Goal: Communication & Community: Answer question/provide support

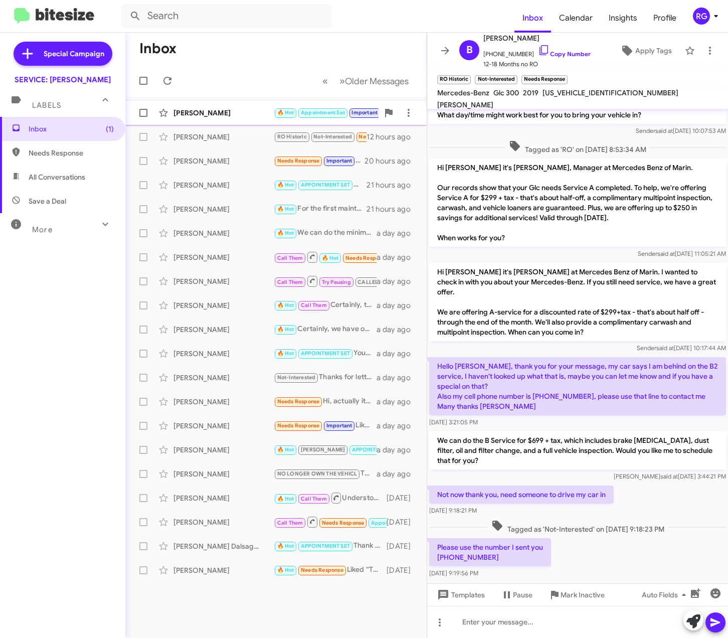
click at [218, 109] on div "[PERSON_NAME]" at bounding box center [223, 113] width 100 height 10
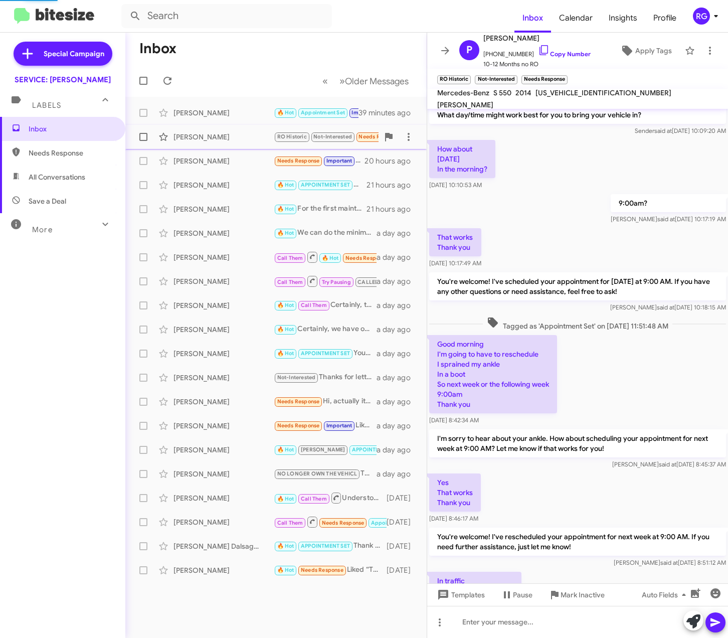
scroll to position [93, 0]
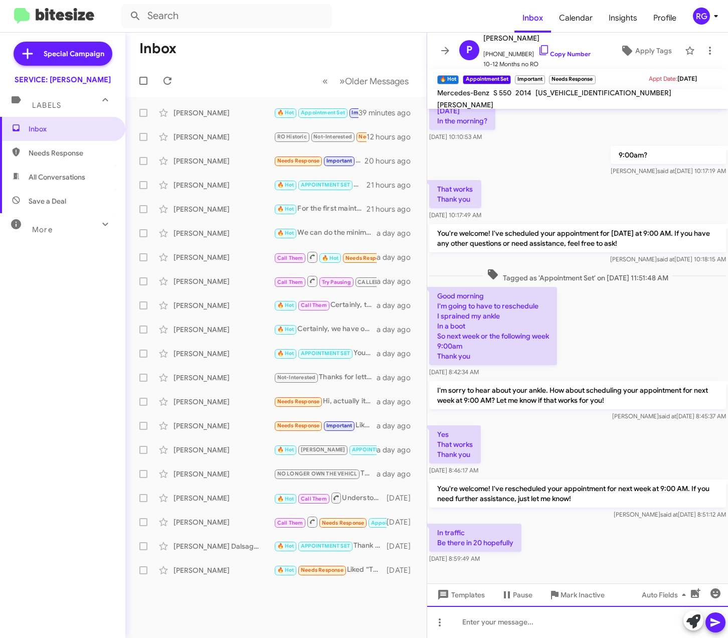
click at [528, 623] on div at bounding box center [577, 622] width 301 height 32
click at [696, 622] on icon at bounding box center [693, 621] width 14 height 14
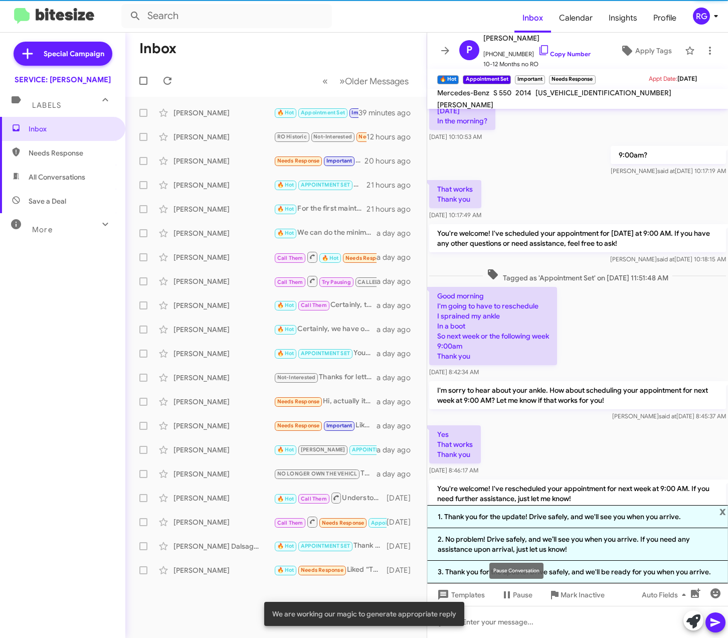
scroll to position [172, 0]
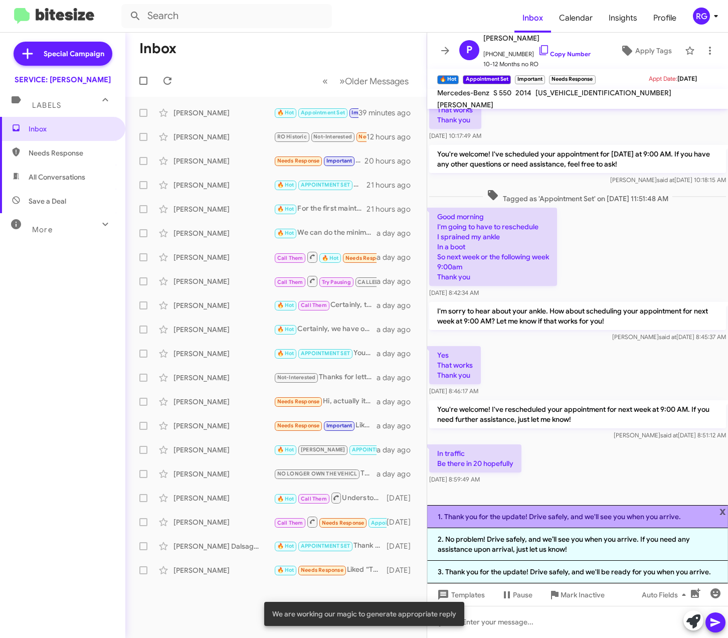
click at [520, 517] on li "1. Thank you for the update! Drive safely, and we'll see you when you arrive." at bounding box center [577, 516] width 301 height 23
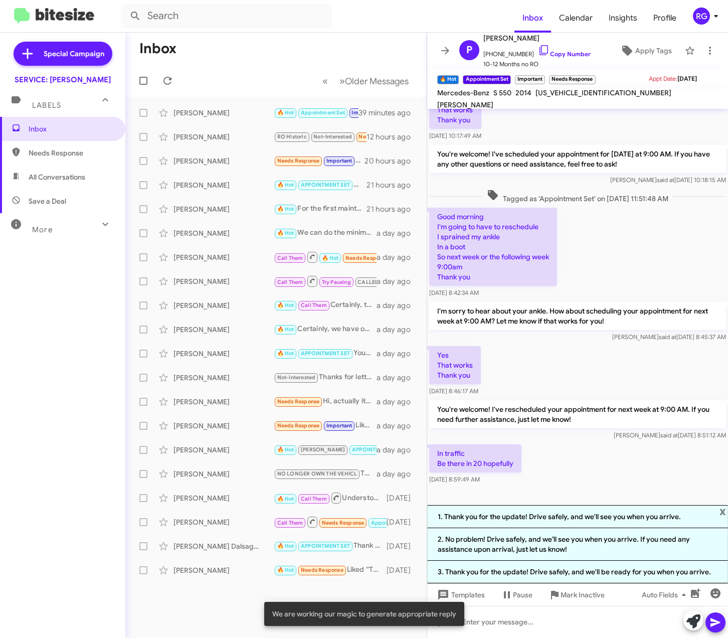
scroll to position [103, 0]
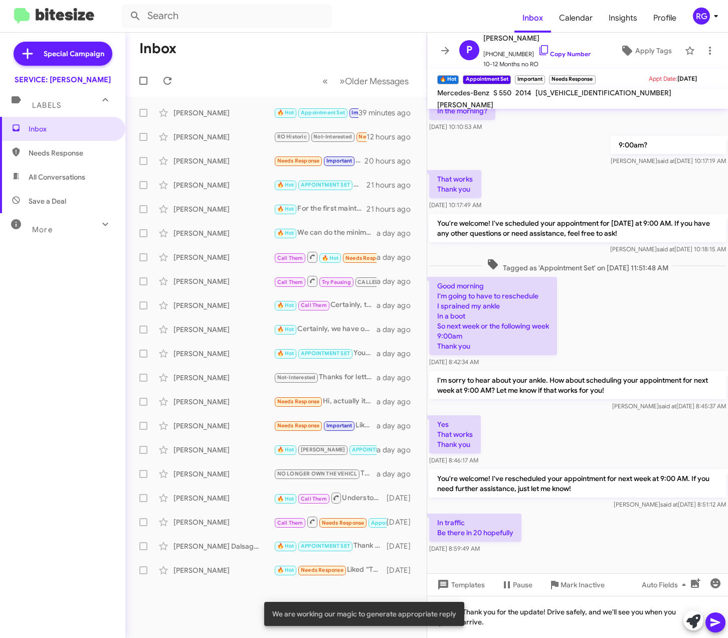
click at [712, 620] on icon at bounding box center [715, 622] width 10 height 9
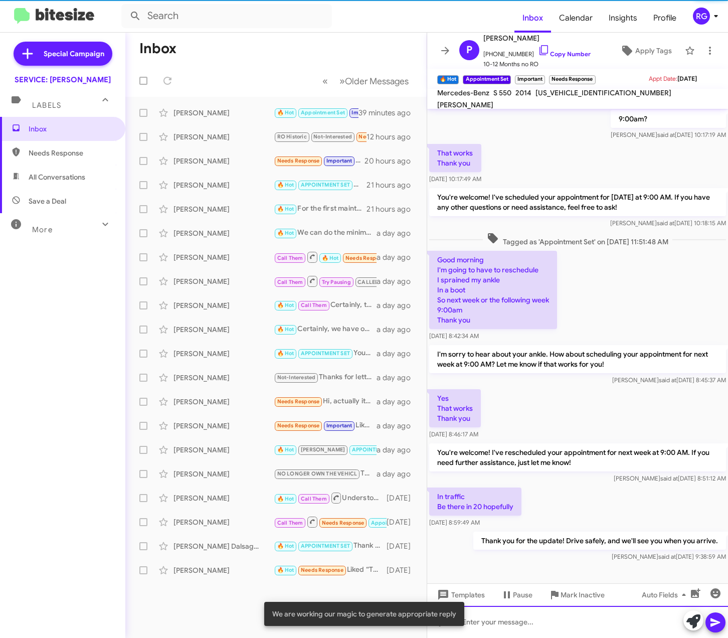
scroll to position [130, 0]
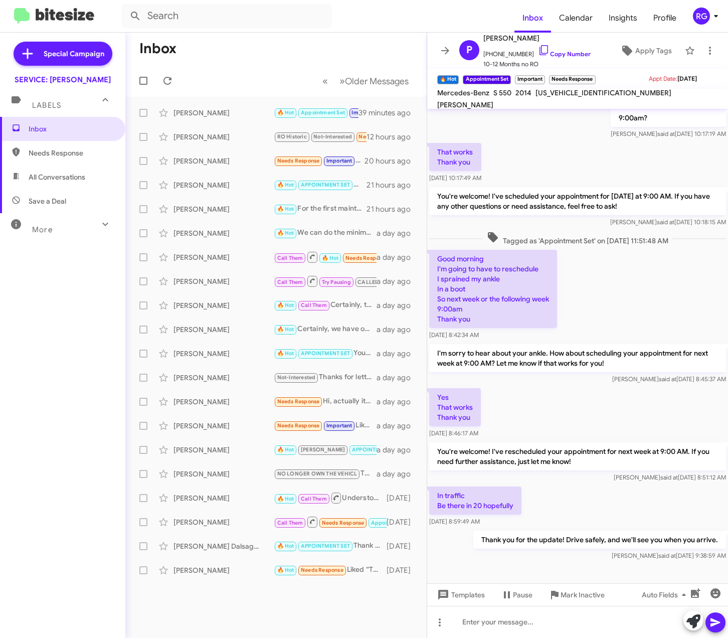
click at [660, 412] on div "Yes That works Thank you Oct 7, 2025, 8:46:17 AM" at bounding box center [577, 413] width 301 height 54
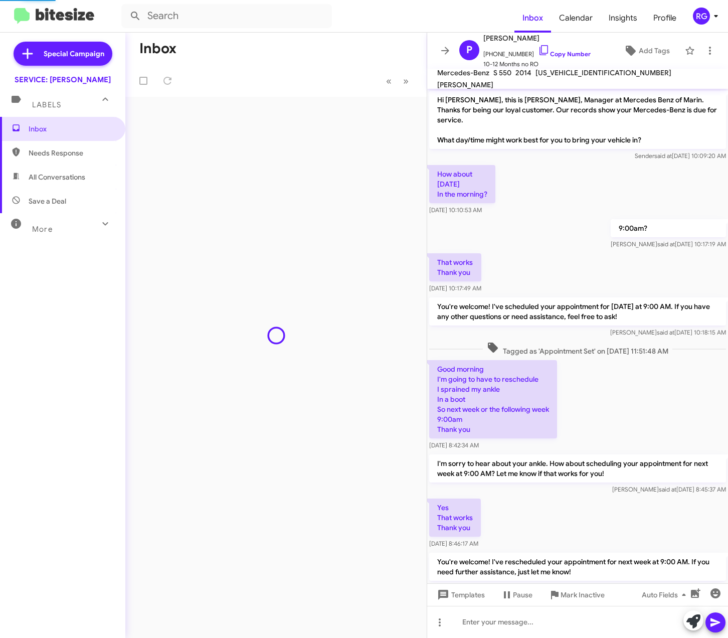
scroll to position [89, 0]
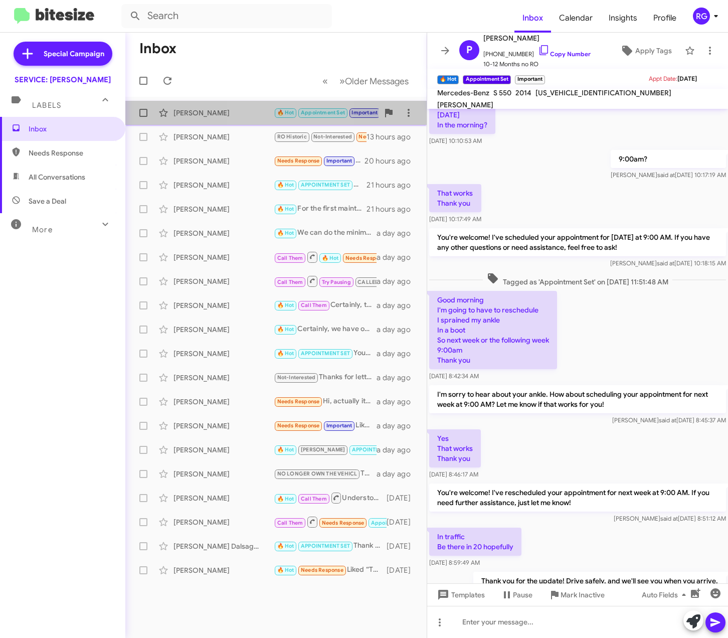
drag, startPoint x: 263, startPoint y: 108, endPoint x: 249, endPoint y: 109, distance: 14.0
click at [261, 108] on div "[PERSON_NAME]" at bounding box center [223, 113] width 100 height 10
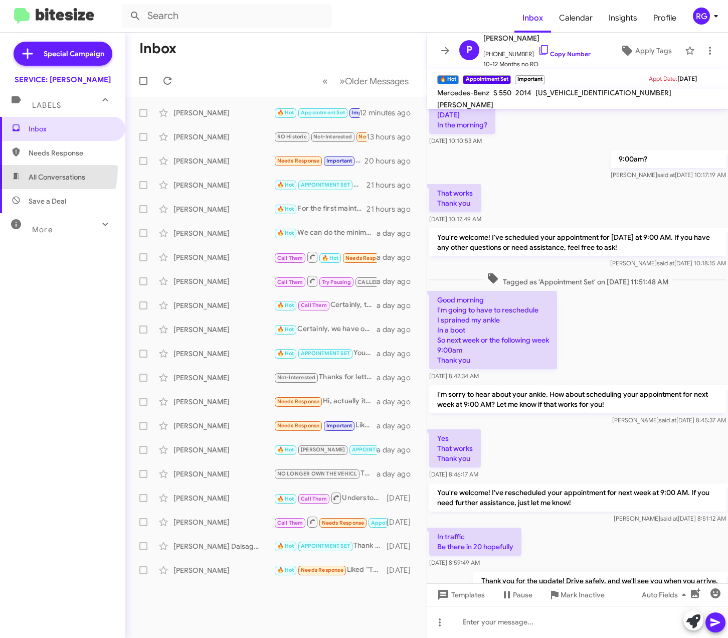
click at [29, 169] on span "All Conversations" at bounding box center [62, 177] width 125 height 24
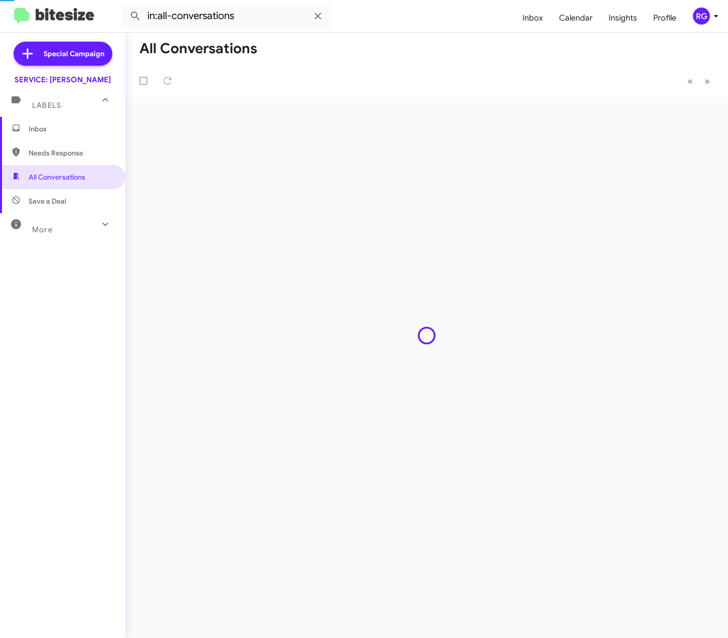
click at [31, 160] on span "Needs Response" at bounding box center [62, 153] width 125 height 24
type input "in:needs-response"
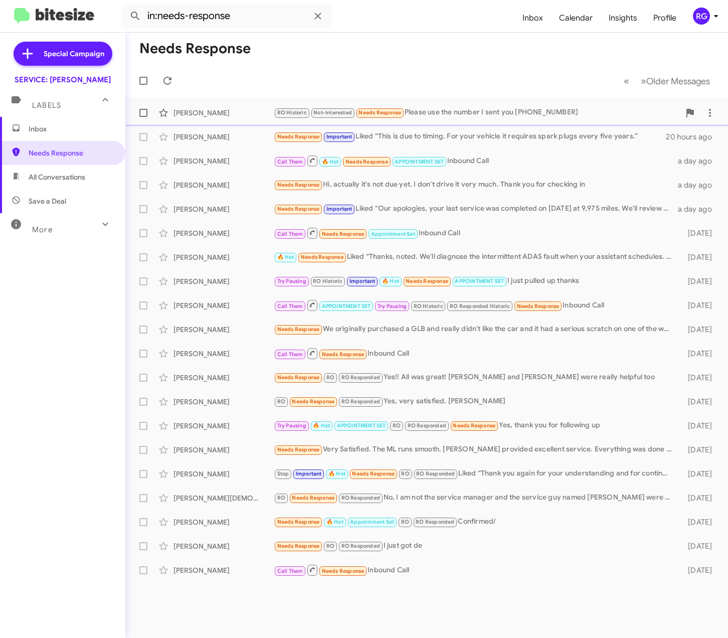
click at [414, 117] on div "RO Historic Not-Interested Needs Response Please use the number I sent you 510-…" at bounding box center [477, 113] width 406 height 12
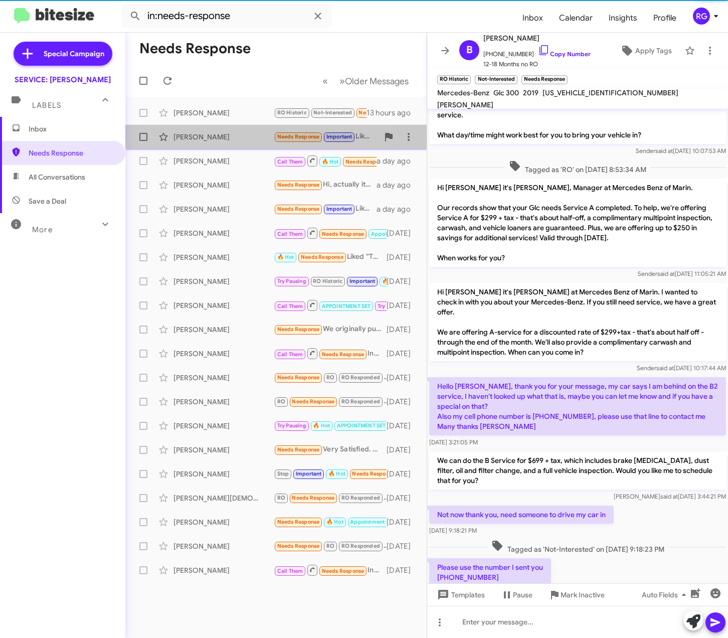
click at [219, 132] on div "[PERSON_NAME]" at bounding box center [223, 137] width 100 height 10
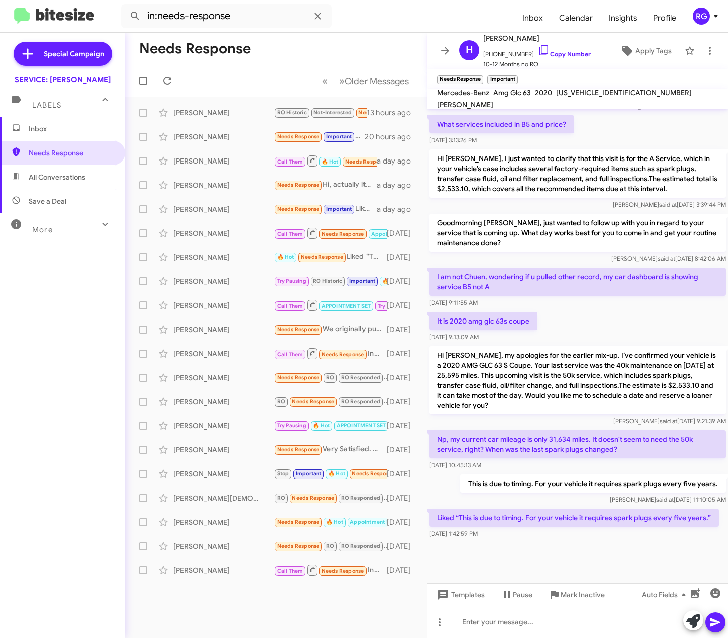
scroll to position [479, 0]
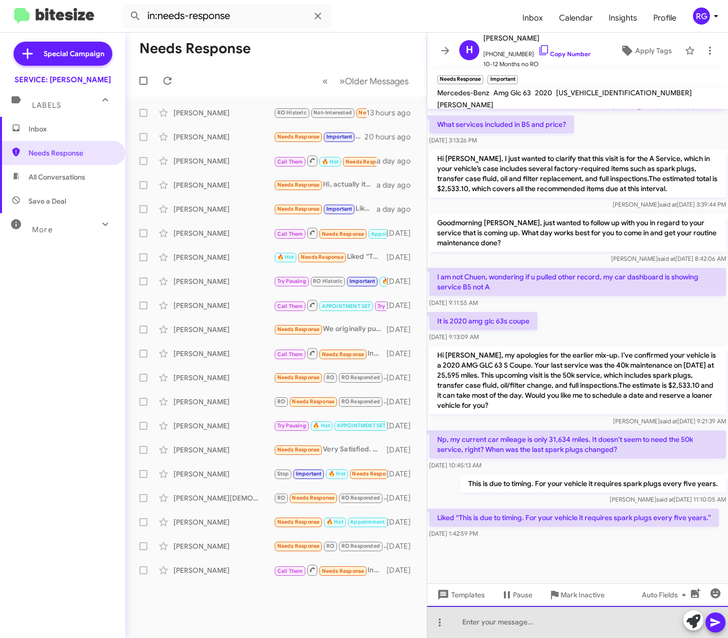
click at [476, 620] on div at bounding box center [577, 622] width 301 height 32
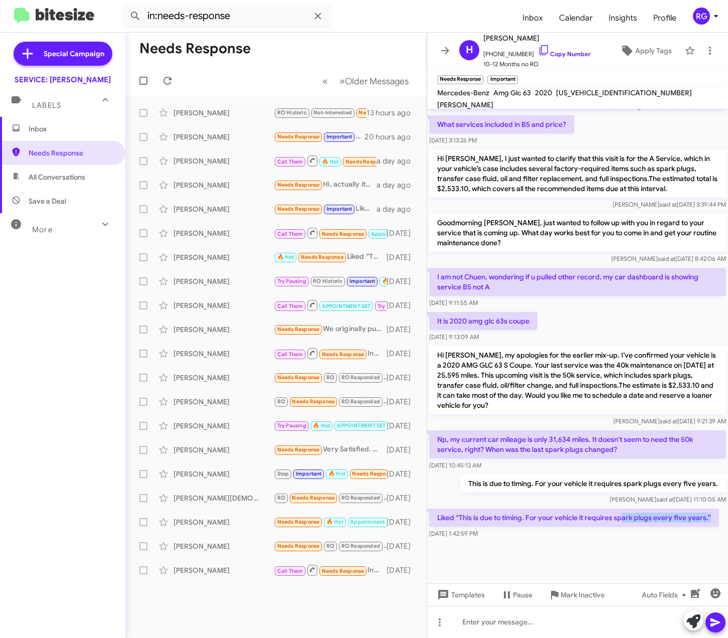
drag, startPoint x: 700, startPoint y: 514, endPoint x: 622, endPoint y: 506, distance: 78.6
click at [622, 508] on p "Liked “This is due to timing. For your vehicle it requires spark plugs every fi…" at bounding box center [574, 517] width 290 height 18
click at [684, 622] on button at bounding box center [693, 620] width 20 height 20
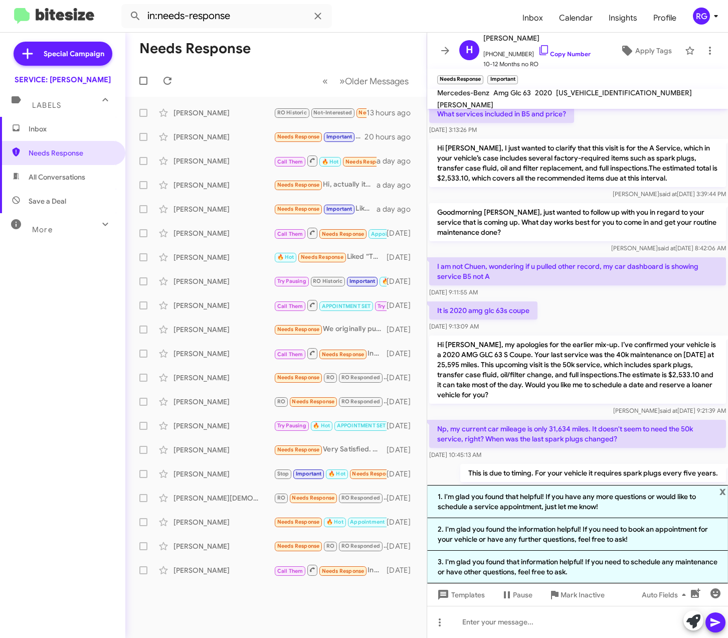
drag, startPoint x: 571, startPoint y: 494, endPoint x: 566, endPoint y: 493, distance: 5.0
click at [570, 493] on li "1. I'm glad you found that helpful! If you have any more questions or would lik…" at bounding box center [577, 501] width 301 height 33
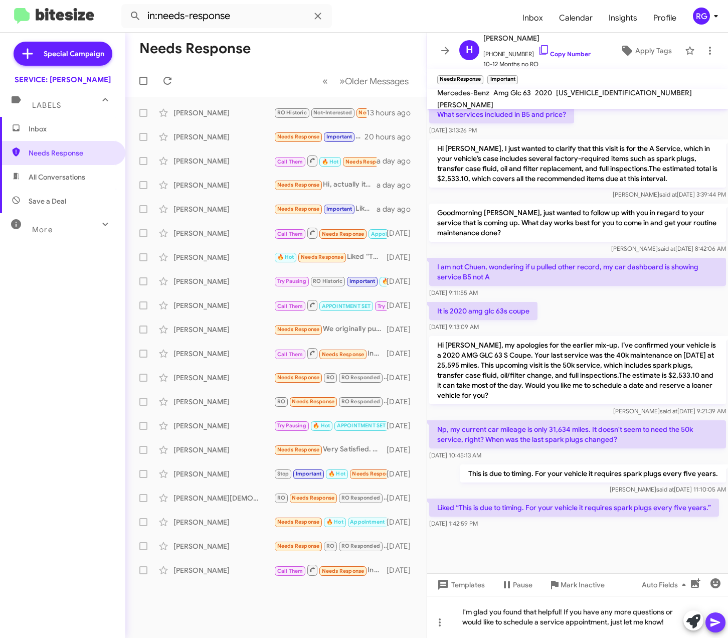
click at [721, 620] on icon at bounding box center [715, 622] width 12 height 12
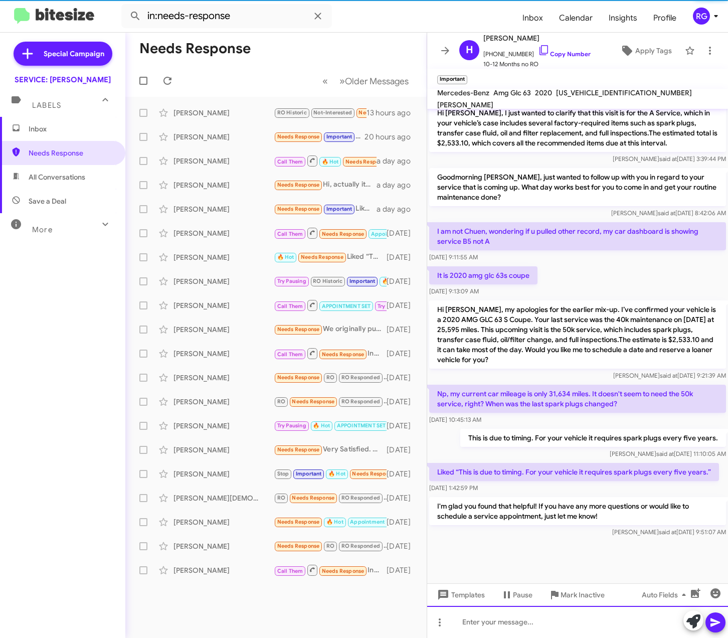
scroll to position [526, 0]
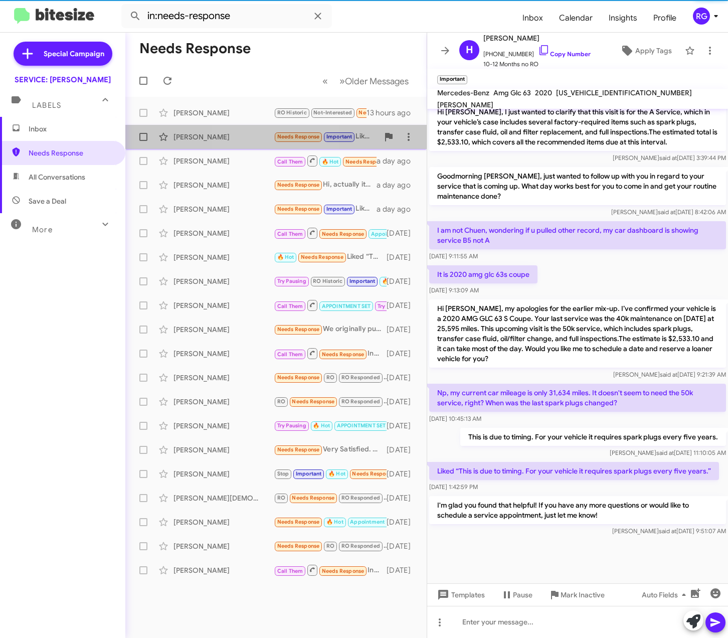
click at [257, 137] on div "[PERSON_NAME]" at bounding box center [223, 137] width 100 height 10
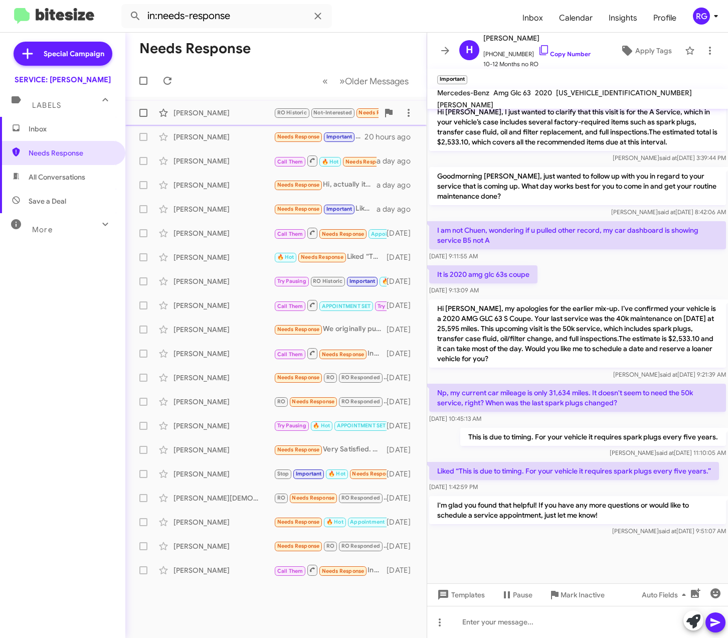
click at [242, 116] on div "[PERSON_NAME]" at bounding box center [223, 113] width 100 height 10
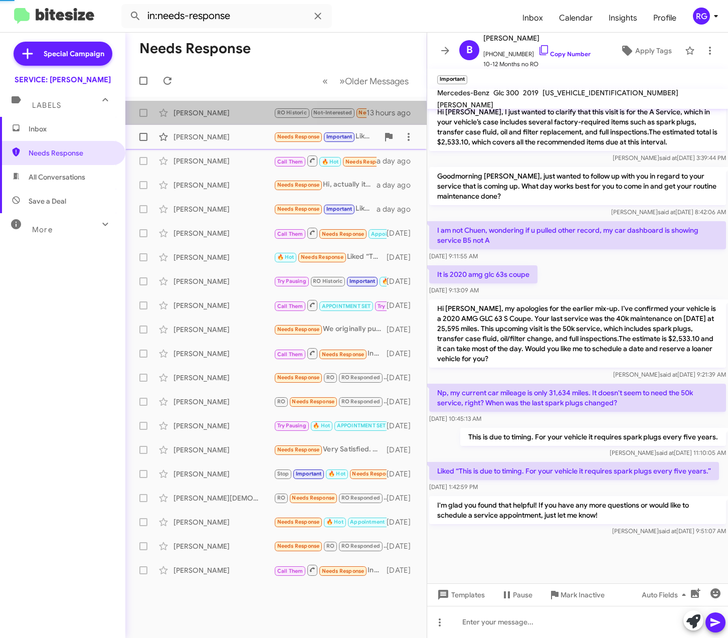
scroll to position [45, 0]
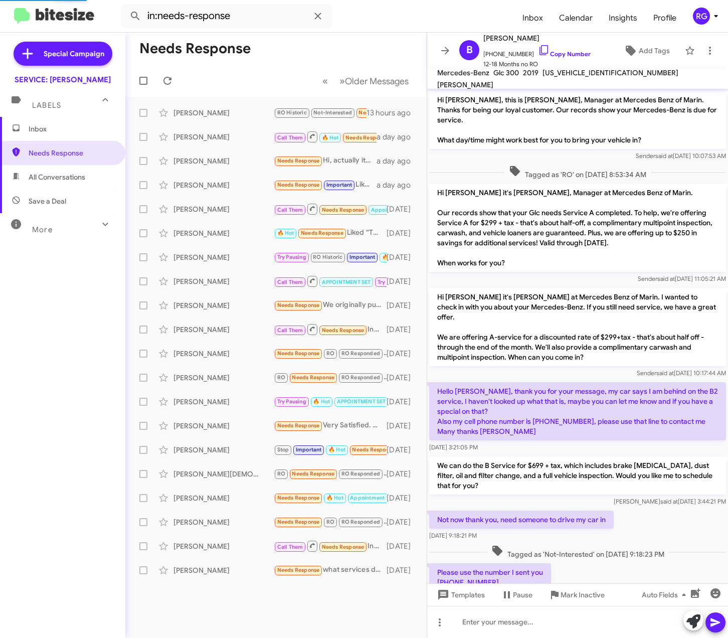
scroll to position [5, 0]
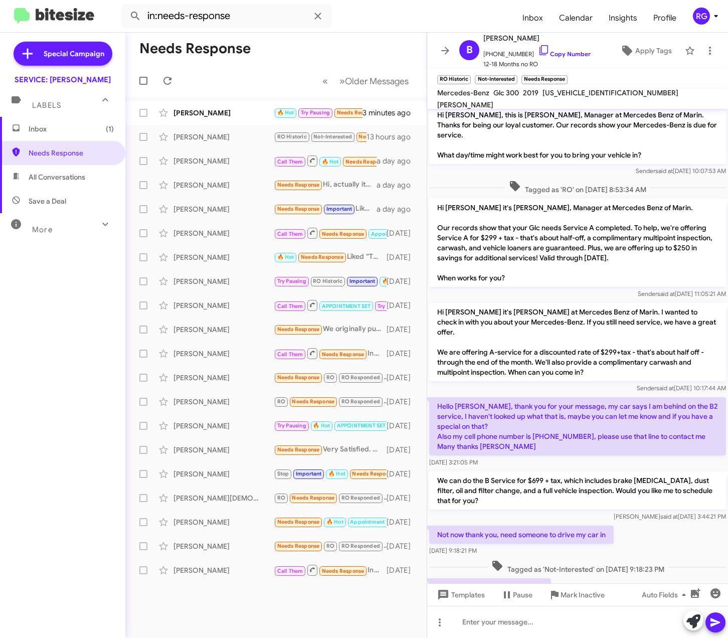
drag, startPoint x: 624, startPoint y: 77, endPoint x: 614, endPoint y: 74, distance: 10.0
click at [624, 77] on mat-toolbar "RO Historic × Not-Interested × Needs Response ×" at bounding box center [577, 79] width 301 height 20
drag, startPoint x: 624, startPoint y: 390, endPoint x: 607, endPoint y: 384, distance: 18.1
click at [628, 397] on p "Hello Omar, thank you for your message, my car says I am behind on the B2 servi…" at bounding box center [577, 426] width 297 height 58
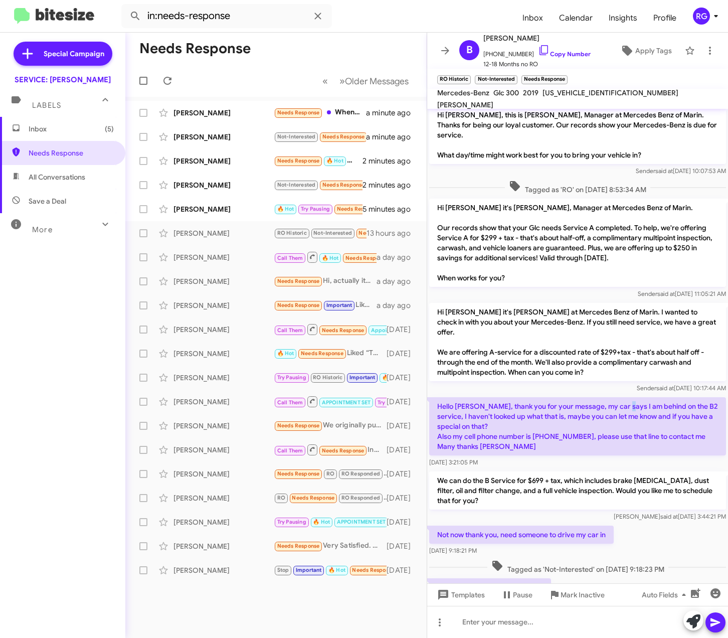
click at [657, 471] on p "We can do the B Service for $699 + tax, which includes brake fluid replacement,…" at bounding box center [577, 490] width 297 height 38
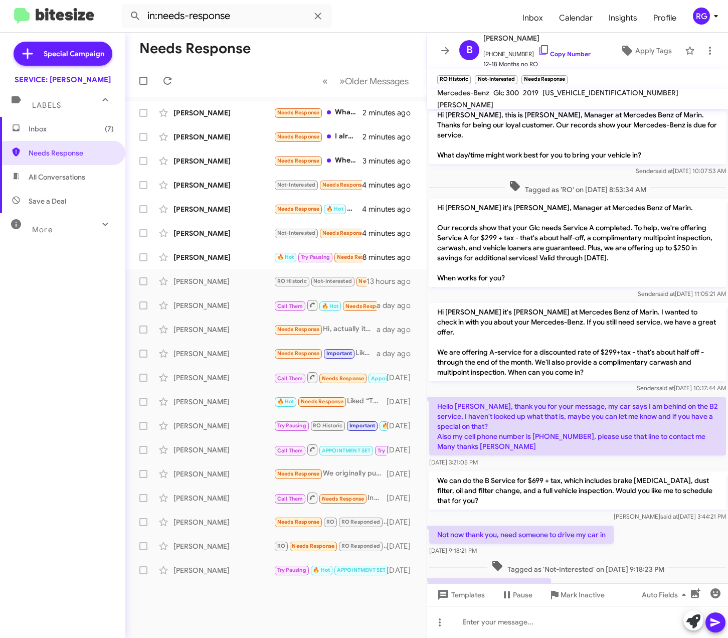
click at [652, 254] on p "Hi Brenda it's Omar Ibrahimi, Manager at Mercedes Benz of Marin. Our records sh…" at bounding box center [577, 243] width 297 height 88
click at [229, 255] on div "[PERSON_NAME]" at bounding box center [223, 257] width 100 height 10
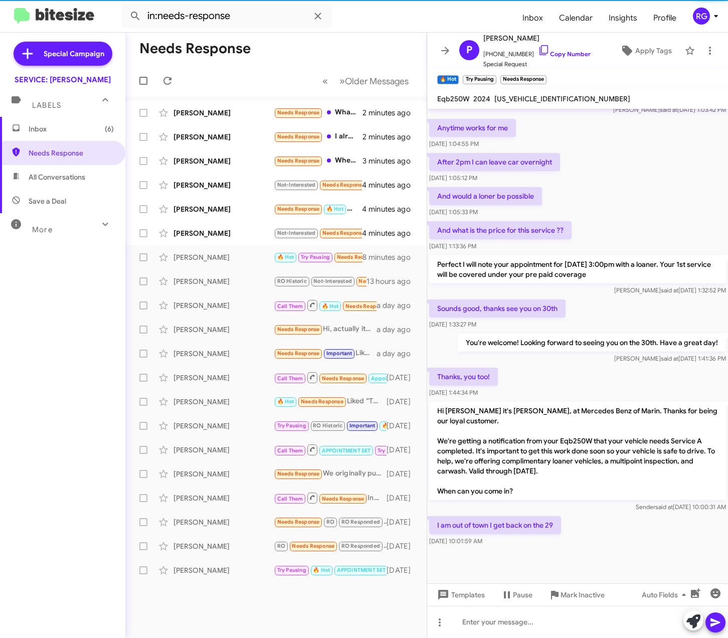
scroll to position [209, 0]
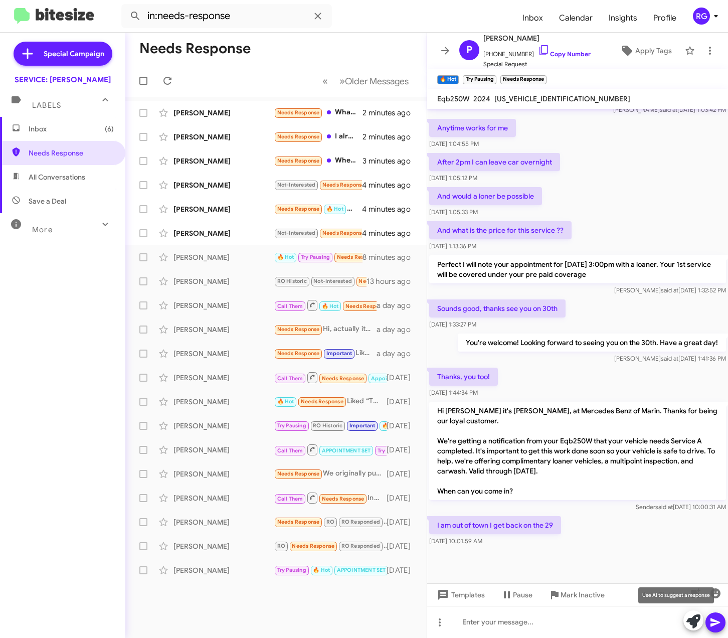
click at [693, 621] on icon at bounding box center [693, 621] width 14 height 14
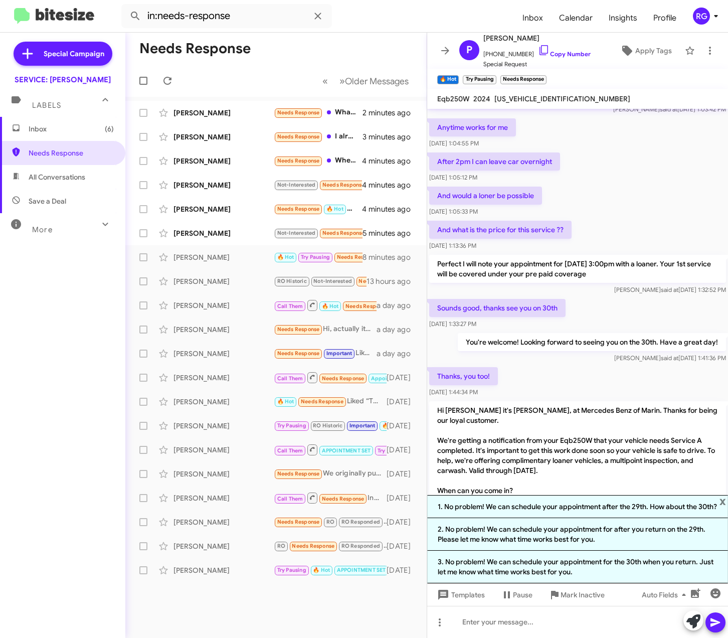
drag, startPoint x: 646, startPoint y: 536, endPoint x: 654, endPoint y: 535, distance: 8.1
click at [648, 535] on li "2. No problem! We can schedule your appointment for after you return on the 29t…" at bounding box center [577, 534] width 301 height 33
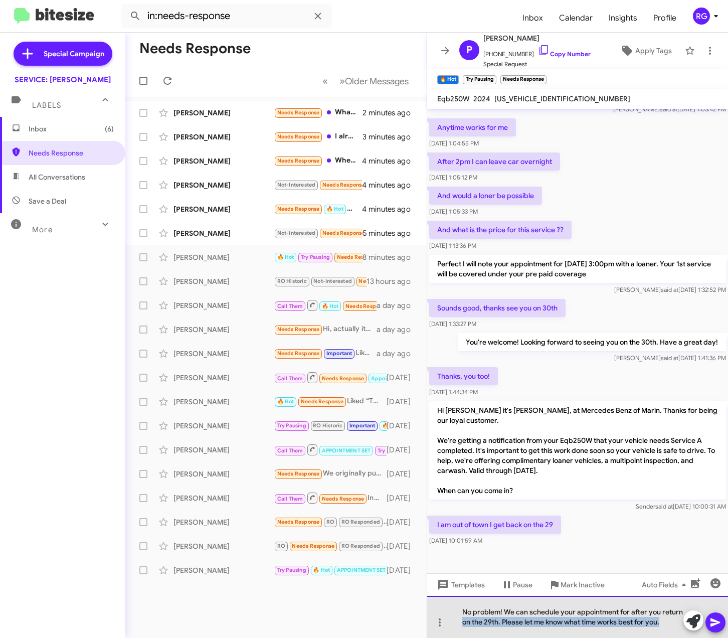
drag, startPoint x: 668, startPoint y: 624, endPoint x: 454, endPoint y: 622, distance: 214.1
click at [459, 624] on div "No problem! We can schedule your appointment for after you return on the 29th. …" at bounding box center [577, 617] width 301 height 42
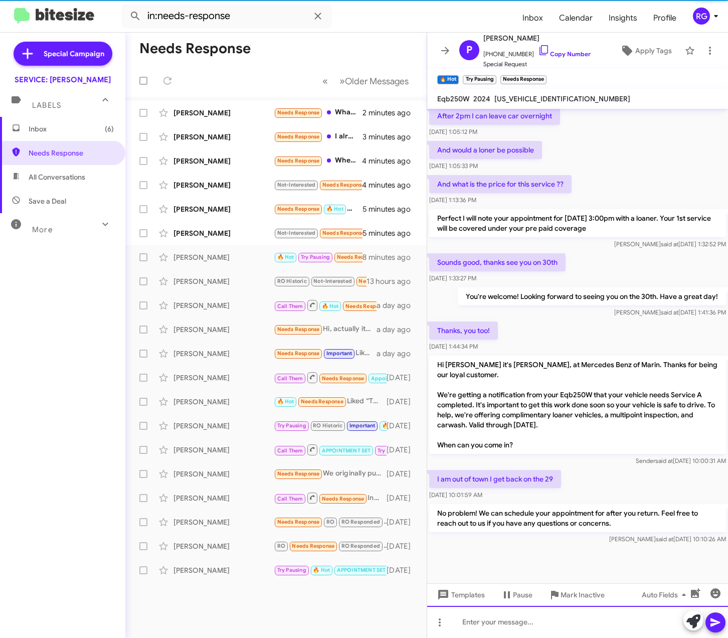
scroll to position [255, 0]
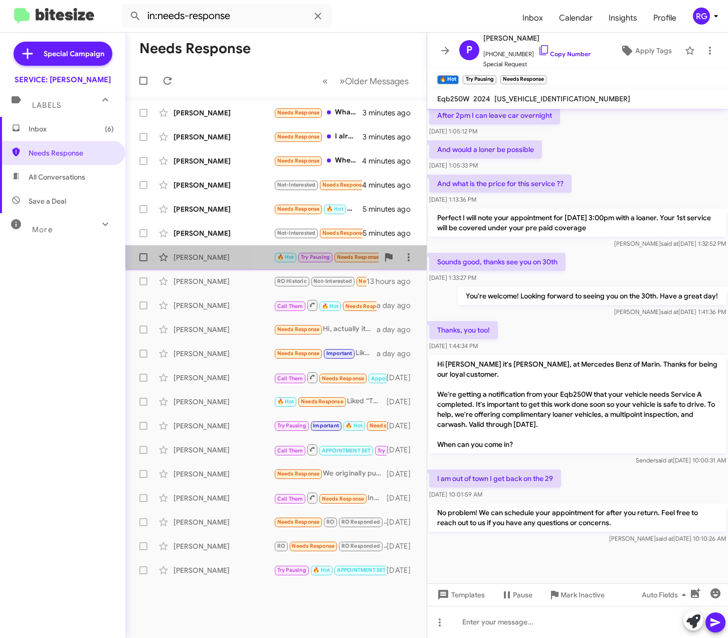
click at [289, 250] on div "Priteshkumar Patel 🔥 Hot Try Pausing Needs Response I am out of town I get back…" at bounding box center [275, 257] width 285 height 20
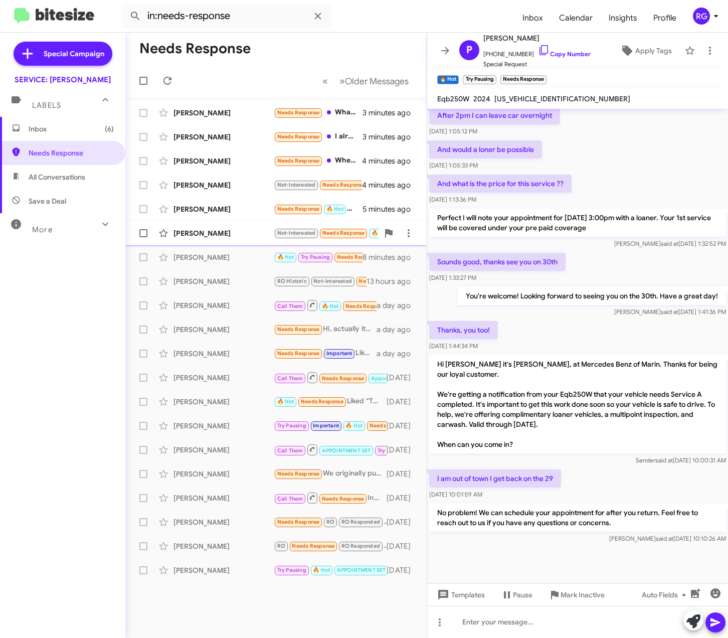
click at [291, 241] on div "Richard Sheridan Not-Interested Needs Response 🔥 Hot Haven't had it for 7 month…" at bounding box center [275, 233] width 285 height 20
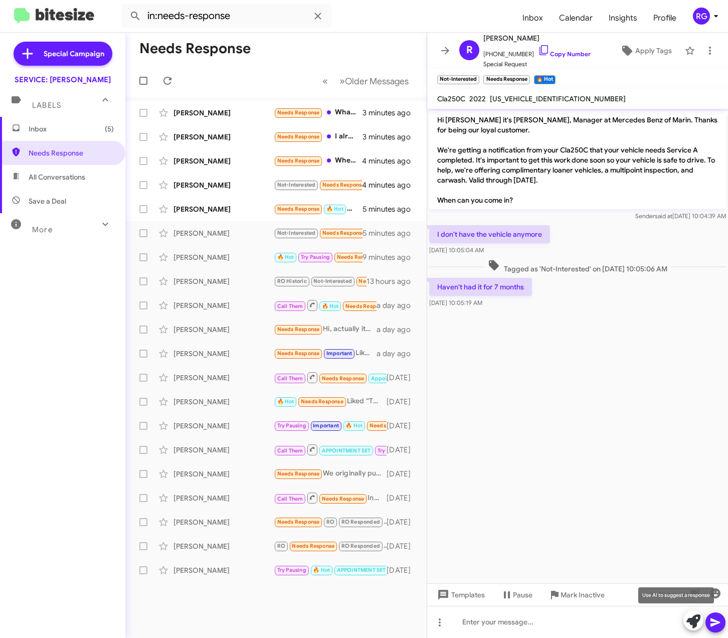
click at [691, 630] on span at bounding box center [693, 621] width 14 height 22
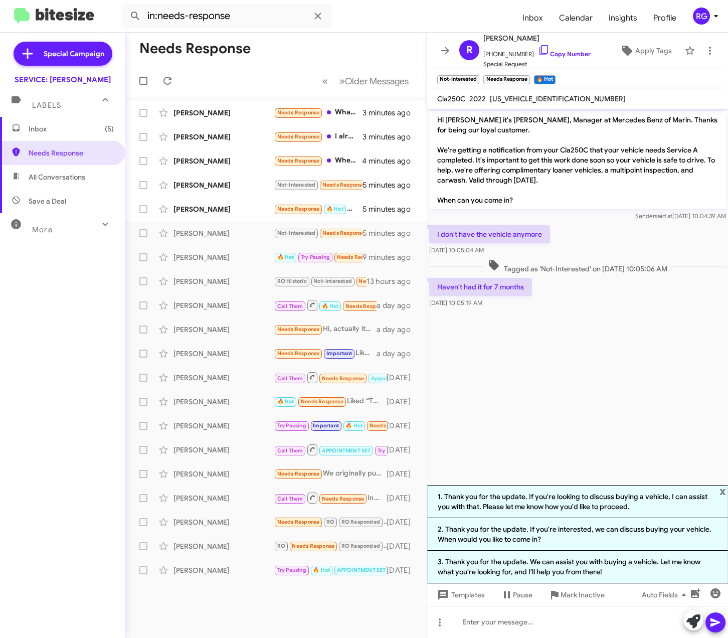
click at [618, 500] on li "1. Thank you for the update. If you're looking to discuss buying a vehicle, I c…" at bounding box center [577, 501] width 301 height 33
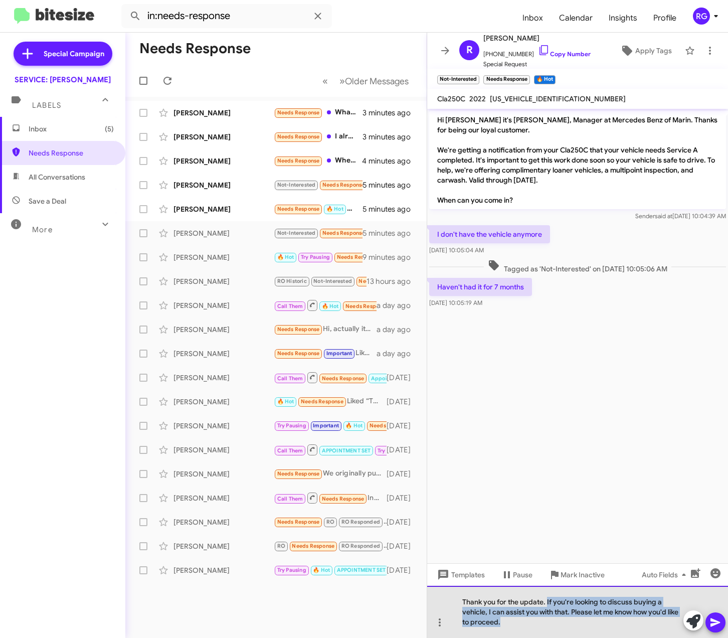
drag, startPoint x: 576, startPoint y: 624, endPoint x: 547, endPoint y: 600, distance: 37.0
click at [547, 600] on div "Thank you for the update. If you're looking to discuss buying a vehicle, I can …" at bounding box center [577, 612] width 301 height 52
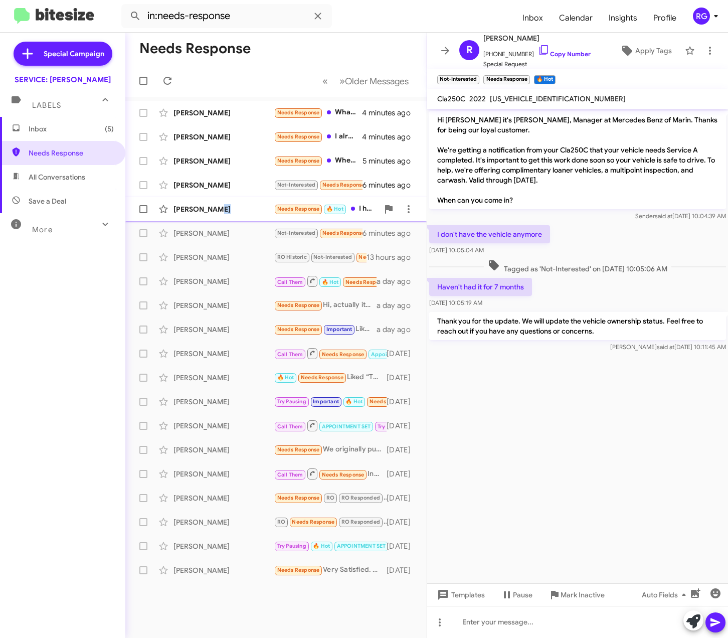
drag, startPoint x: 218, startPoint y: 207, endPoint x: 227, endPoint y: 203, distance: 9.7
click at [227, 203] on div "Michael Manowski Needs Response 🔥 Hot I have an appointment scheduled. Thanks f…" at bounding box center [275, 209] width 285 height 20
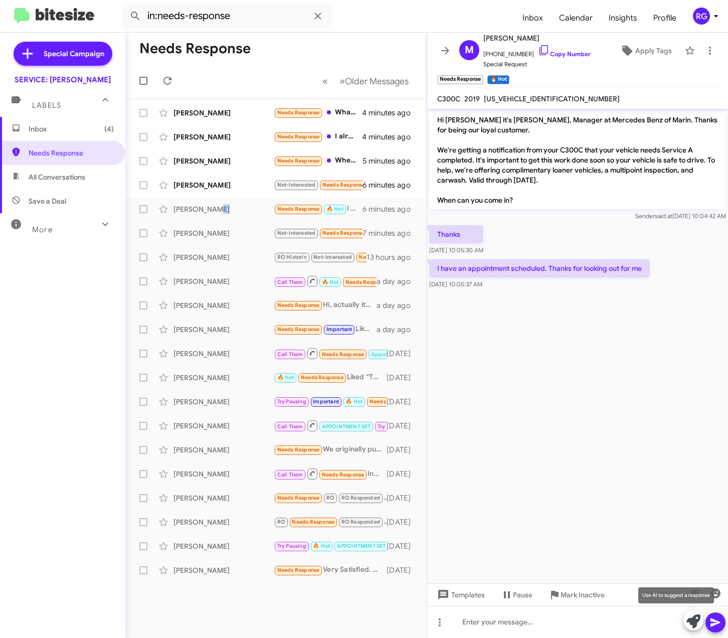
click at [690, 620] on icon at bounding box center [693, 621] width 14 height 14
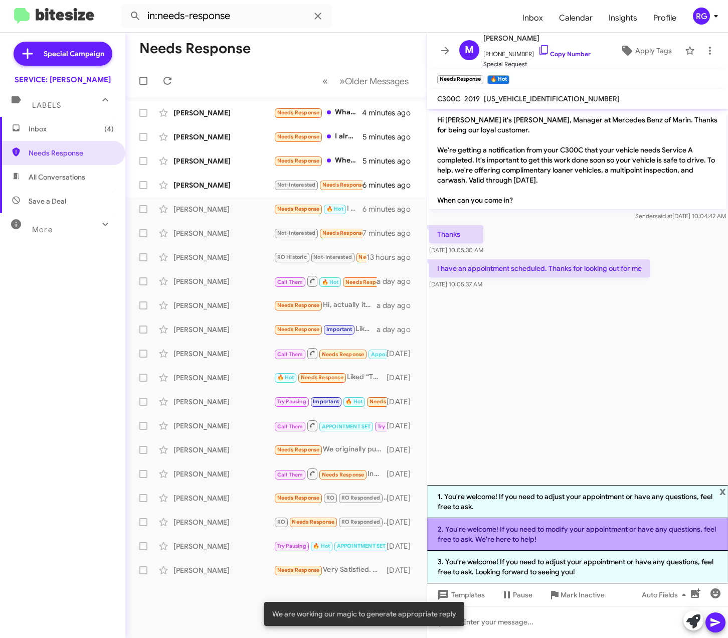
click at [618, 543] on li "2. You're welcome! If you need to modify your appointment or have any questions…" at bounding box center [577, 534] width 301 height 33
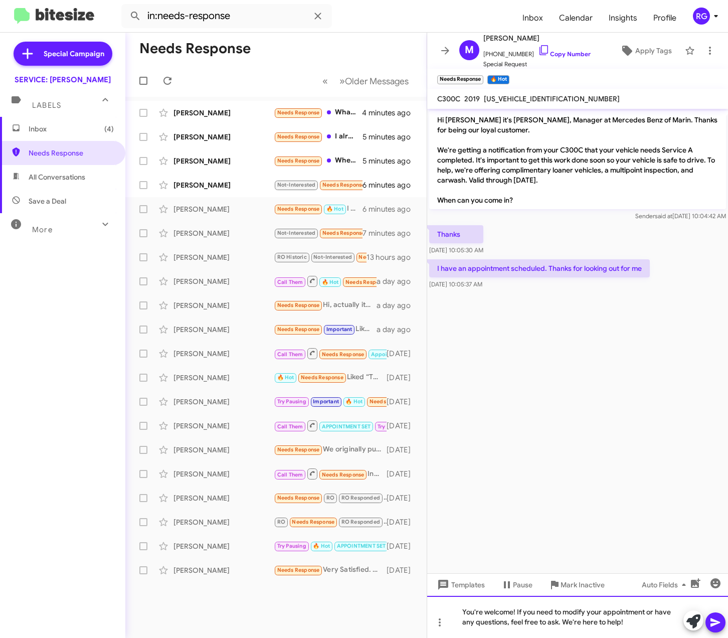
drag, startPoint x: 638, startPoint y: 623, endPoint x: 643, endPoint y: 622, distance: 5.1
click at [637, 622] on div "You're welcome! If you need to modify your appointment or have any questions, f…" at bounding box center [577, 617] width 301 height 42
click at [715, 620] on icon at bounding box center [715, 622] width 12 height 12
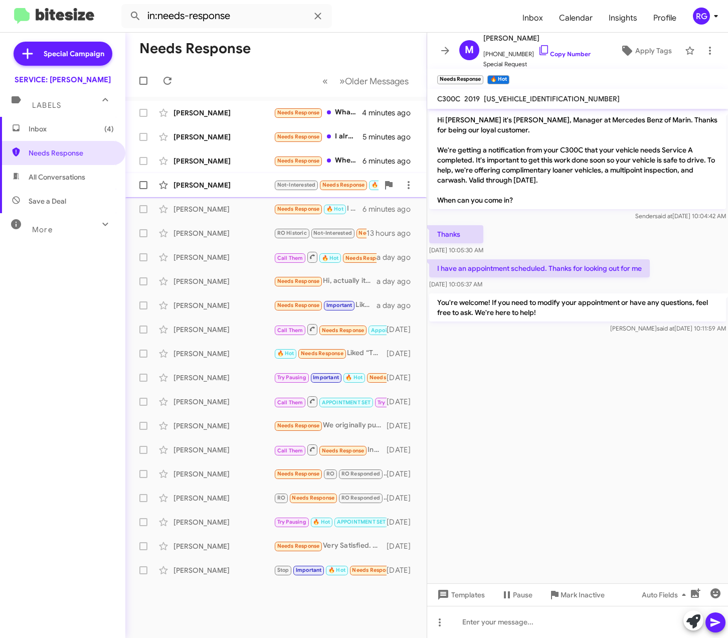
click at [265, 186] on div "[PERSON_NAME]" at bounding box center [223, 185] width 100 height 10
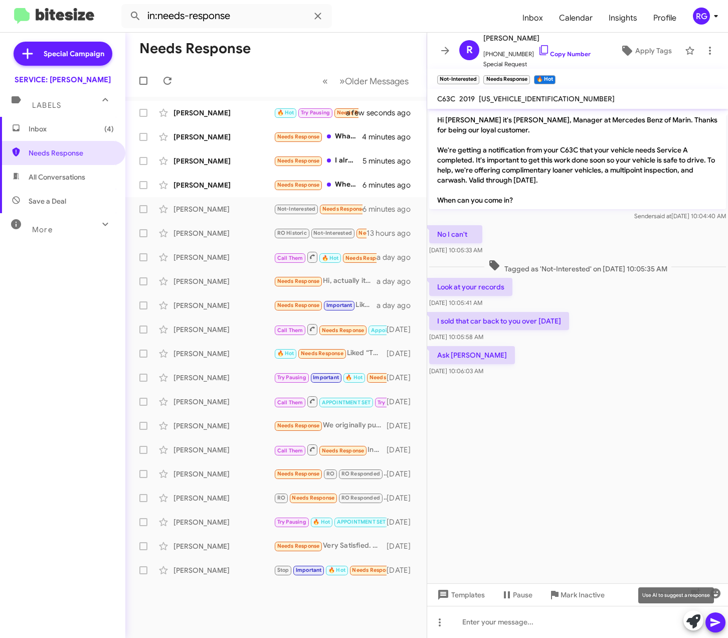
click at [697, 619] on icon at bounding box center [693, 621] width 14 height 14
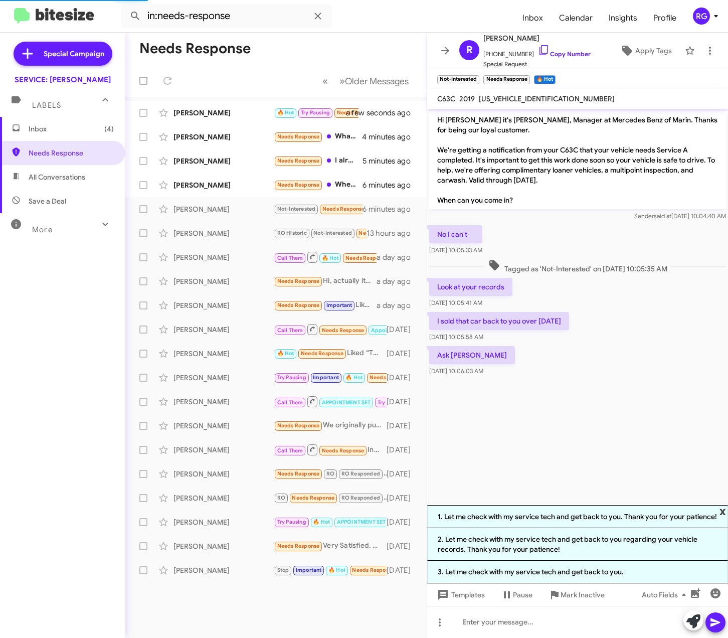
click at [724, 505] on span "x" at bounding box center [722, 511] width 7 height 12
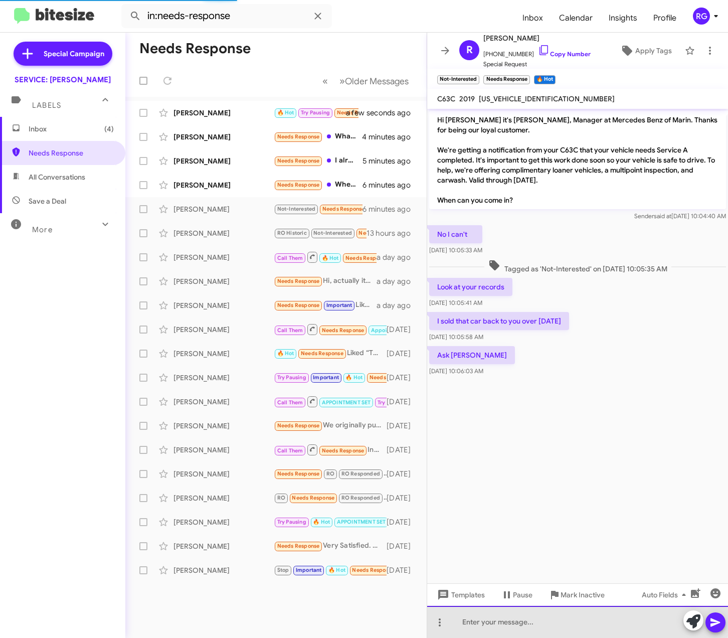
click at [536, 622] on div at bounding box center [577, 622] width 301 height 32
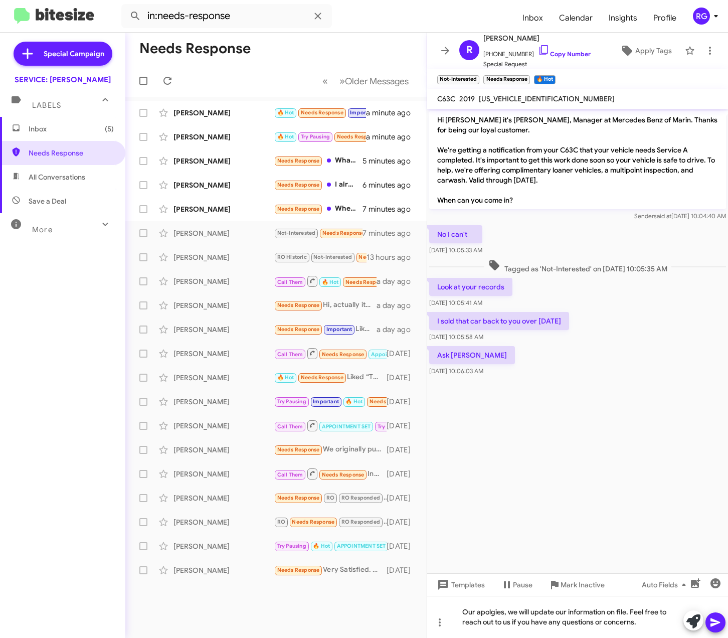
click at [484, 608] on mat-tooltip-component "Pause Conversation" at bounding box center [516, 609] width 68 height 30
drag, startPoint x: 488, startPoint y: 606, endPoint x: 489, endPoint y: 614, distance: 8.6
click at [489, 606] on mat-tooltip-component "Pause Conversation" at bounding box center [516, 609] width 68 height 30
drag, startPoint x: 486, startPoint y: 610, endPoint x: 479, endPoint y: 612, distance: 7.3
click at [485, 610] on mat-tooltip-component "Pause Conversation" at bounding box center [516, 609] width 68 height 30
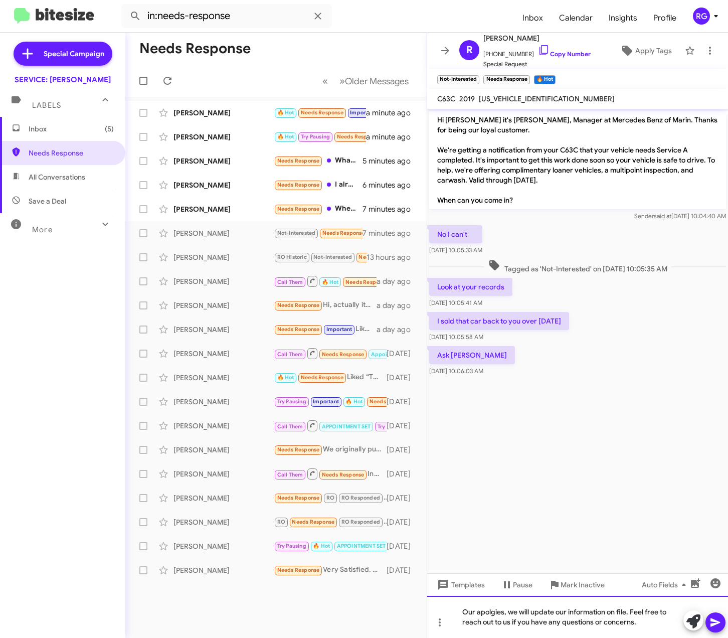
drag, startPoint x: 479, startPoint y: 612, endPoint x: 494, endPoint y: 618, distance: 16.2
click at [486, 616] on div "Our apolgies, we will update our information on file. Feel free to reach out to…" at bounding box center [577, 617] width 301 height 42
click at [638, 616] on div "Our apologies, we will update our information on file. Feel free to reach out t…" at bounding box center [577, 617] width 301 height 42
click at [714, 624] on icon at bounding box center [715, 622] width 10 height 9
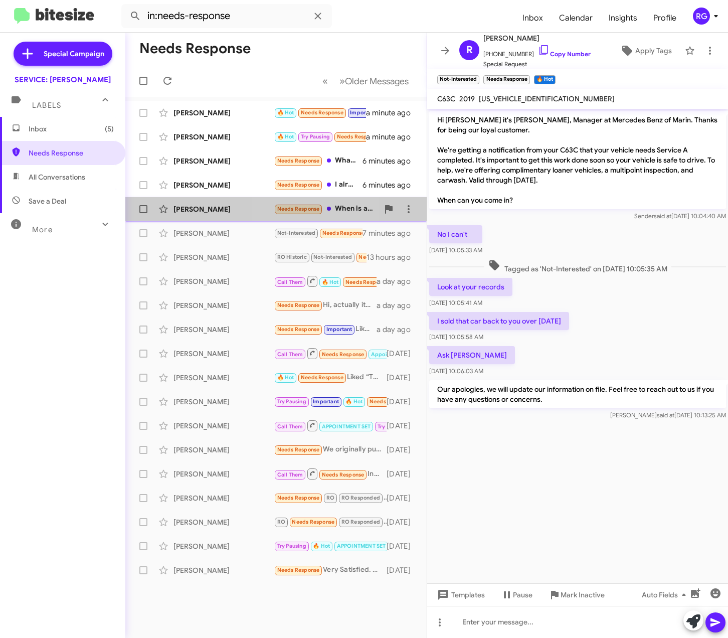
click at [299, 199] on div "Michael Furry Needs Response When is available? 7 minutes ago" at bounding box center [275, 209] width 285 height 20
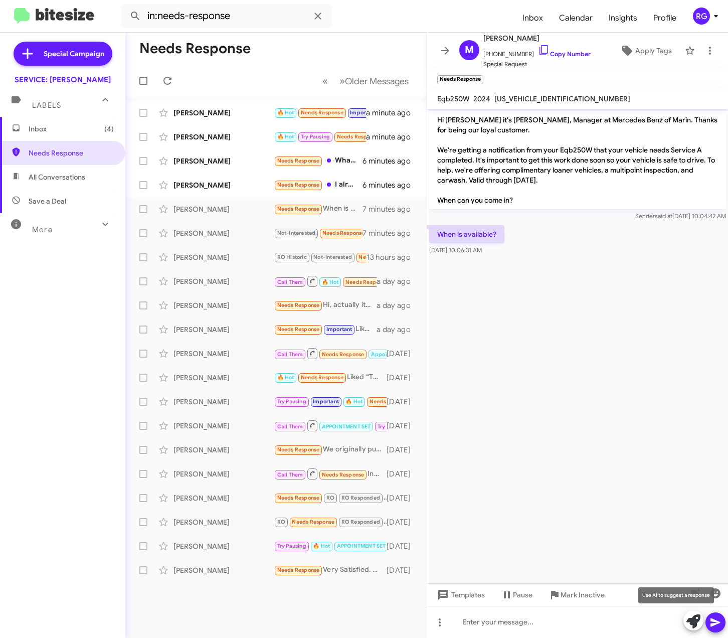
click at [684, 622] on button at bounding box center [693, 620] width 20 height 20
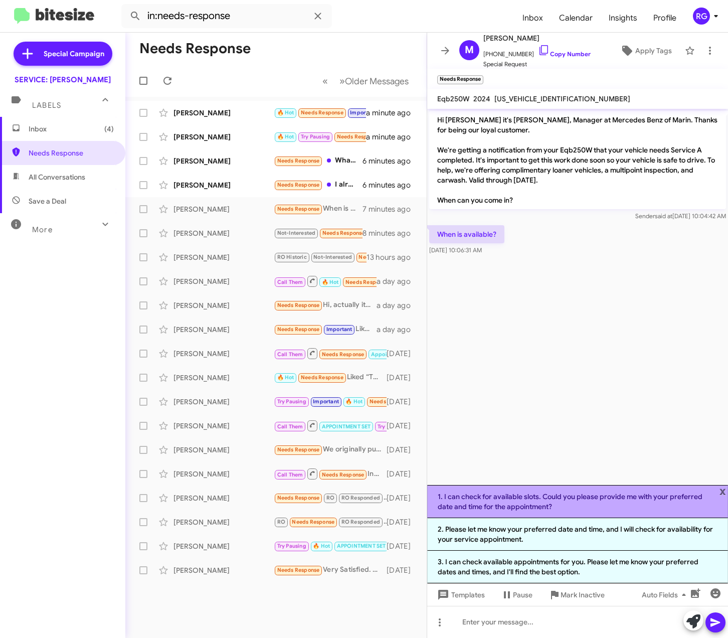
click at [590, 504] on li "1. I can check for available slots. Could you please provide me with your prefe…" at bounding box center [577, 501] width 301 height 33
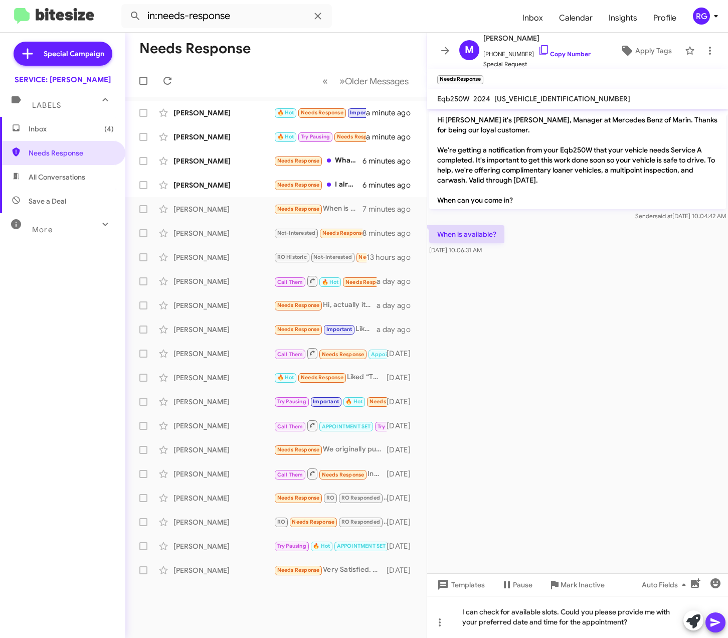
click at [708, 620] on button at bounding box center [715, 622] width 20 height 20
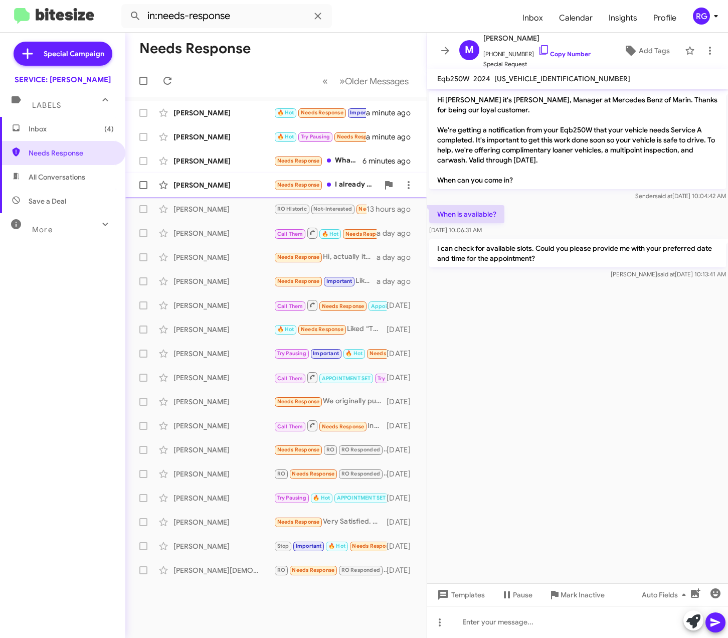
drag, startPoint x: 251, startPoint y: 169, endPoint x: 268, endPoint y: 189, distance: 25.9
click at [251, 170] on div "Shiran Adato Needs Response What kind of services does the car need? 6 minutes …" at bounding box center [275, 161] width 285 height 20
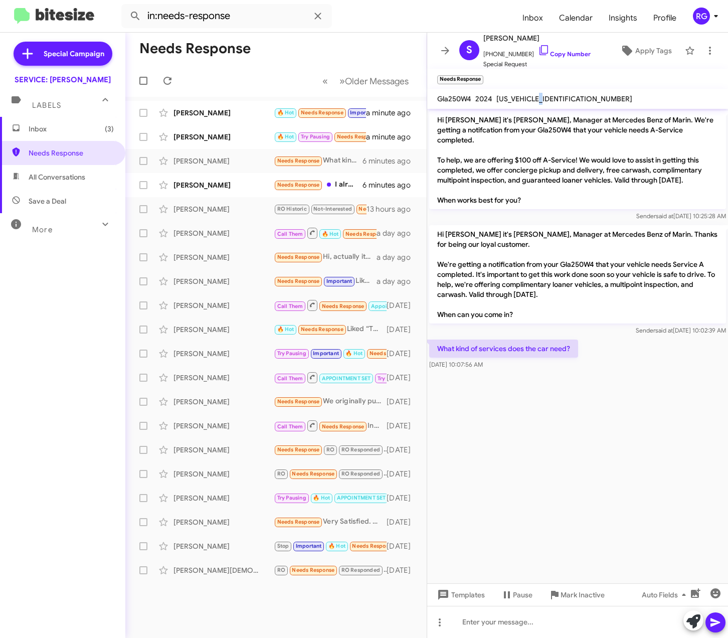
click at [548, 93] on div "W1N4N4HBXRJ609127" at bounding box center [564, 99] width 140 height 12
click at [548, 94] on div "W1N4N4HBXRJ609127" at bounding box center [564, 99] width 140 height 12
click at [549, 94] on span "W1N4N4HBXRJ609127" at bounding box center [564, 98] width 136 height 9
copy span "W1N4N4HBXRJ609127"
click at [530, 103] on mat-toolbar "Gla250W4 2024 W1N4N4HBXRJ609127" at bounding box center [577, 99] width 301 height 20
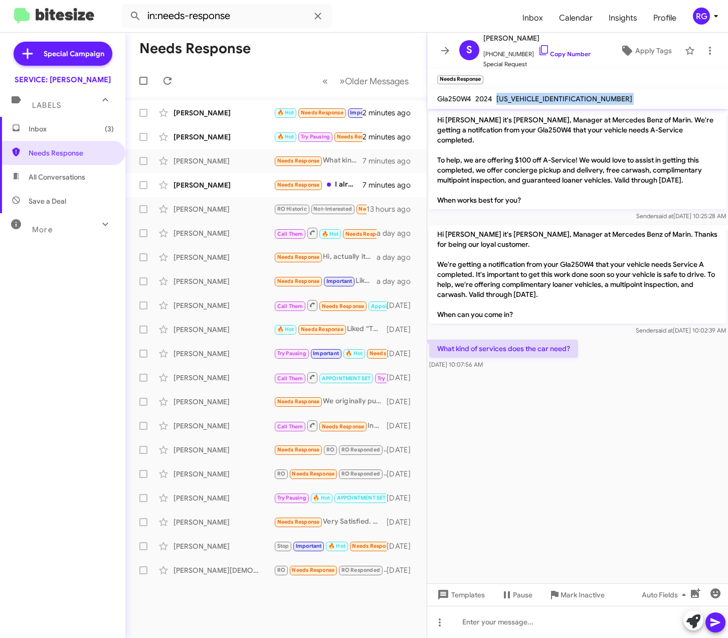
click at [529, 103] on div "W1N4N4HBXRJ609127" at bounding box center [564, 99] width 140 height 12
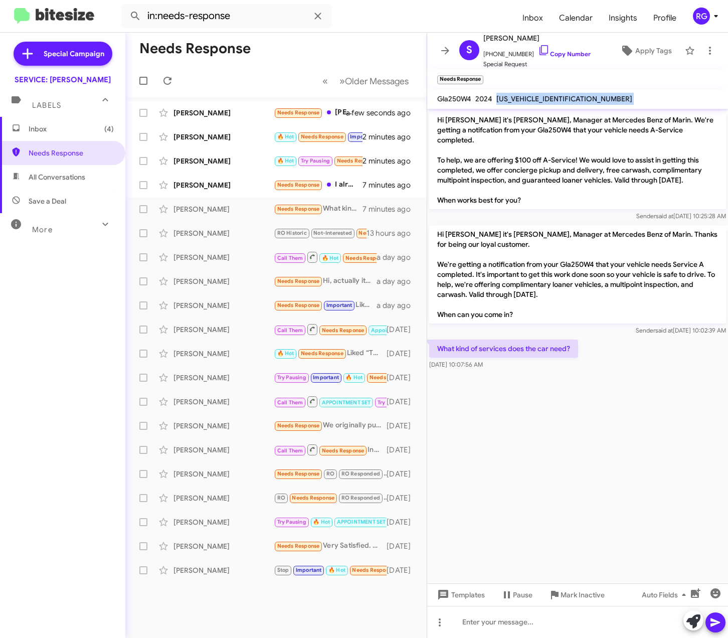
click at [530, 103] on div "W1N4N4HBXRJ609127" at bounding box center [564, 99] width 140 height 12
click at [530, 102] on span "W1N4N4HBXRJ609127" at bounding box center [564, 98] width 136 height 9
click at [529, 101] on span "W1N4N4HBXRJ609127" at bounding box center [564, 98] width 136 height 9
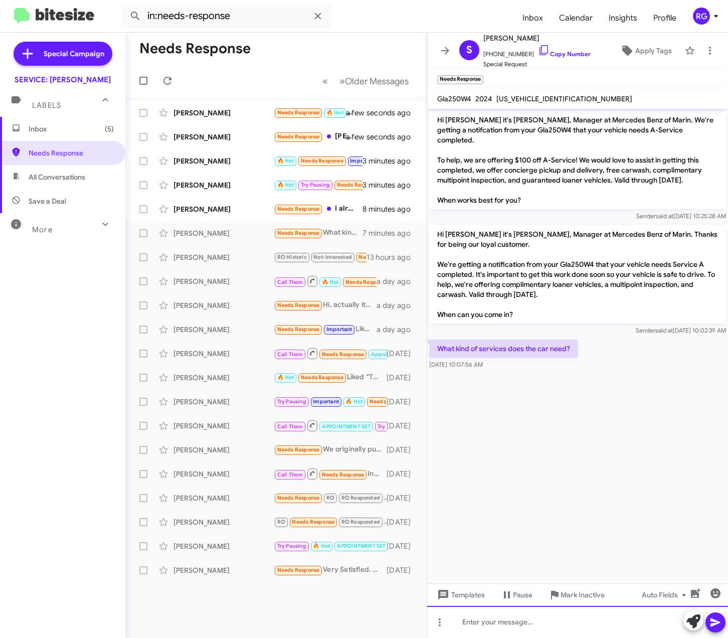
click at [520, 620] on div at bounding box center [577, 622] width 301 height 32
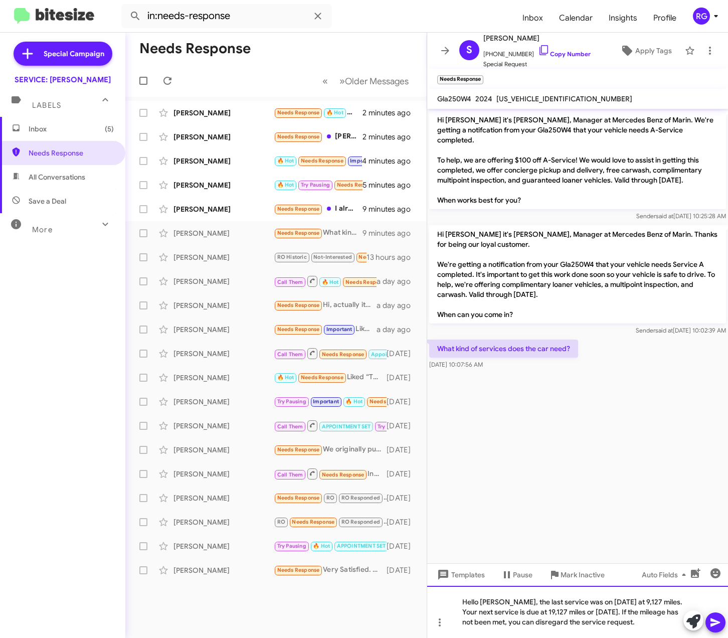
click at [637, 629] on div "Hello [PERSON_NAME], the last service was on [DATE] at 9,127 miles. Your next s…" at bounding box center [577, 612] width 301 height 52
click at [712, 620] on icon at bounding box center [715, 622] width 10 height 9
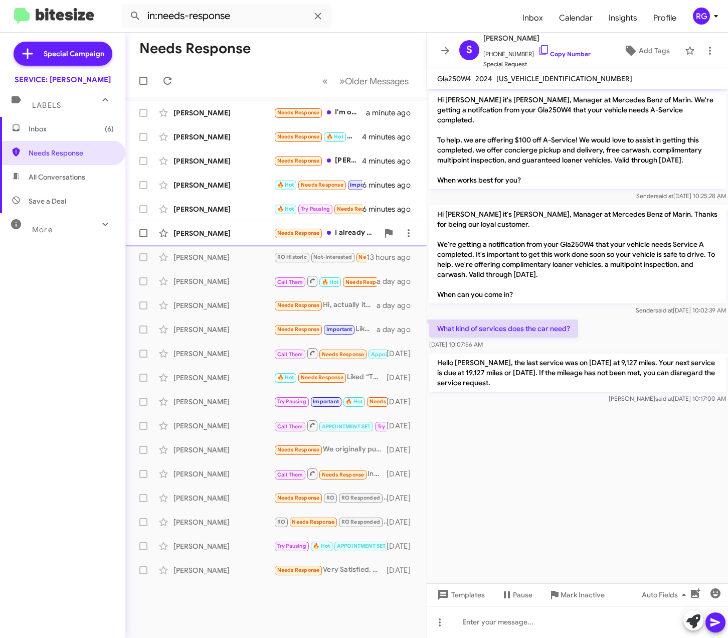
click at [245, 229] on div "[PERSON_NAME]" at bounding box center [223, 233] width 100 height 10
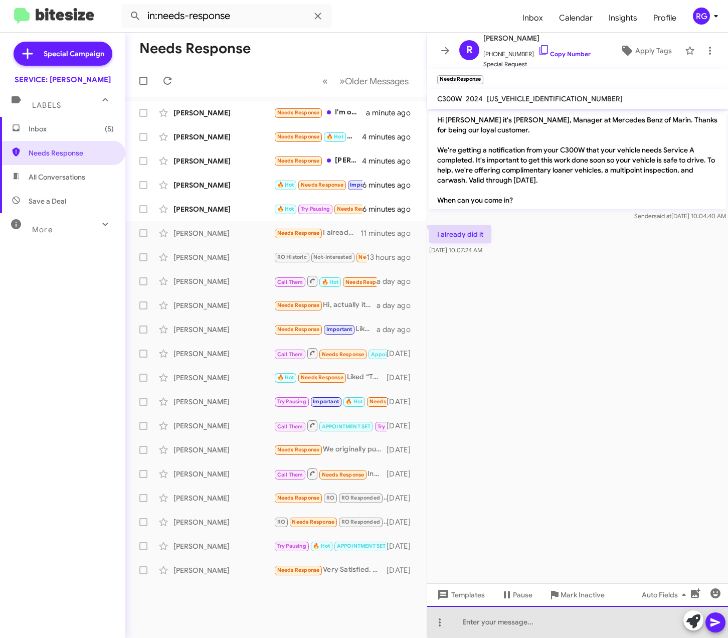
click at [682, 620] on div at bounding box center [577, 622] width 301 height 32
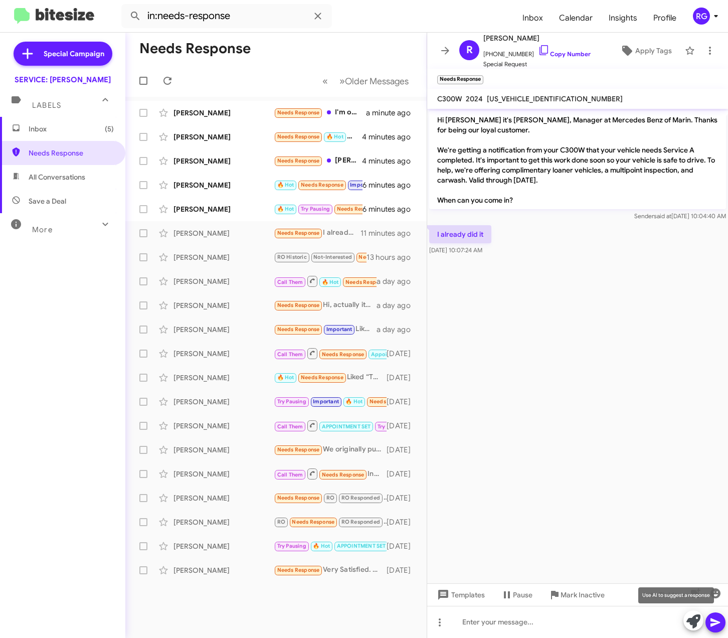
click at [684, 621] on button at bounding box center [693, 620] width 20 height 20
click at [678, 621] on div at bounding box center [577, 622] width 301 height 32
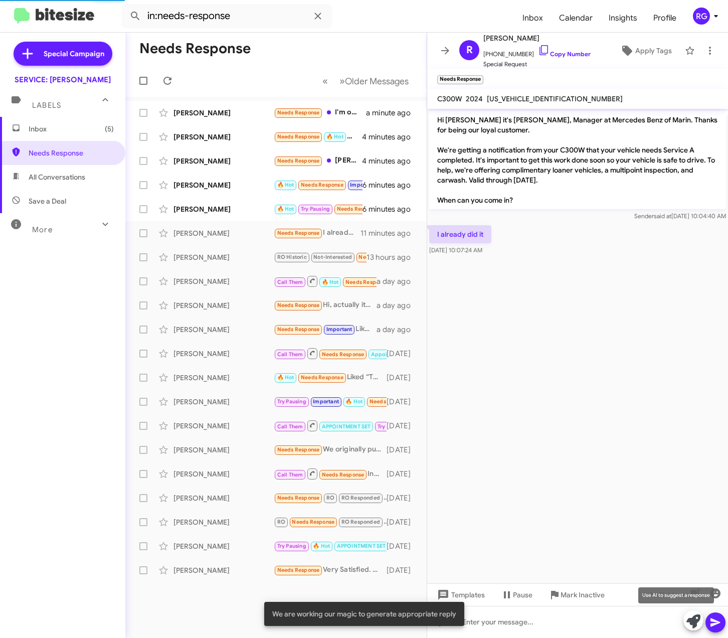
click at [688, 620] on icon at bounding box center [693, 621] width 14 height 14
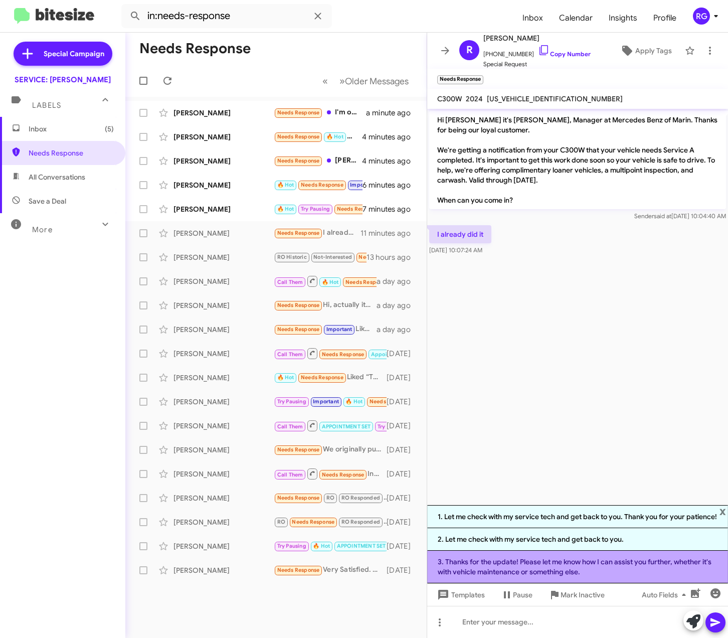
click at [670, 570] on li "3. Thanks for the update! Please let me know how I can assist you further, whet…" at bounding box center [577, 566] width 301 height 33
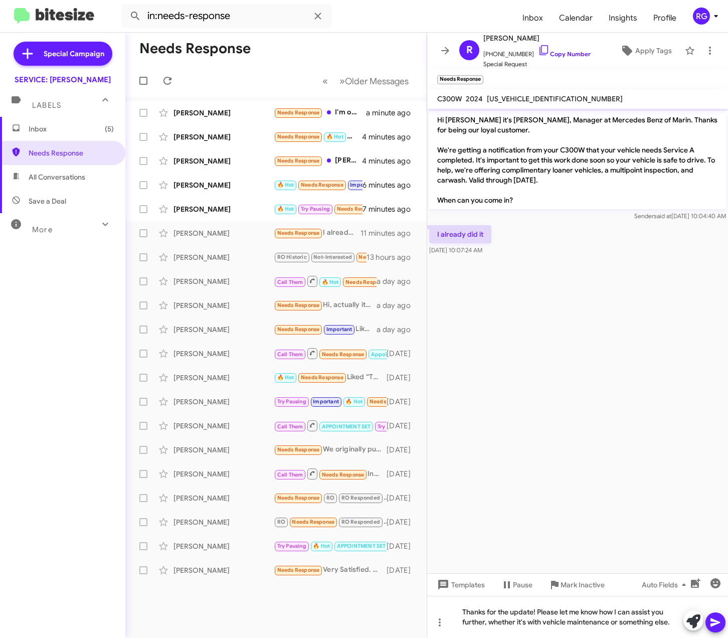
click at [710, 619] on icon at bounding box center [715, 622] width 10 height 9
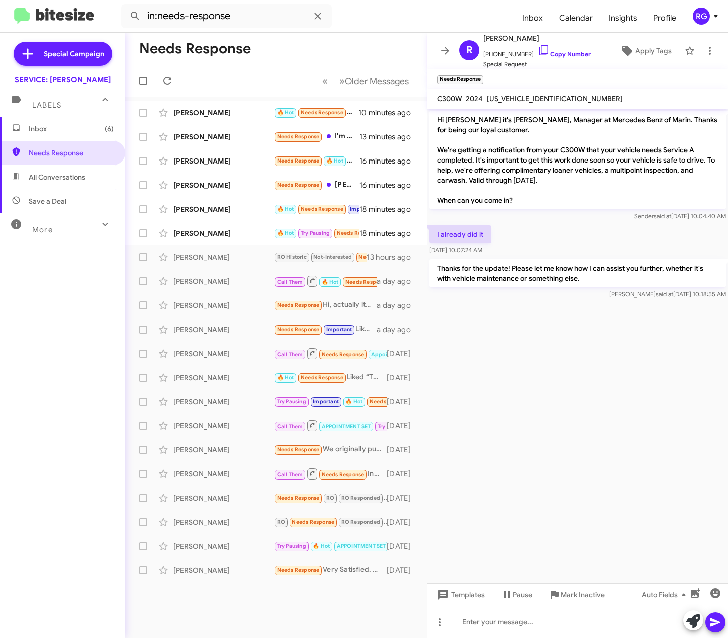
click at [633, 298] on cdk-virtual-scroll-viewport "Hi Rhonda it's Omar Ibrahimi, Manager at Mercedes Benz of Marin. Thanks for bei…" at bounding box center [577, 346] width 301 height 474
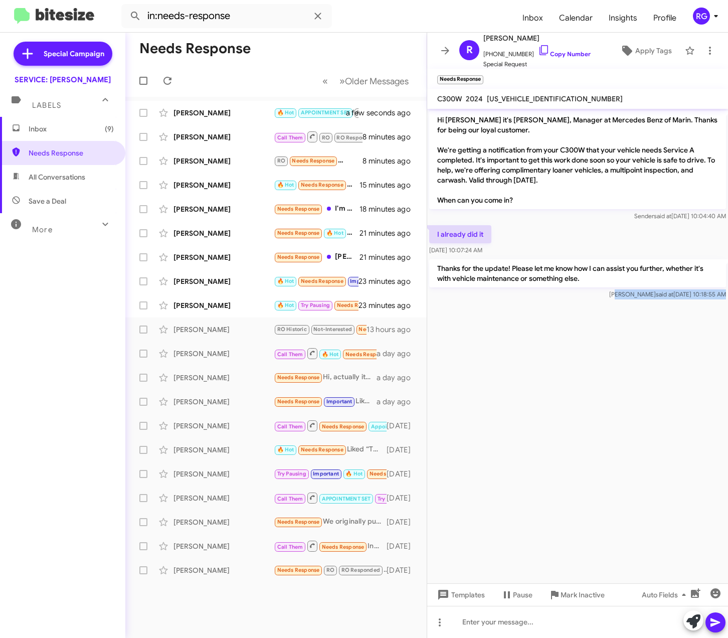
drag, startPoint x: 674, startPoint y: 412, endPoint x: 680, endPoint y: 410, distance: 6.5
click at [676, 410] on cdk-virtual-scroll-viewport "Hi Rhonda it's Omar Ibrahimi, Manager at Mercedes Benz of Marin. Thanks for bei…" at bounding box center [577, 346] width 301 height 474
click at [548, 357] on cdk-virtual-scroll-viewport "Hi Rhonda it's Omar Ibrahimi, Manager at Mercedes Benz of Marin. Thanks for bei…" at bounding box center [577, 346] width 301 height 474
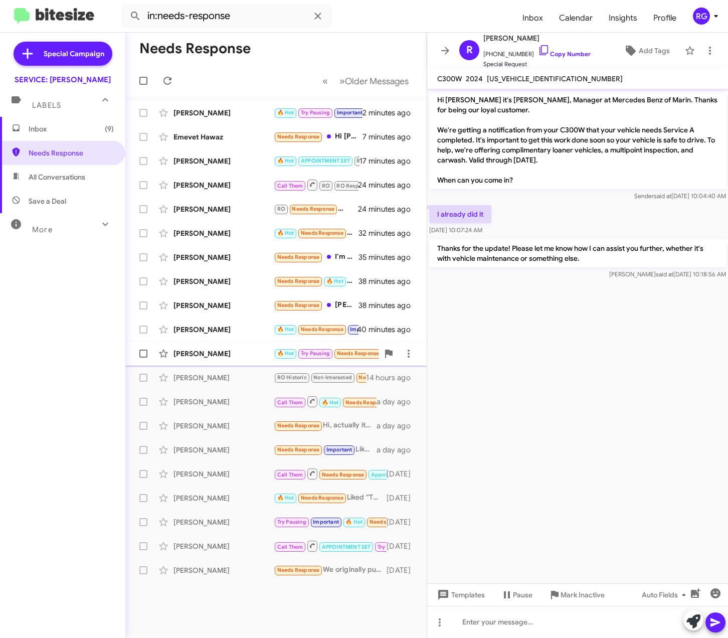
click at [295, 355] on small "🔥 Hot" at bounding box center [286, 354] width 22 height 10
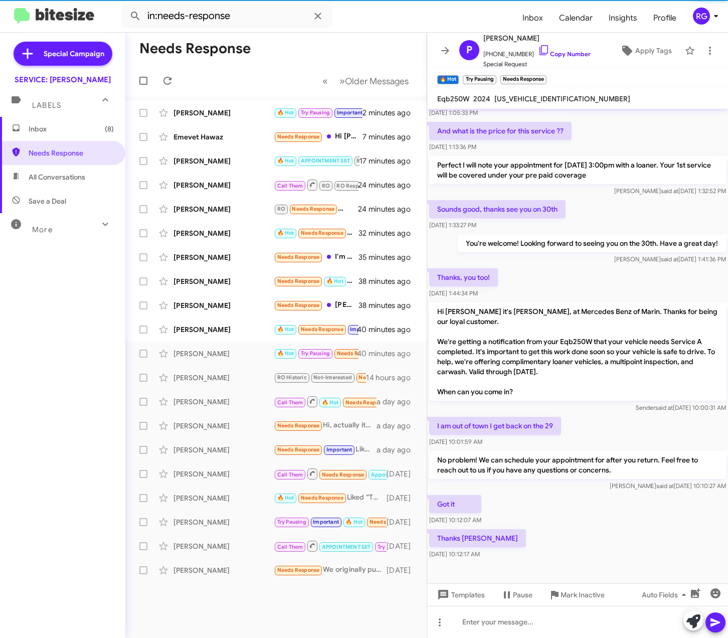
scroll to position [329, 0]
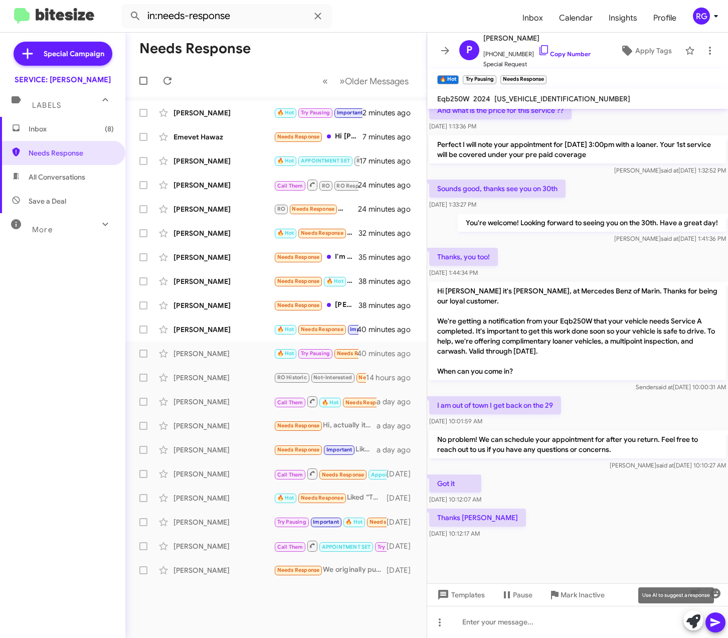
drag, startPoint x: 694, startPoint y: 627, endPoint x: 686, endPoint y: 621, distance: 9.6
click at [694, 627] on icon at bounding box center [693, 621] width 14 height 14
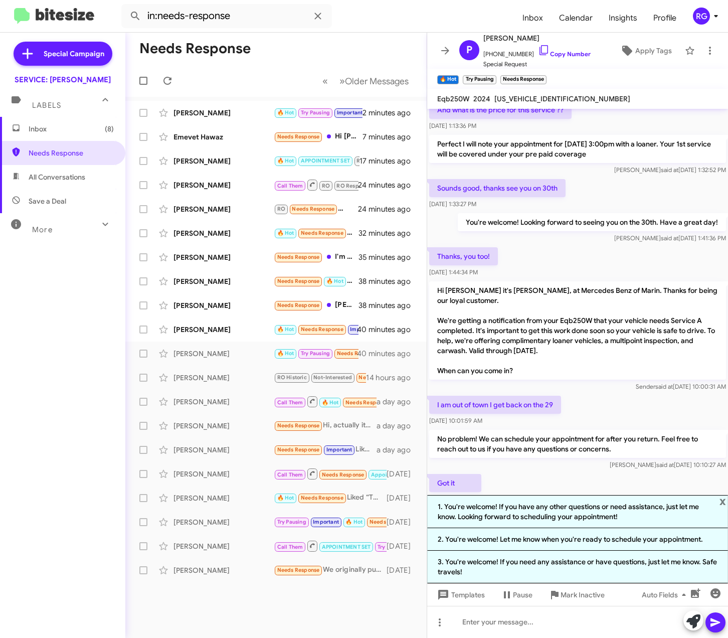
click at [608, 440] on p "No problem! We can schedule your appointment for after you return. Feel free to…" at bounding box center [577, 444] width 297 height 28
click at [724, 502] on span "x" at bounding box center [722, 501] width 7 height 12
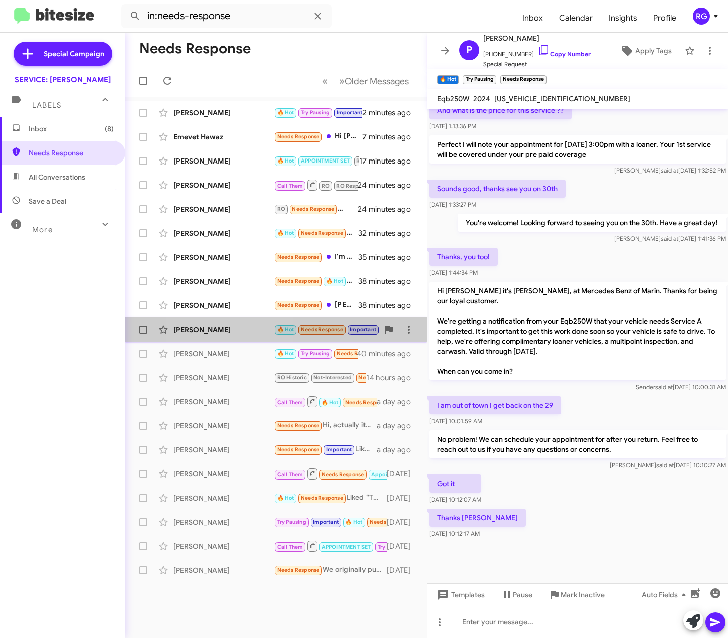
click at [233, 328] on div "[PERSON_NAME]" at bounding box center [223, 329] width 100 height 10
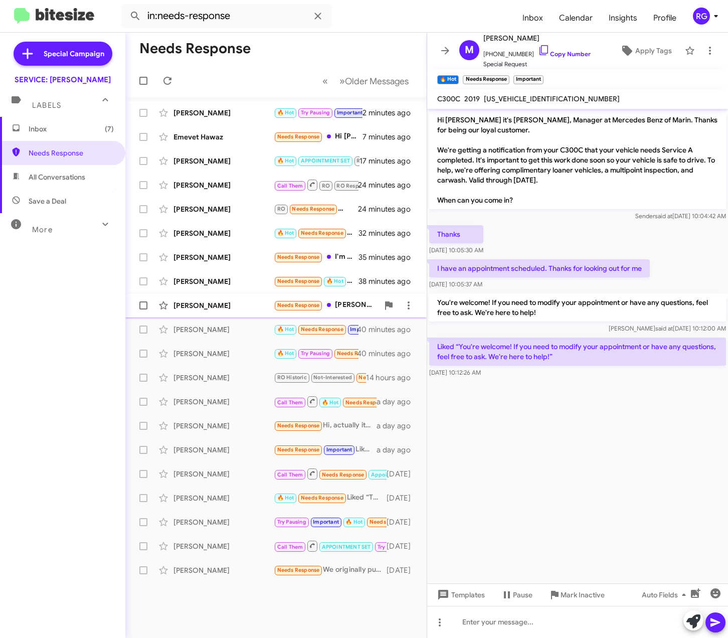
click at [241, 309] on div "[PERSON_NAME]" at bounding box center [223, 305] width 100 height 10
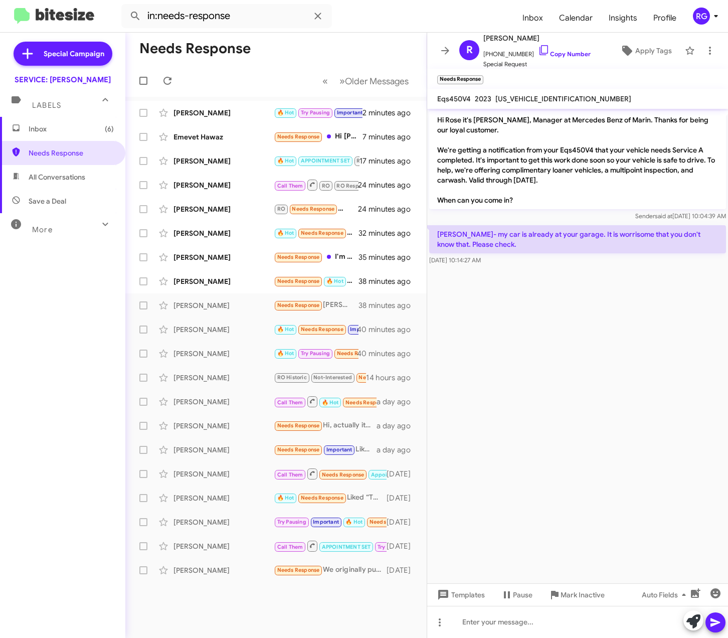
click at [522, 96] on span "[US_VEHICLE_IDENTIFICATION_NUMBER]" at bounding box center [563, 98] width 136 height 9
drag, startPoint x: 522, startPoint y: 96, endPoint x: 510, endPoint y: 97, distance: 12.0
click at [522, 96] on span "[US_VEHICLE_IDENTIFICATION_NUMBER]" at bounding box center [563, 98] width 136 height 9
click at [516, 99] on span "[US_VEHICLE_IDENTIFICATION_NUMBER]" at bounding box center [563, 98] width 136 height 9
click at [515, 98] on span "[US_VEHICLE_IDENTIFICATION_NUMBER]" at bounding box center [563, 98] width 136 height 9
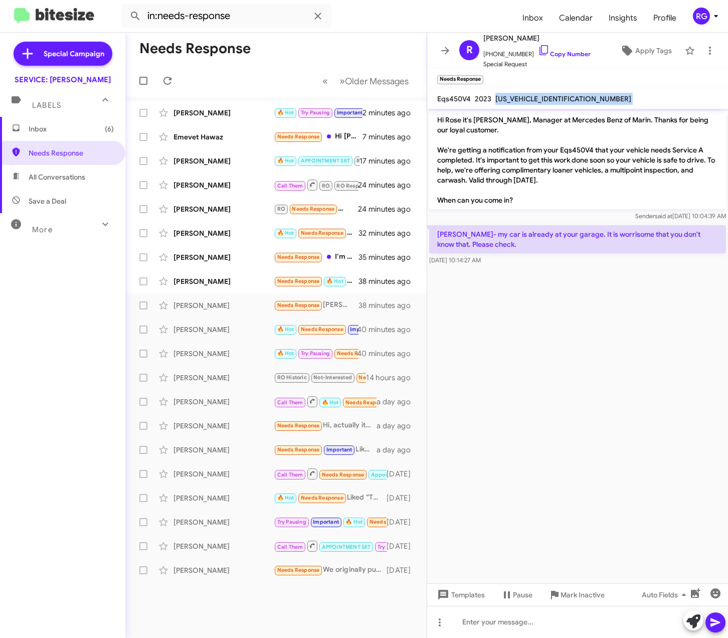
click at [517, 97] on span "[US_VEHICLE_IDENTIFICATION_NUMBER]" at bounding box center [563, 98] width 136 height 9
copy span "[US_VEHICLE_IDENTIFICATION_NUMBER]"
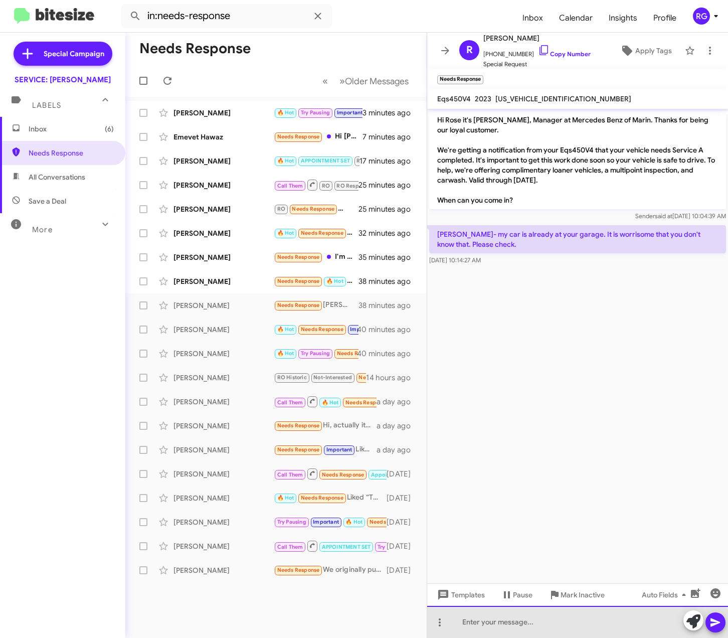
click at [458, 625] on div at bounding box center [577, 622] width 301 height 32
click at [460, 624] on div at bounding box center [577, 622] width 301 height 32
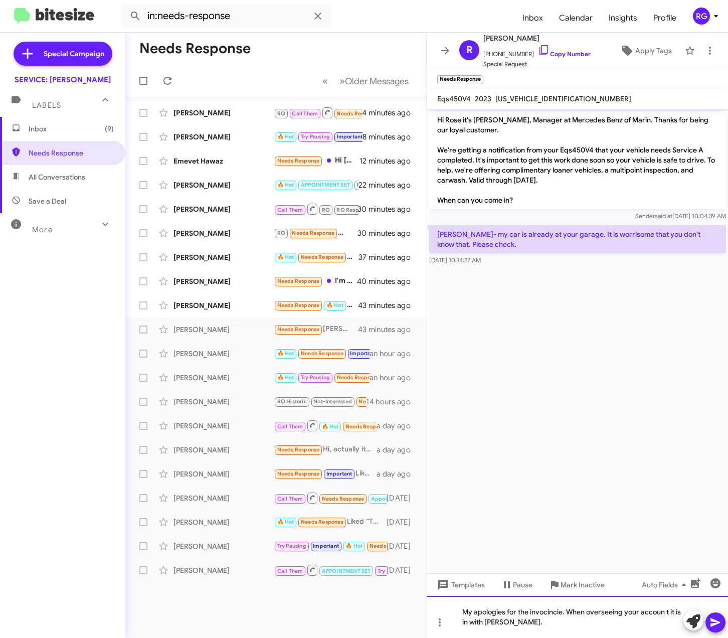
click at [577, 630] on div "My apologies for the invocincie. When overseeing your accoun t it is in with [P…" at bounding box center [577, 617] width 301 height 42
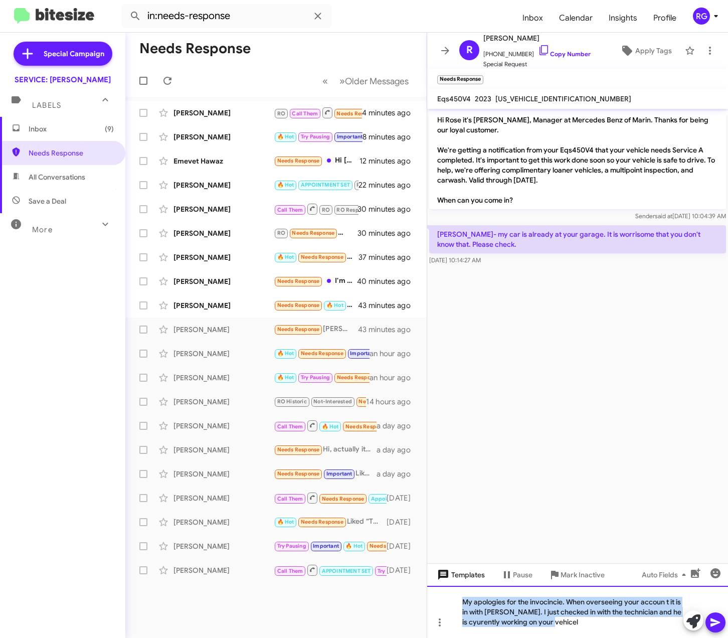
drag, startPoint x: 608, startPoint y: 626, endPoint x: 428, endPoint y: 580, distance: 185.8
click at [428, 580] on div "Hi Rose it's [PERSON_NAME], Manager at Mercedes Benz of Marin. Thanks for being…" at bounding box center [577, 373] width 301 height 529
copy div "My apologies for the invocincie. When overseeing your accoun t it is in with [P…"
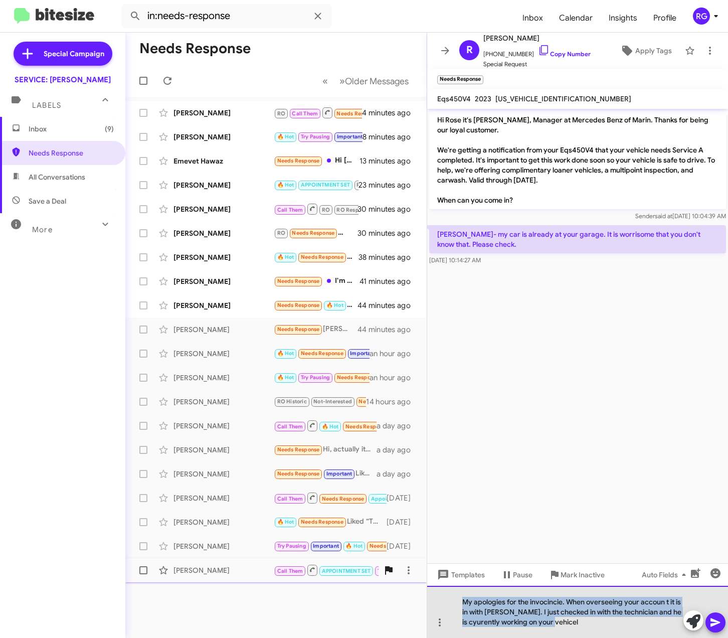
drag, startPoint x: 588, startPoint y: 627, endPoint x: 394, endPoint y: 570, distance: 201.8
click at [394, 570] on div "Needs Response « Previous » Next Older Messages [PERSON_NAME] RO Call Them Need…" at bounding box center [426, 335] width 603 height 605
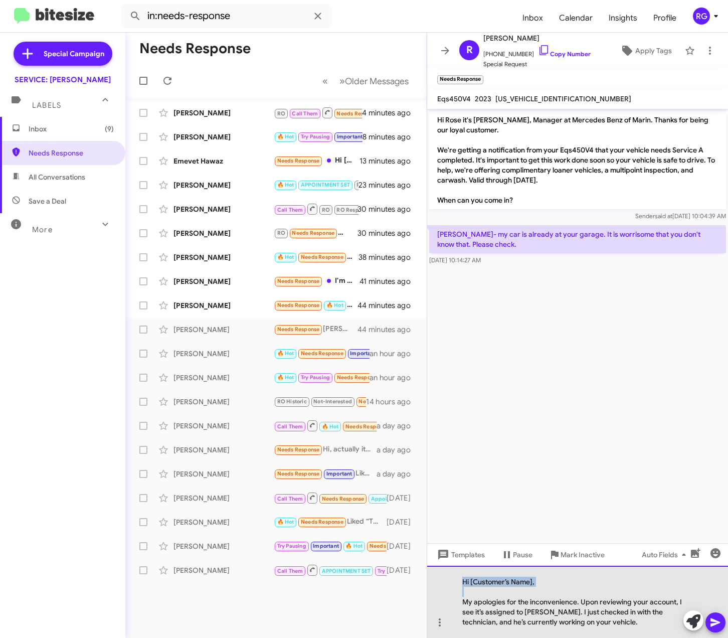
drag, startPoint x: 462, startPoint y: 598, endPoint x: 461, endPoint y: 569, distance: 29.6
click at [461, 569] on div "Hi [Customer’s Name], My apologies for the inconvenience. Upon reviewing your a…" at bounding box center [577, 602] width 301 height 72
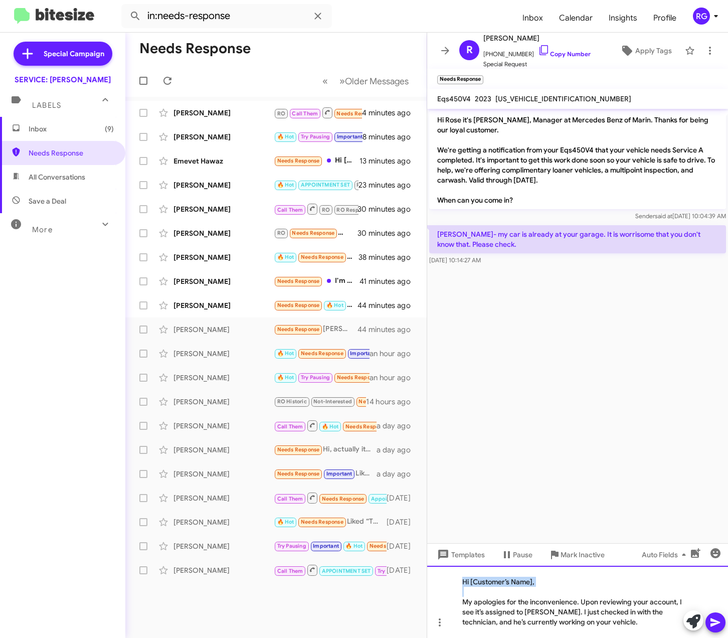
click at [458, 600] on div "Hi [Customer’s Name], My apologies for the inconvenience. Upon reviewing your a…" at bounding box center [577, 602] width 301 height 72
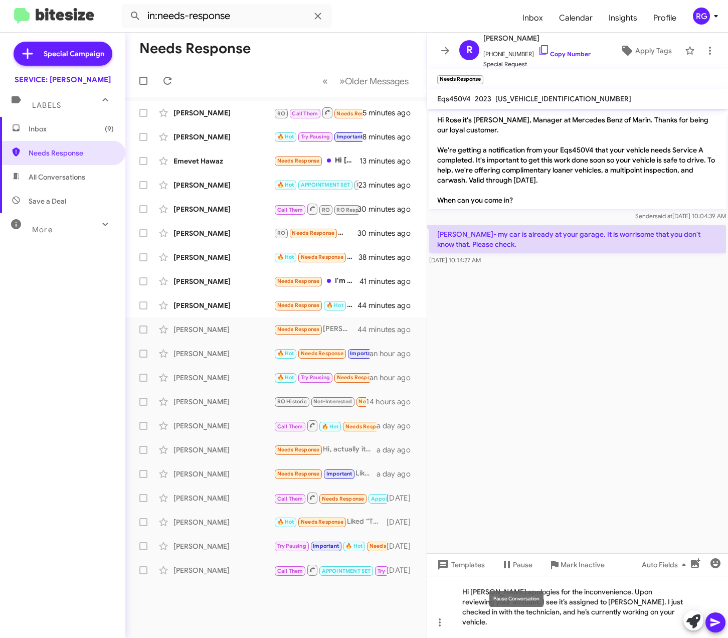
click at [492, 602] on mat-tooltip-component "Pause Conversation" at bounding box center [516, 599] width 68 height 30
click at [484, 600] on mat-tooltip-component "Pause Conversation" at bounding box center [516, 599] width 68 height 30
click at [490, 604] on div "Hi [PERSON_NAME] apologies for the inconvenience. Upon reviewing your account, …" at bounding box center [577, 607] width 301 height 62
click at [487, 603] on div "Hi [PERSON_NAME] apologies for the inconvenience. Upon reviewing your account, …" at bounding box center [577, 607] width 301 height 62
drag, startPoint x: 542, startPoint y: 616, endPoint x: 514, endPoint y: 624, distance: 29.5
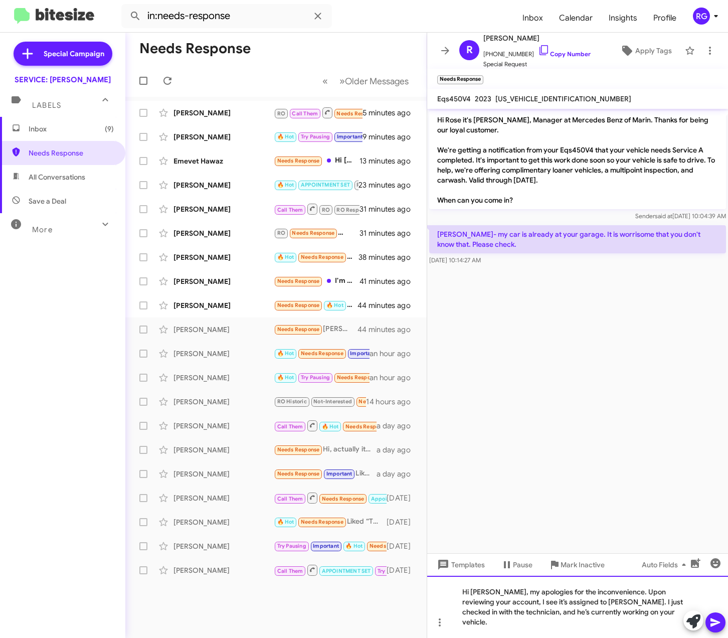
click at [543, 616] on div "Hi [PERSON_NAME], my apologies for the inconvenience. Upon reviewing your accou…" at bounding box center [577, 607] width 301 height 62
click at [648, 624] on div "Hi [PERSON_NAME], my apologies for the inconvenience. Upon reviewing your accou…" at bounding box center [577, 607] width 301 height 62
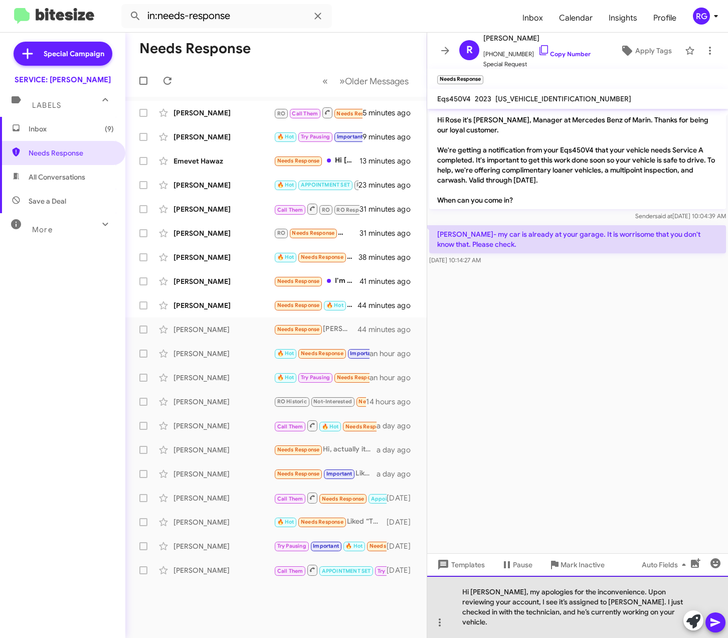
click at [657, 622] on div "Hi [PERSON_NAME], my apologies for the inconvenience. Upon reviewing your accou…" at bounding box center [577, 607] width 301 height 62
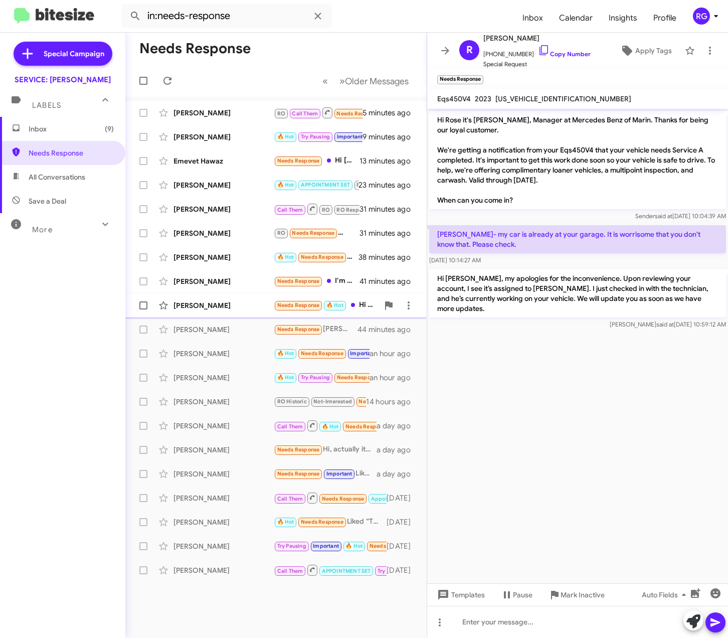
click at [289, 309] on small "Needs Response" at bounding box center [298, 306] width 47 height 10
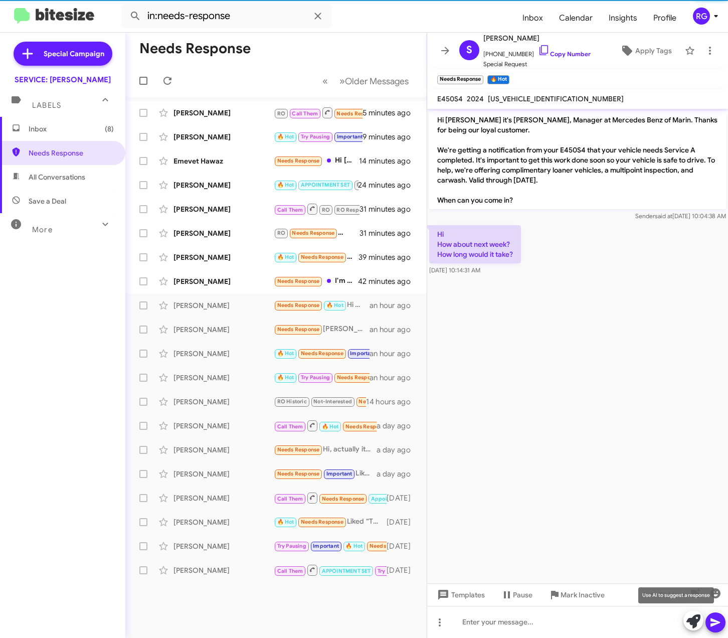
click at [692, 625] on icon at bounding box center [693, 621] width 14 height 14
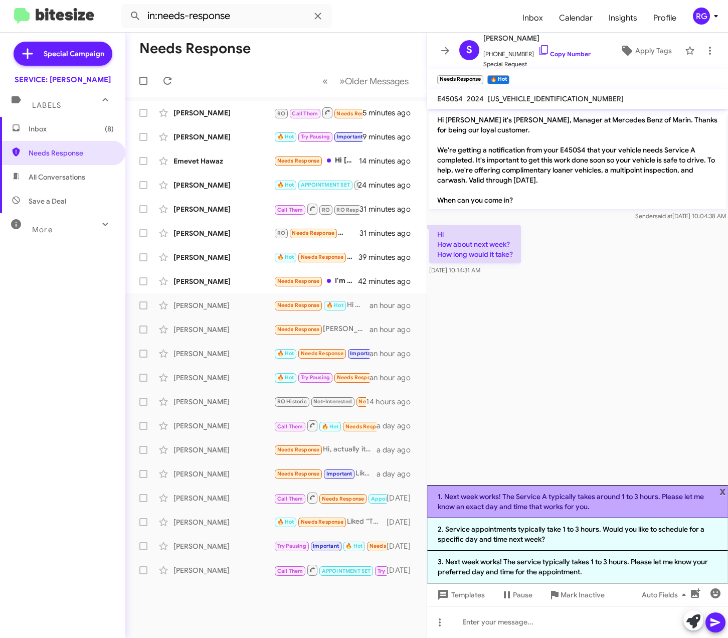
click at [648, 495] on li "1. Next week works! The Service A typically takes around 1 to 3 hours. Please l…" at bounding box center [577, 501] width 301 height 33
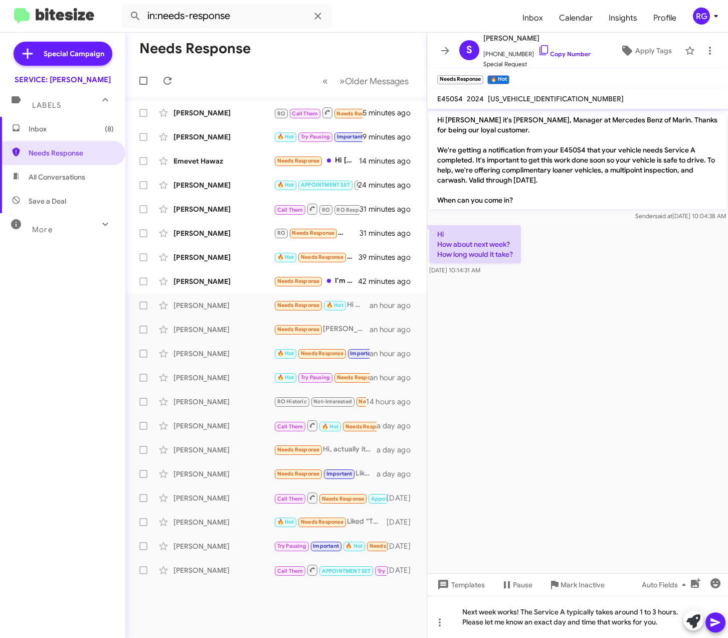
click at [718, 620] on icon at bounding box center [715, 622] width 12 height 12
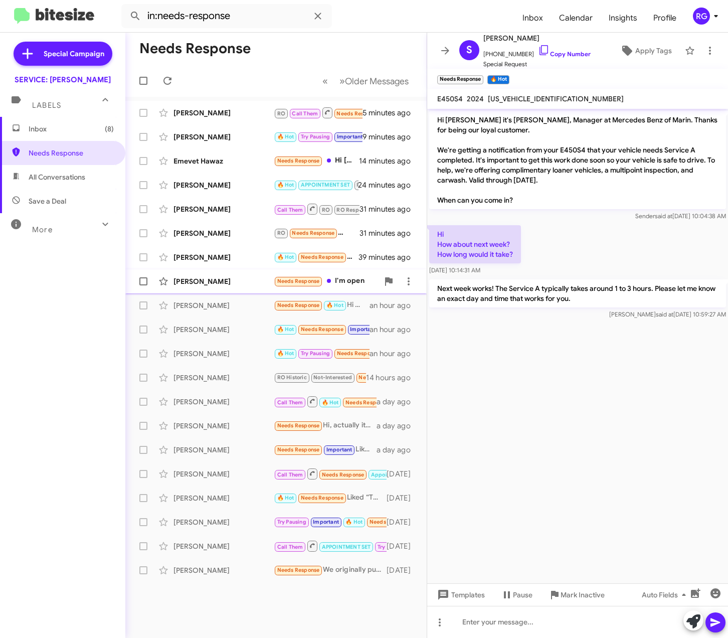
click at [279, 287] on span "Needs Response" at bounding box center [298, 281] width 49 height 12
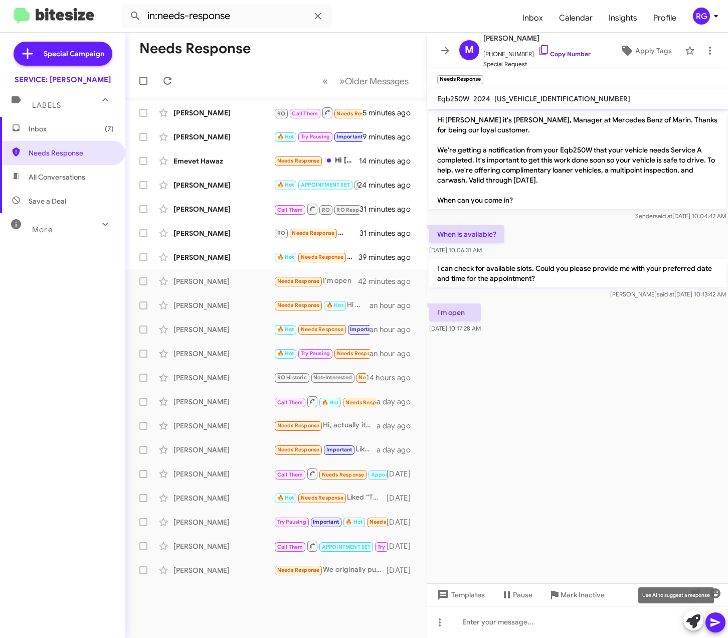
click at [684, 618] on button at bounding box center [693, 620] width 20 height 20
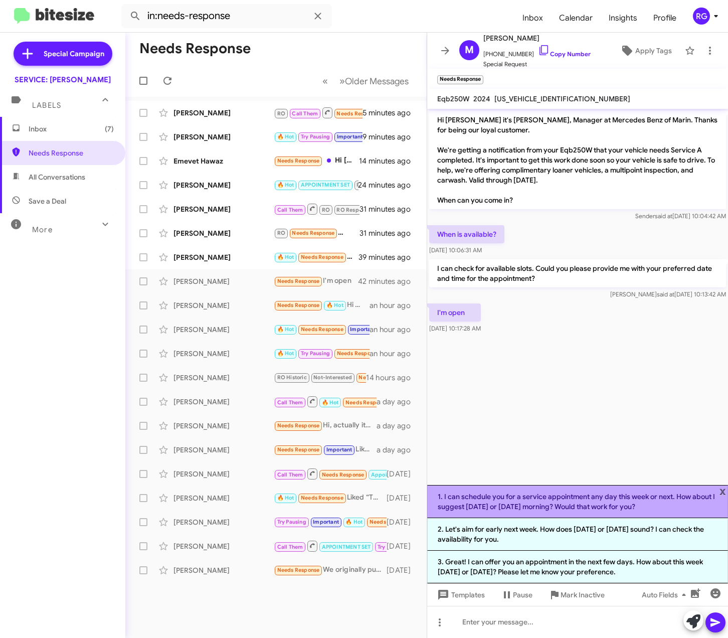
click at [572, 507] on li "1. I can schedule you for a service appointment any day this week or next. How …" at bounding box center [577, 501] width 301 height 33
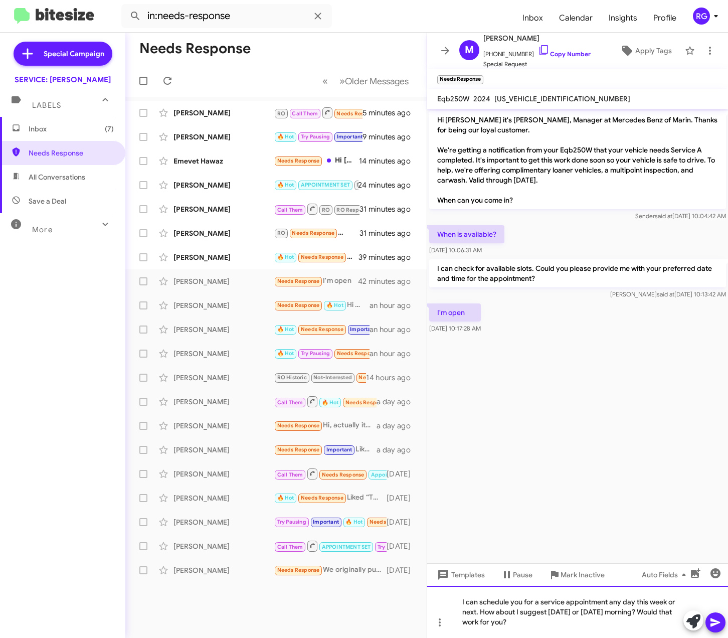
click at [643, 606] on div "I can schedule you for a service appointment any day this week or next. How abo…" at bounding box center [577, 612] width 301 height 52
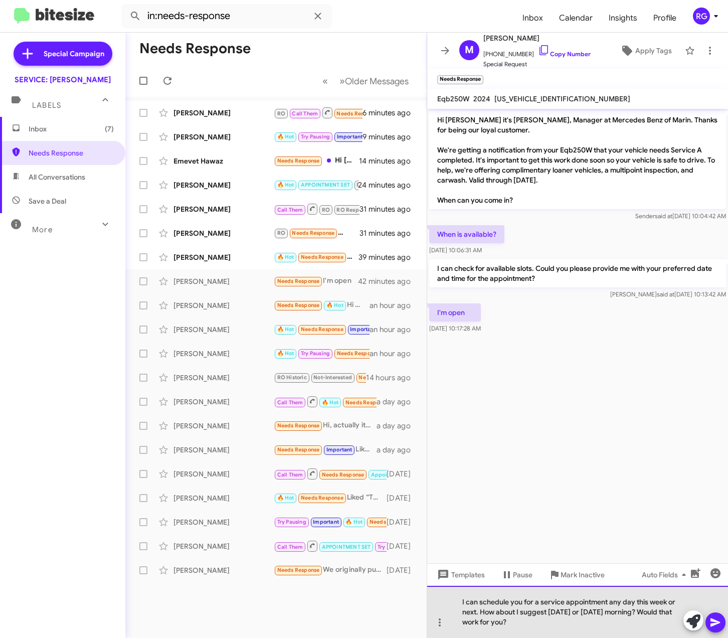
click at [478, 613] on div "I can schedule you for a service appointment any day this week or next. How abo…" at bounding box center [577, 612] width 301 height 52
click at [472, 612] on div "I can schedule you for a service appointment any day this week or next. How abo…" at bounding box center [577, 612] width 301 height 52
click at [475, 613] on div "I can schedule you for a service appointment any day this week or next. How abo…" at bounding box center [577, 612] width 301 height 52
click at [474, 613] on div "I can schedule you for a service appointment any day this week or next. How abo…" at bounding box center [577, 612] width 301 height 52
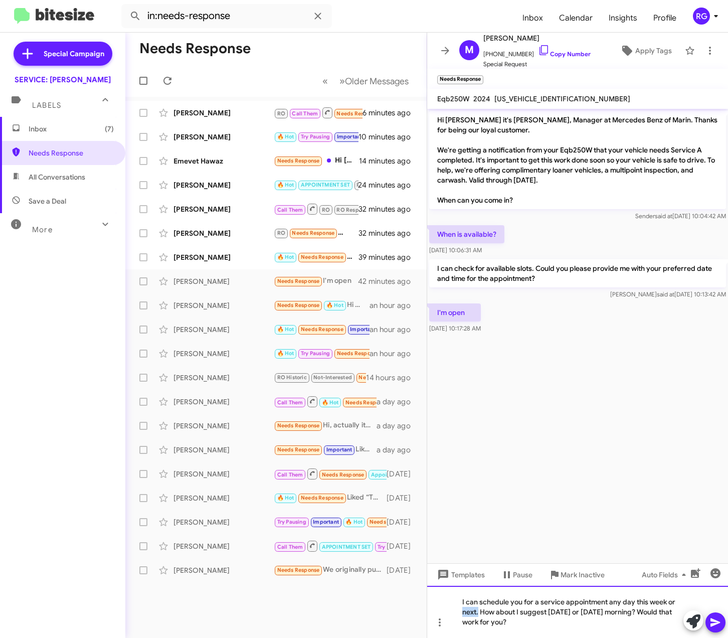
click at [474, 613] on div "I can schedule you for a service appointment any day this week or next. How abo…" at bounding box center [577, 612] width 301 height 52
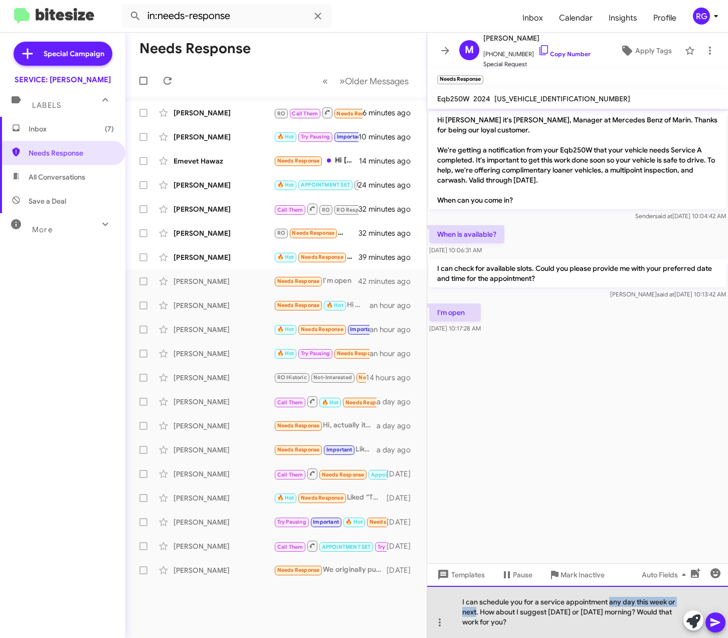
drag, startPoint x: 475, startPoint y: 612, endPoint x: 611, endPoint y: 604, distance: 135.6
click at [610, 604] on div "I can schedule you for a service appointment any day this week or next. How abo…" at bounding box center [577, 612] width 301 height 52
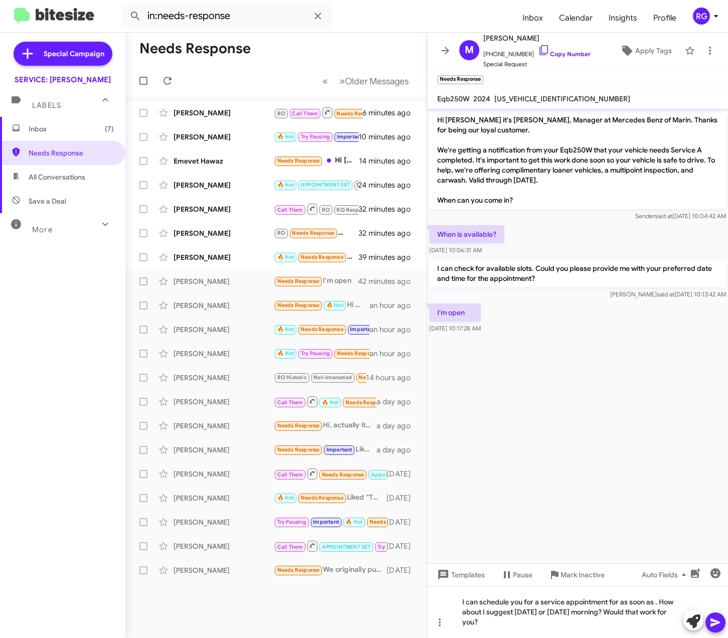
click at [484, 502] on cdk-virtual-scroll-viewport "Hi [PERSON_NAME] it's [PERSON_NAME], Manager at Mercedes Benz of Marin. Thanks …" at bounding box center [577, 336] width 301 height 454
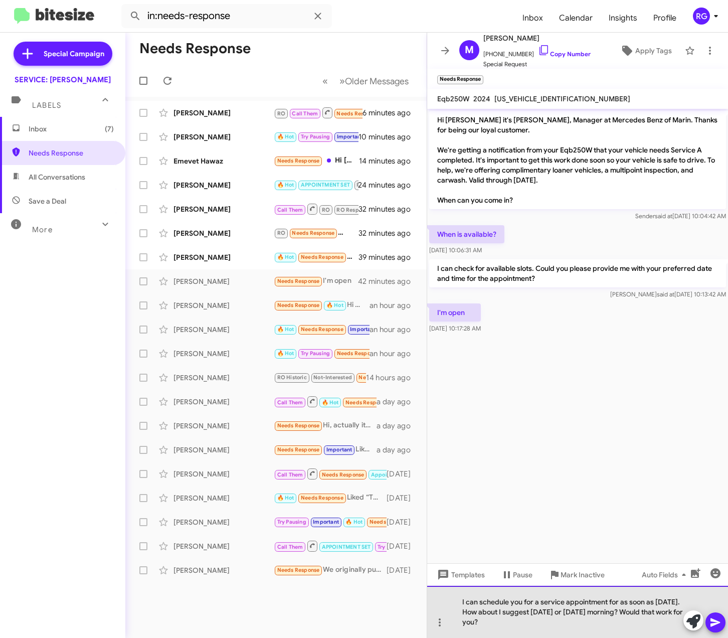
click at [488, 612] on div "I can schedule you for a service appointment for as soon as [DATE]. How about I…" at bounding box center [577, 612] width 301 height 52
drag, startPoint x: 458, startPoint y: 608, endPoint x: 630, endPoint y: 614, distance: 172.6
click at [630, 614] on div "I can schedule you for a service appointment for as soon as [DATE]. How about I…" at bounding box center [577, 612] width 301 height 52
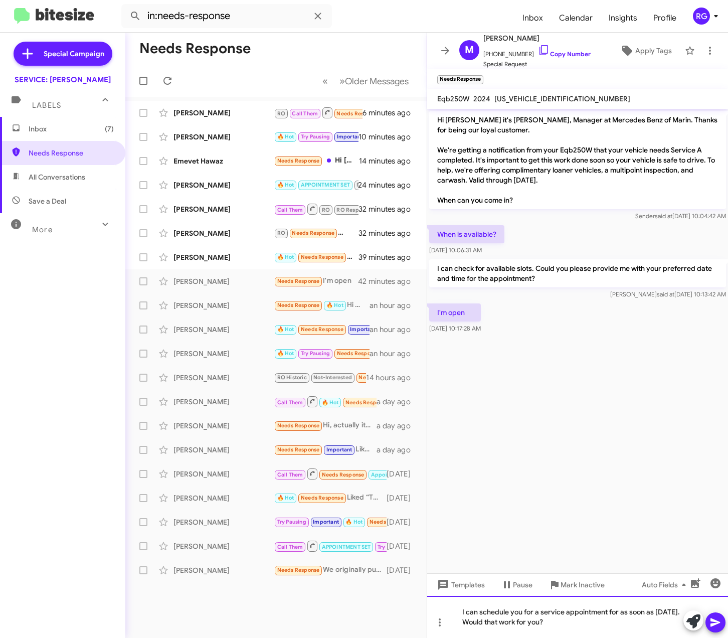
click at [548, 629] on div "I can schedule you for a service appointment for as soon as [DATE]. Would that …" at bounding box center [577, 617] width 301 height 42
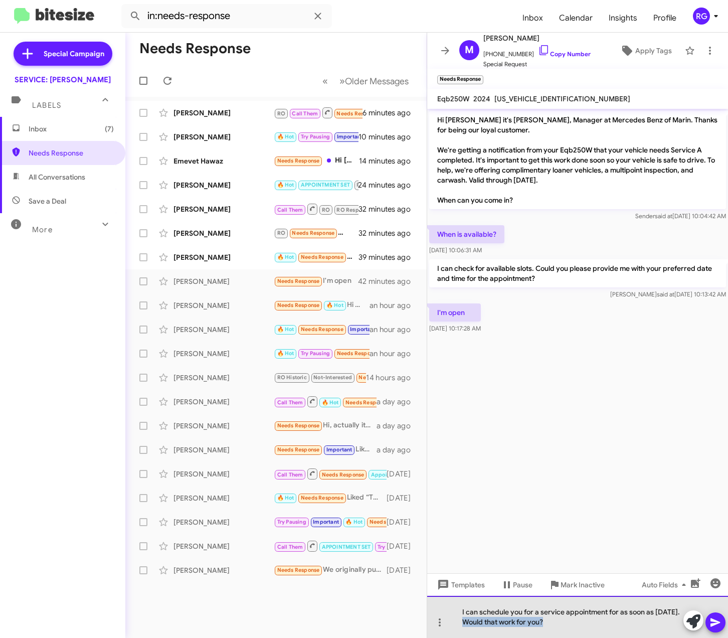
drag, startPoint x: 541, startPoint y: 628, endPoint x: 458, endPoint y: 621, distance: 84.0
click at [458, 621] on div "I can schedule you for a service appointment for as soon as [DATE]. Would that …" at bounding box center [577, 617] width 301 height 42
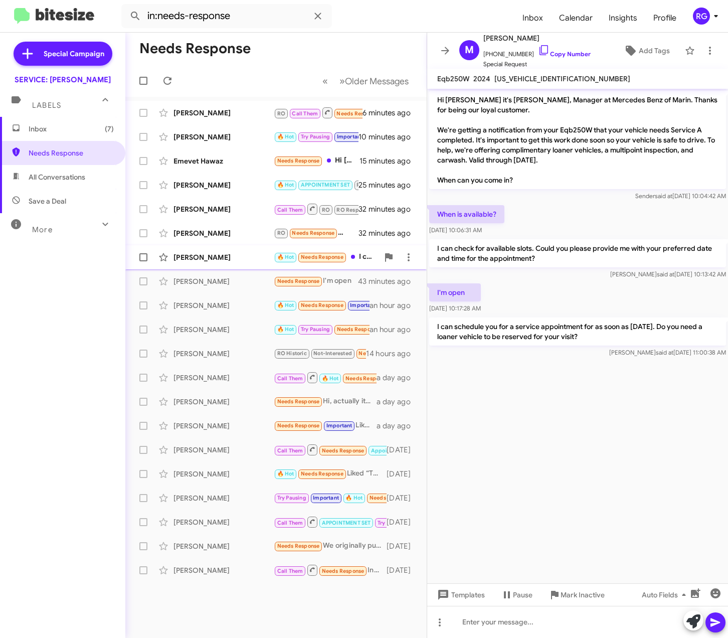
click at [223, 257] on div "[PERSON_NAME]" at bounding box center [223, 257] width 100 height 10
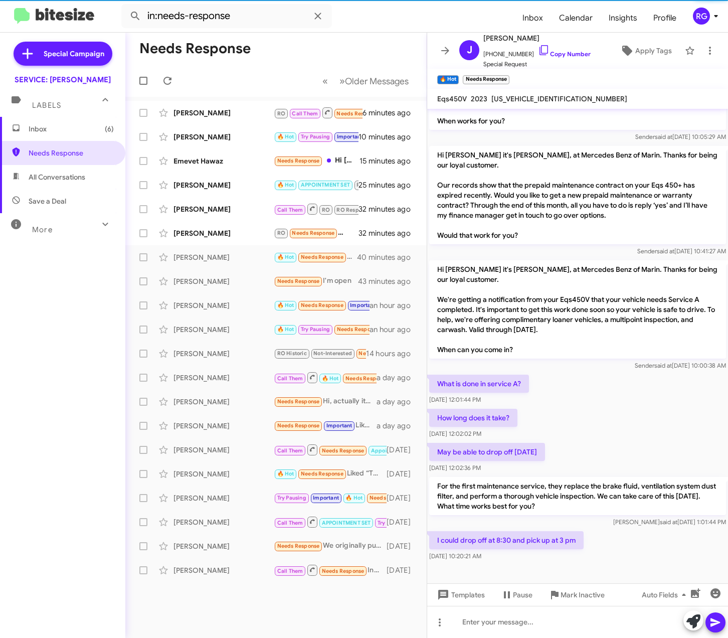
scroll to position [296, 0]
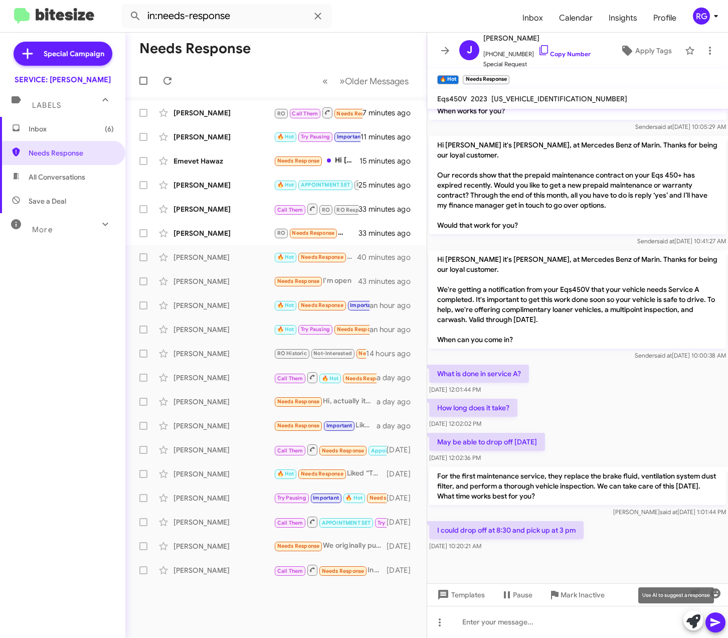
click at [698, 625] on icon at bounding box center [693, 621] width 14 height 14
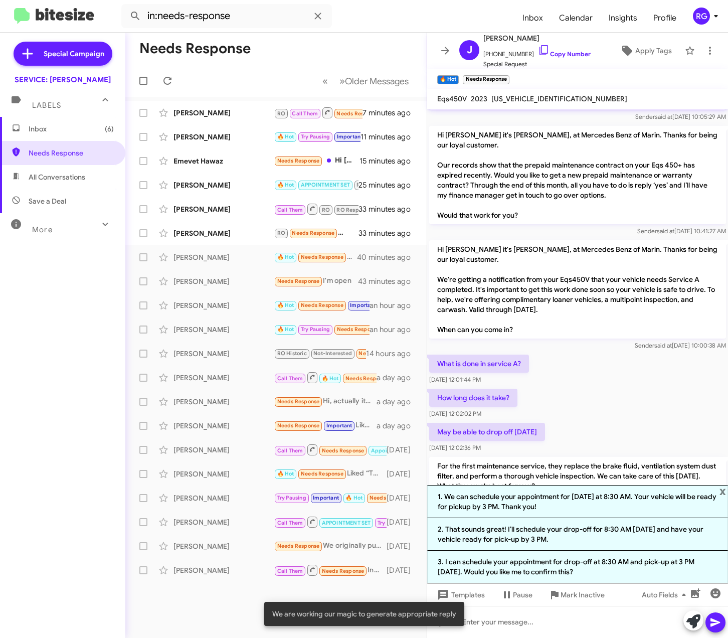
click at [594, 430] on div "Hi [PERSON_NAME], this is [PERSON_NAME], Manager at Mercedes Benz of Marin. Con…" at bounding box center [577, 178] width 301 height 730
drag, startPoint x: 595, startPoint y: 430, endPoint x: 724, endPoint y: 490, distance: 142.7
click at [724, 489] on span "x" at bounding box center [722, 491] width 7 height 12
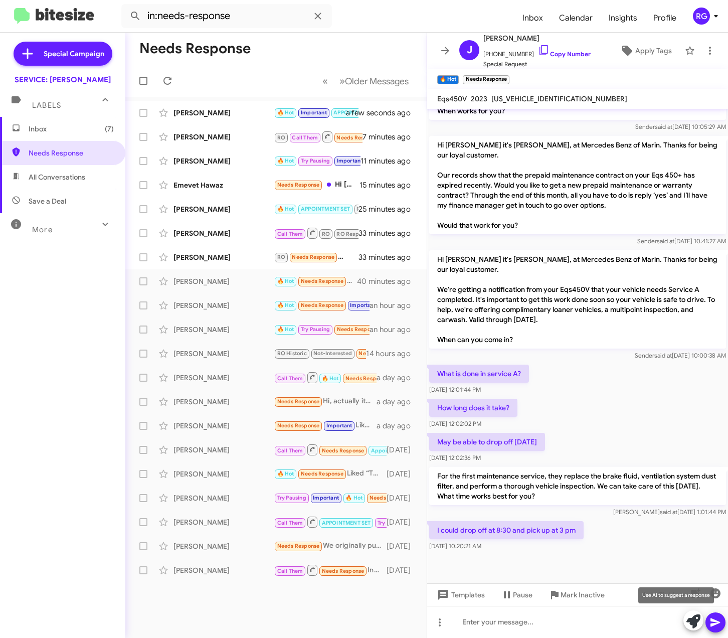
click at [686, 618] on icon at bounding box center [693, 621] width 14 height 14
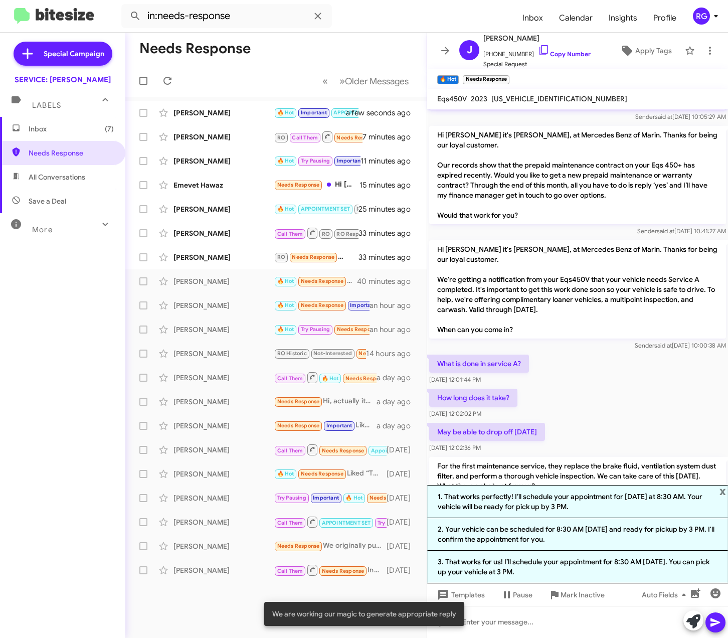
click at [599, 535] on li "2. Your vehicle can be scheduled for 8:30 AM [DATE] and ready for pickup by 3 P…" at bounding box center [577, 534] width 301 height 33
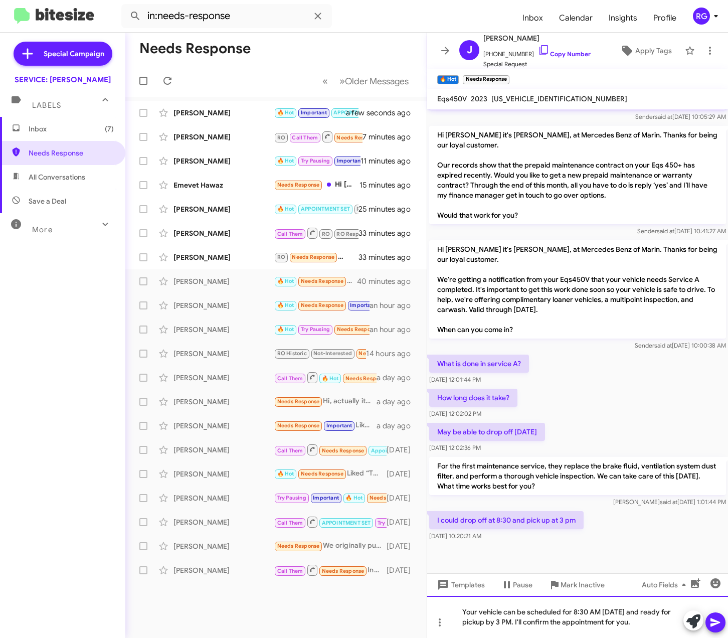
click at [660, 624] on div "Your vehicle can be scheduled for 8:30 AM [DATE] and ready for pickup by 3 PM. …" at bounding box center [577, 617] width 301 height 42
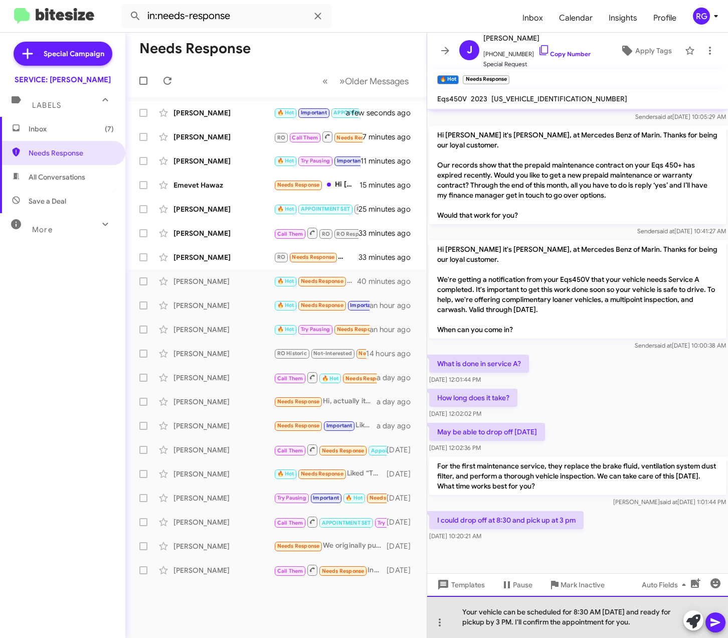
drag, startPoint x: 627, startPoint y: 623, endPoint x: 516, endPoint y: 626, distance: 110.3
click at [516, 626] on div "Your vehicle can be scheduled for 8:30 AM [DATE] and ready for pickup by 3 PM. …" at bounding box center [577, 617] width 301 height 42
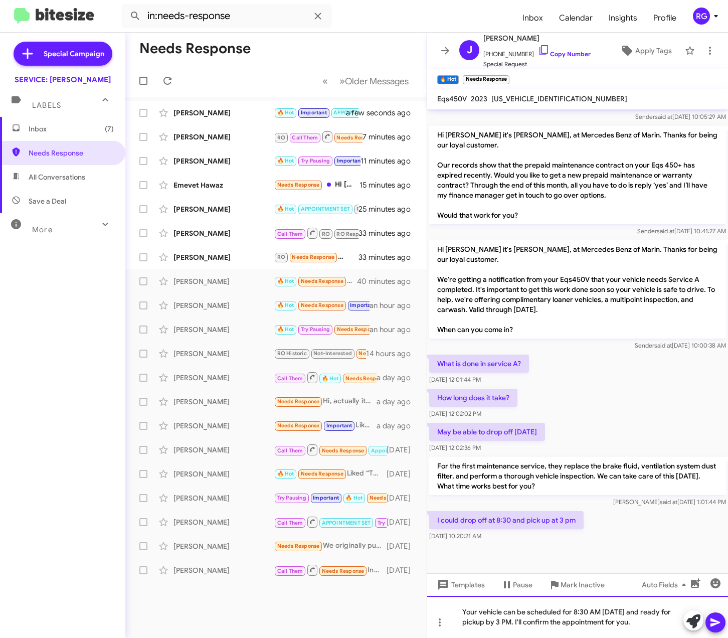
click at [517, 626] on div "Your vehicle can be scheduled for 8:30 AM [DATE] and ready for pickup by 3 PM. …" at bounding box center [577, 617] width 301 height 42
drag, startPoint x: 513, startPoint y: 620, endPoint x: 661, endPoint y: 637, distance: 148.3
click at [662, 637] on html "in:needs-response Inbox Calendar Insights Profile RG Special Campaign SERVICE: …" at bounding box center [364, 319] width 728 height 638
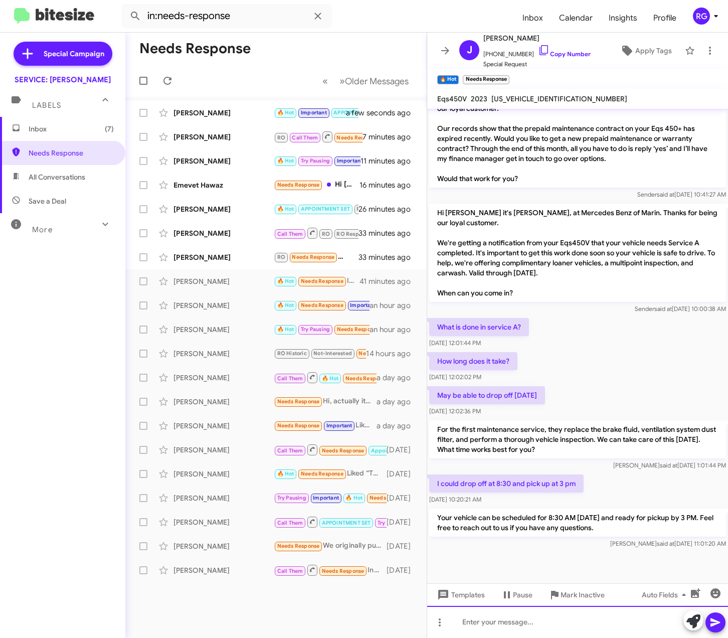
scroll to position [343, 0]
click at [524, 95] on span "[US_VEHICLE_IDENTIFICATION_NUMBER]" at bounding box center [559, 98] width 136 height 9
click at [525, 95] on span "[US_VEHICLE_IDENTIFICATION_NUMBER]" at bounding box center [559, 98] width 136 height 9
copy span "[US_VEHICLE_IDENTIFICATION_NUMBER]"
click at [635, 47] on span "Apply Tags" at bounding box center [653, 51] width 37 height 18
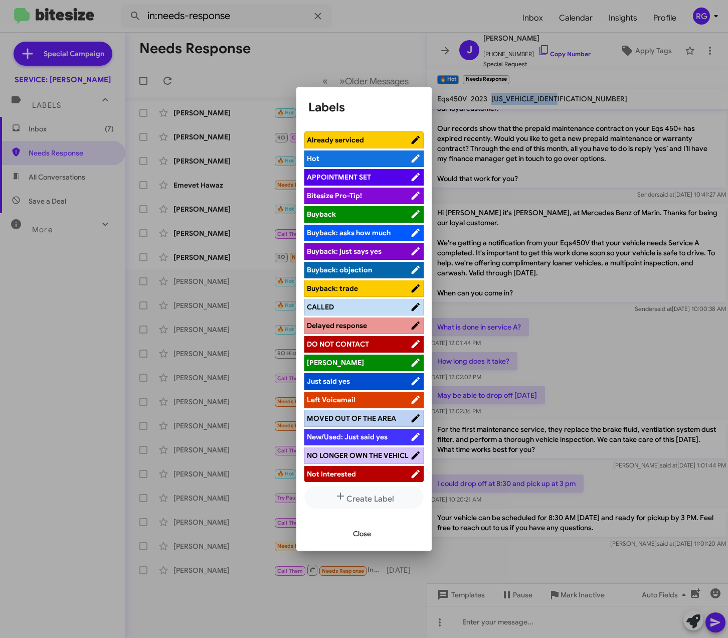
click at [349, 177] on span "APPOINTMENT SET" at bounding box center [339, 176] width 64 height 9
click at [357, 532] on span "Close" at bounding box center [362, 533] width 18 height 18
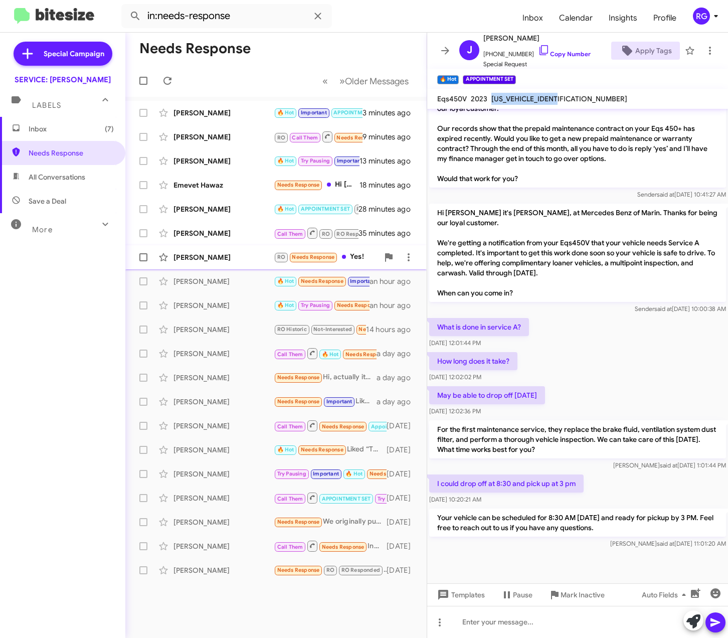
click at [229, 263] on div "[PERSON_NAME] RO Needs Response Yes! 35 minutes ago" at bounding box center [275, 257] width 285 height 20
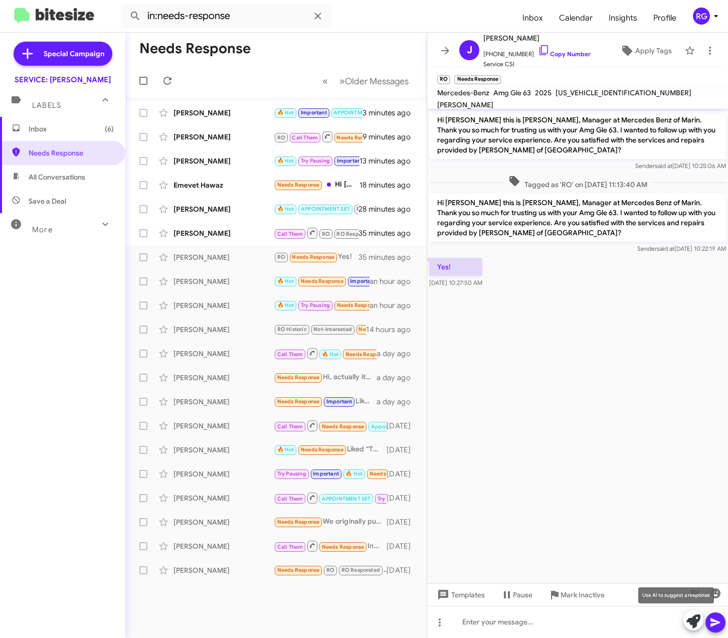
click at [694, 626] on icon at bounding box center [693, 621] width 14 height 14
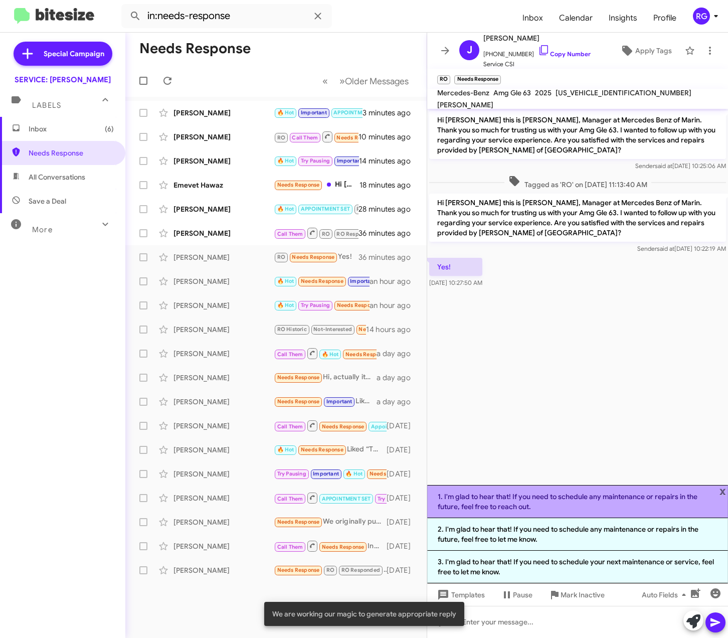
click at [557, 509] on li "1. I'm glad to hear that! If you need to schedule any maintenance or repairs in…" at bounding box center [577, 501] width 301 height 33
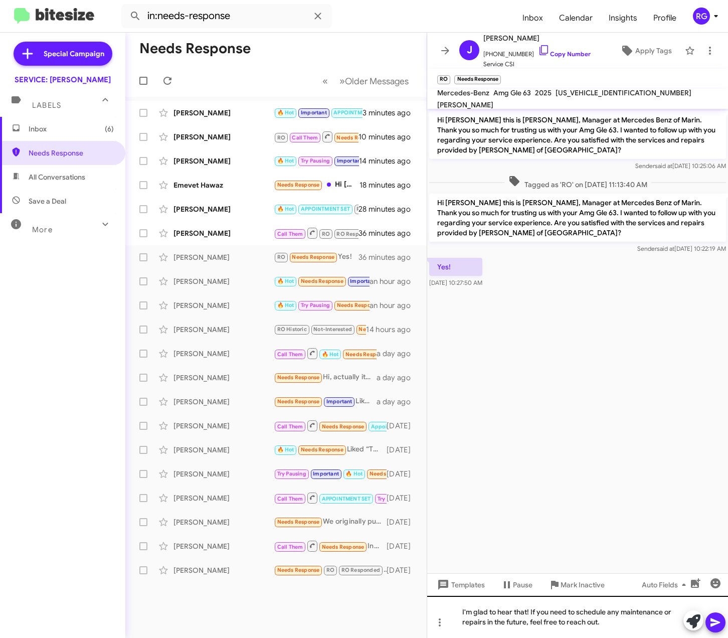
drag, startPoint x: 723, startPoint y: 622, endPoint x: 727, endPoint y: 627, distance: 6.4
click at [723, 623] on button at bounding box center [715, 622] width 20 height 20
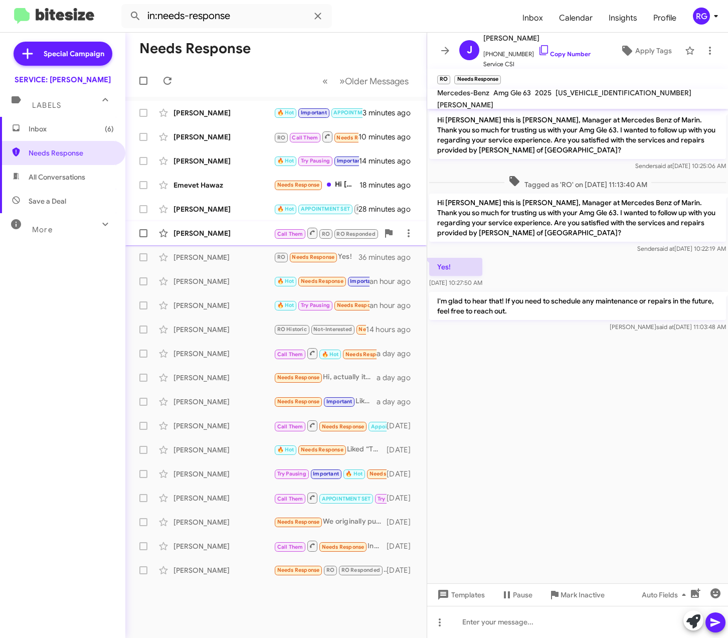
click at [265, 239] on div "[PERSON_NAME] Call Them RO RO Responded Needs Response thanks for checking and …" at bounding box center [275, 233] width 285 height 20
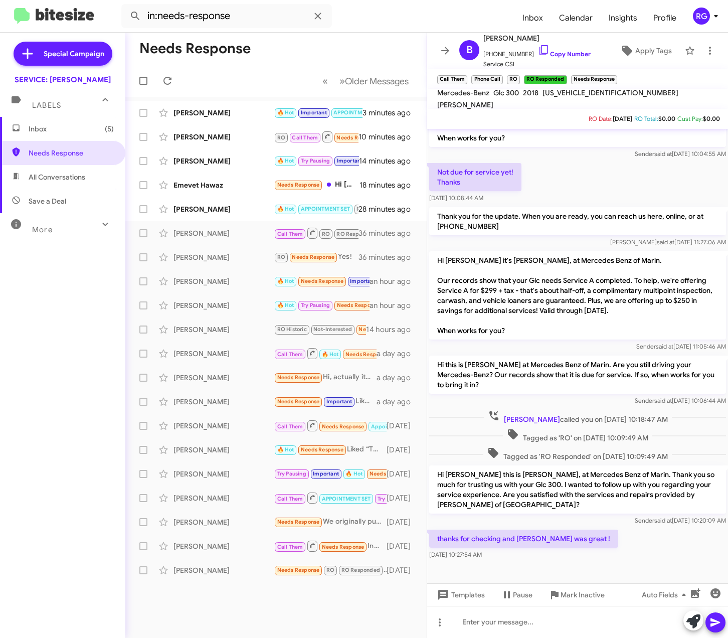
scroll to position [77, 0]
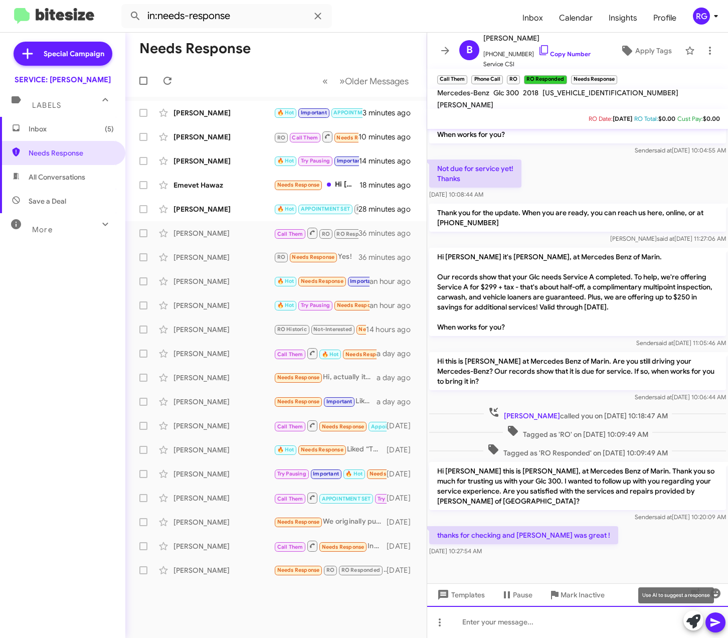
click at [674, 625] on div at bounding box center [577, 622] width 301 height 32
click at [695, 620] on icon at bounding box center [693, 621] width 14 height 14
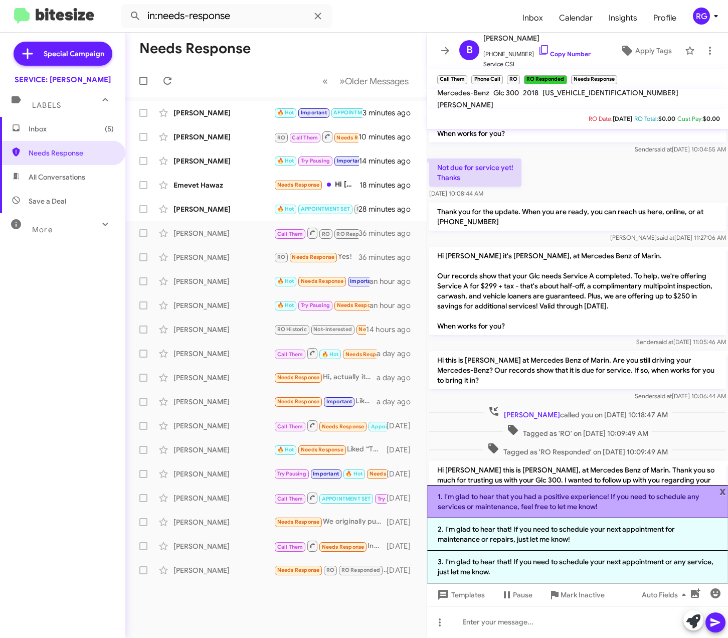
drag, startPoint x: 594, startPoint y: 508, endPoint x: 629, endPoint y: 520, distance: 36.5
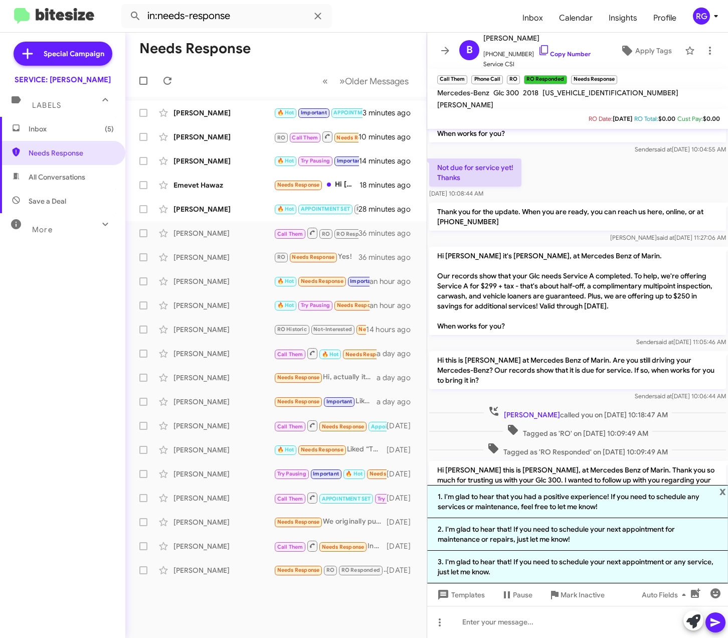
click at [596, 508] on li "1. I'm glad to hear that you had a positive experience! If you need to schedule…" at bounding box center [577, 501] width 301 height 33
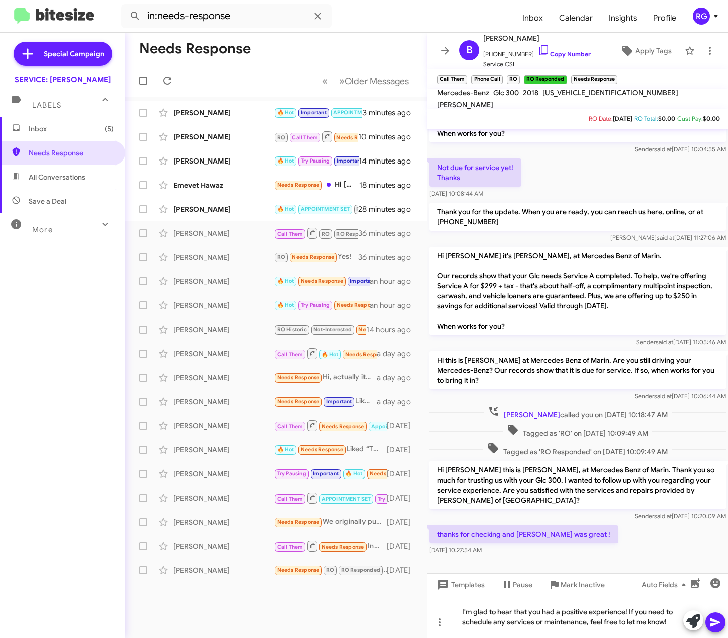
click at [715, 622] on icon at bounding box center [715, 622] width 12 height 12
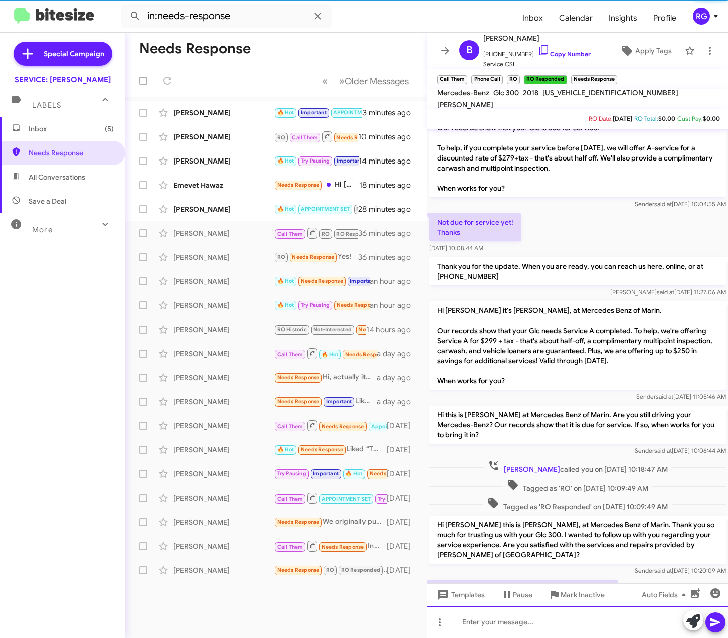
scroll to position [123, 0]
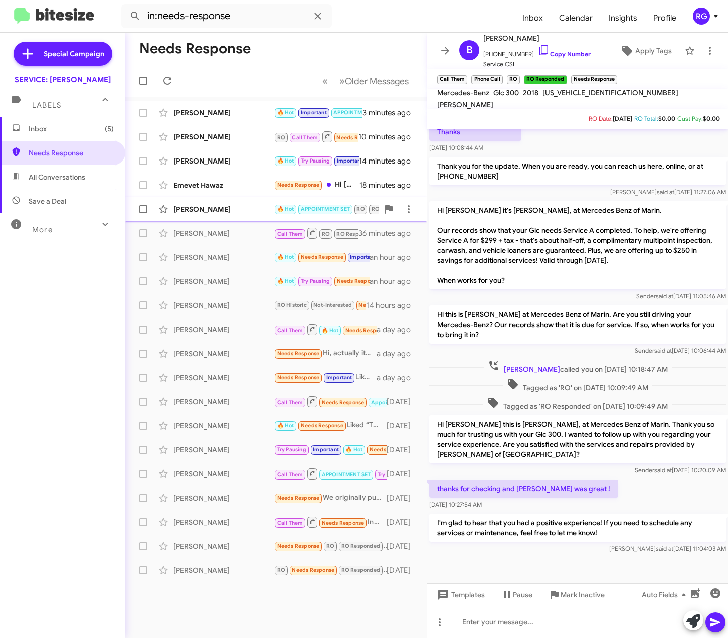
click at [177, 217] on div "[PERSON_NAME] 🔥 Hot APPOINTMENT SET RO RO Responded Needs Response Important Ye…" at bounding box center [275, 209] width 285 height 20
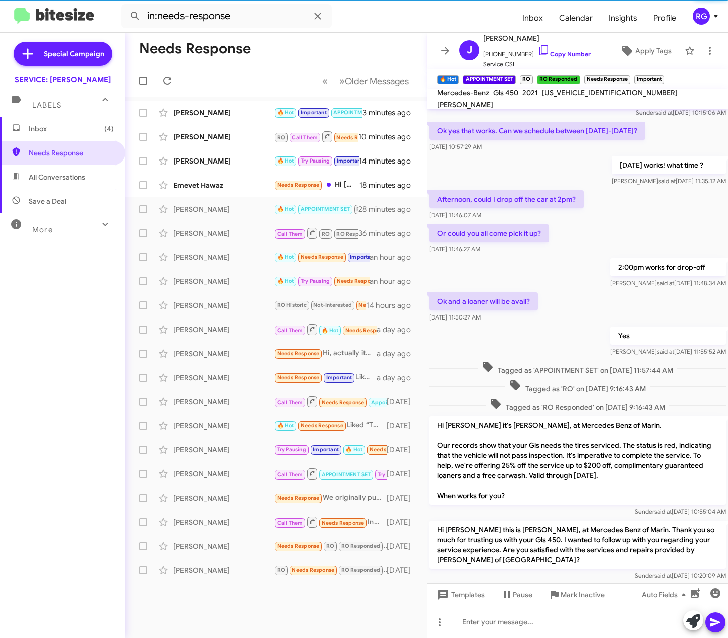
scroll to position [163, 0]
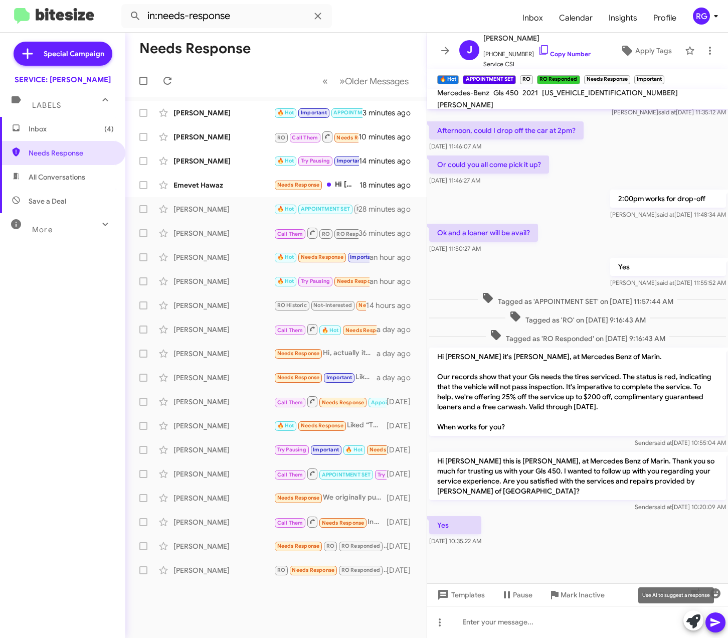
click at [690, 614] on icon at bounding box center [693, 621] width 14 height 14
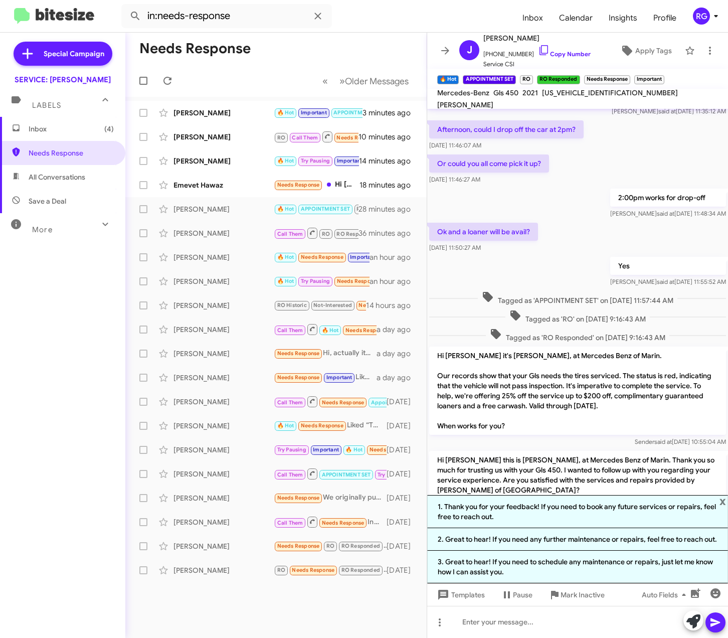
click at [610, 574] on li "3. Great to hear! If you need to schedule any maintenance or repairs, just let …" at bounding box center [577, 566] width 301 height 33
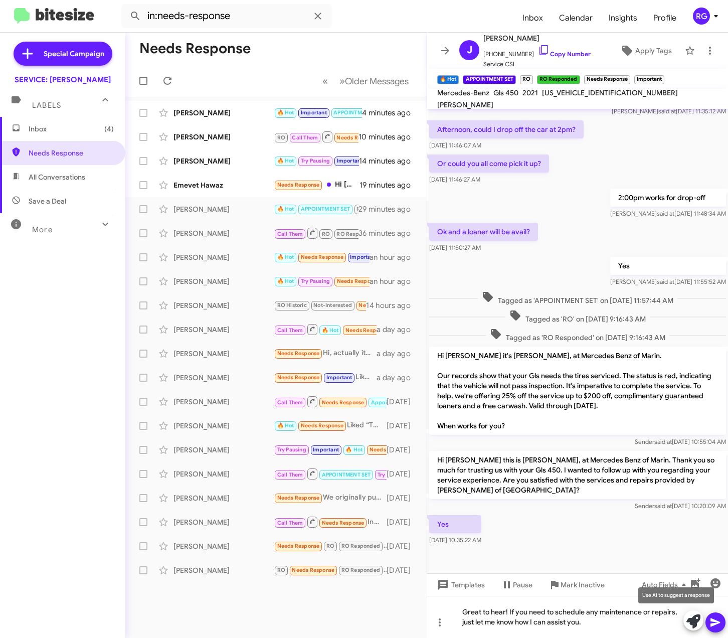
click at [689, 620] on icon at bounding box center [693, 621] width 14 height 14
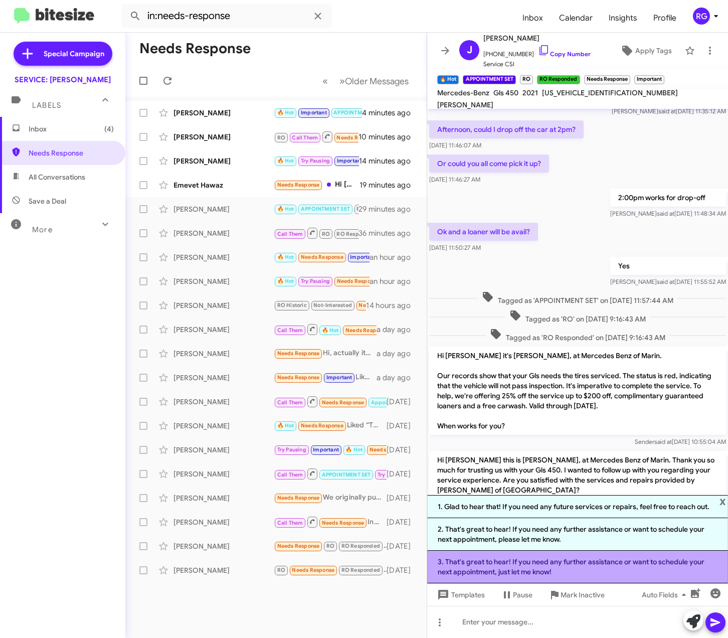
click at [586, 573] on li "3. That's great to hear! If you need any further assistance or want to schedule…" at bounding box center [577, 566] width 301 height 33
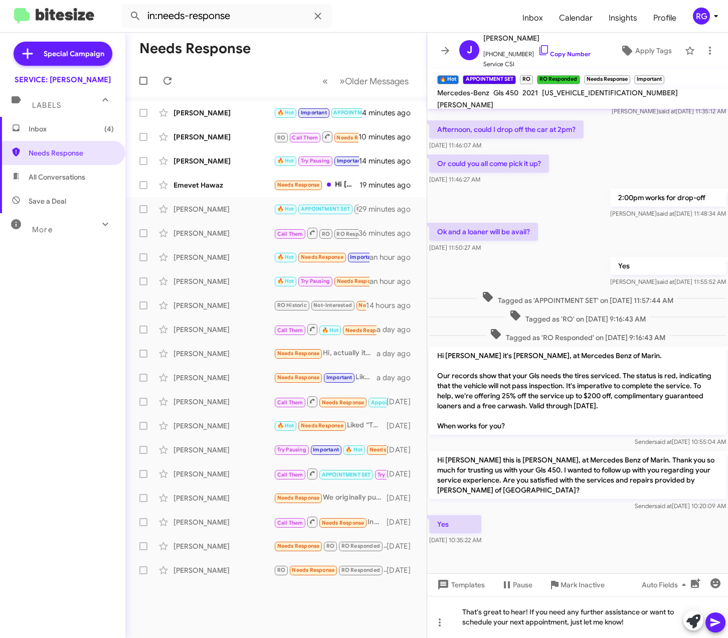
click at [712, 620] on icon at bounding box center [715, 622] width 10 height 9
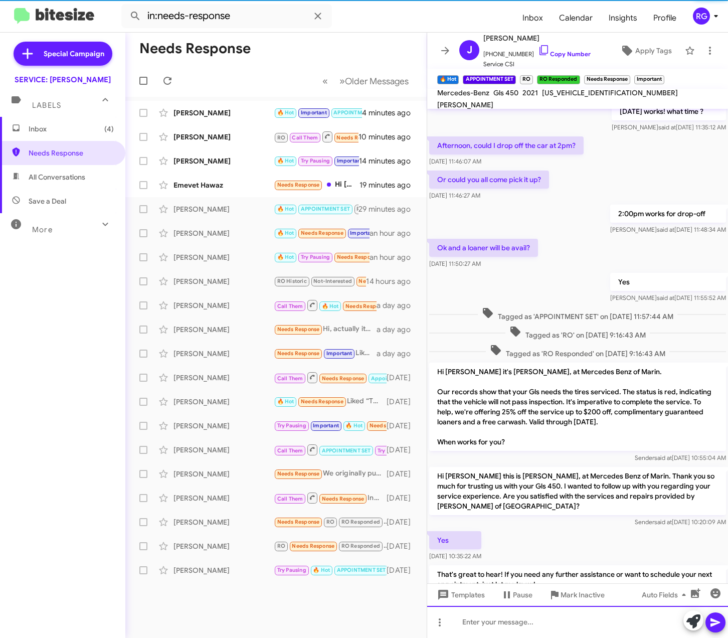
scroll to position [209, 0]
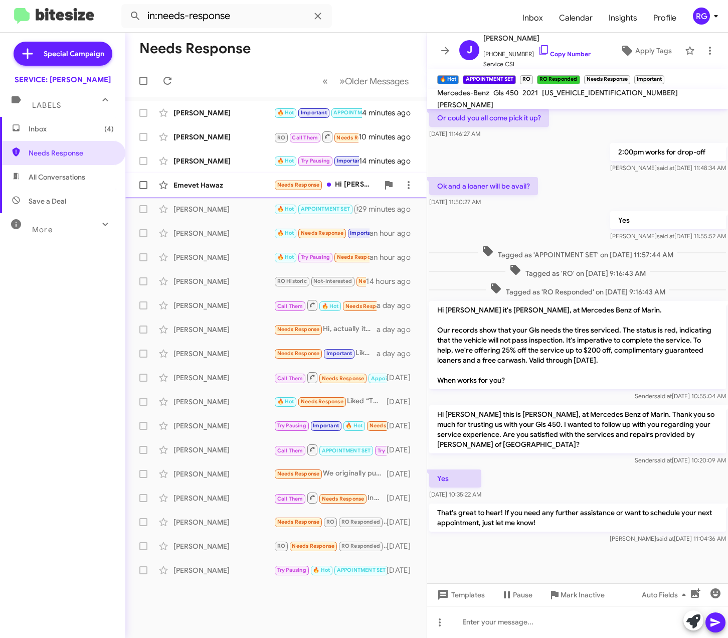
drag, startPoint x: 267, startPoint y: 180, endPoint x: 266, endPoint y: 187, distance: 6.7
click at [267, 180] on div "Emevet Hawaz" at bounding box center [223, 185] width 100 height 10
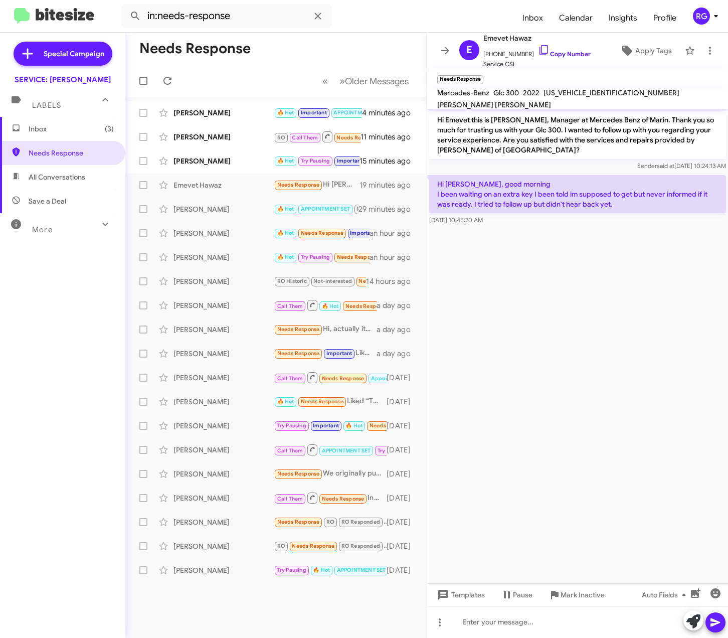
click at [581, 97] on span "[US_VEHICLE_IDENTIFICATION_NUMBER]" at bounding box center [611, 92] width 136 height 9
click at [582, 97] on span "[US_VEHICLE_IDENTIFICATION_NUMBER]" at bounding box center [611, 92] width 136 height 9
click at [576, 97] on span "[US_VEHICLE_IDENTIFICATION_NUMBER]" at bounding box center [611, 92] width 136 height 9
drag, startPoint x: 576, startPoint y: 101, endPoint x: 567, endPoint y: 102, distance: 9.6
click at [568, 97] on span "[US_VEHICLE_IDENTIFICATION_NUMBER]" at bounding box center [611, 92] width 136 height 9
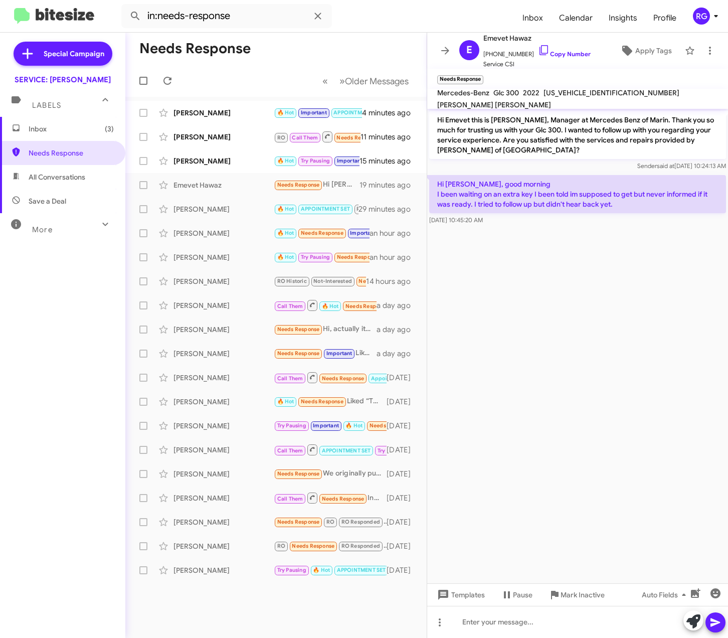
click at [566, 97] on span "[US_VEHICLE_IDENTIFICATION_NUMBER]" at bounding box center [611, 92] width 136 height 9
copy span "[US_VEHICLE_IDENTIFICATION_NUMBER]"
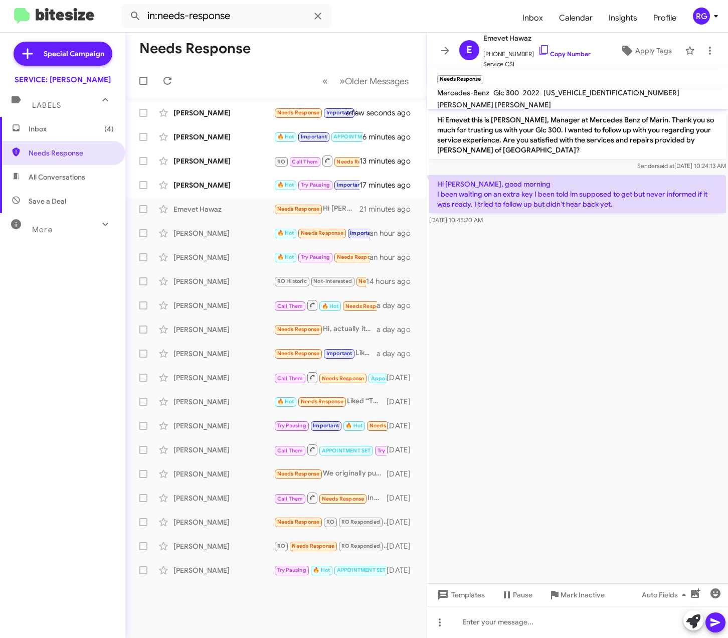
drag, startPoint x: 625, startPoint y: 289, endPoint x: 618, endPoint y: 283, distance: 9.2
click at [624, 285] on cdk-virtual-scroll-viewport "Hi Emevet this is [PERSON_NAME], Manager at Mercedes Benz of Marin. Thank you s…" at bounding box center [577, 346] width 301 height 474
drag, startPoint x: 596, startPoint y: 53, endPoint x: 502, endPoint y: 255, distance: 222.9
click at [502, 255] on cdk-virtual-scroll-viewport "Hi Emevet this is [PERSON_NAME], Manager at Mercedes Benz of Marin. Thank you s…" at bounding box center [577, 346] width 301 height 474
click at [676, 593] on span "Auto Fields" at bounding box center [666, 595] width 48 height 18
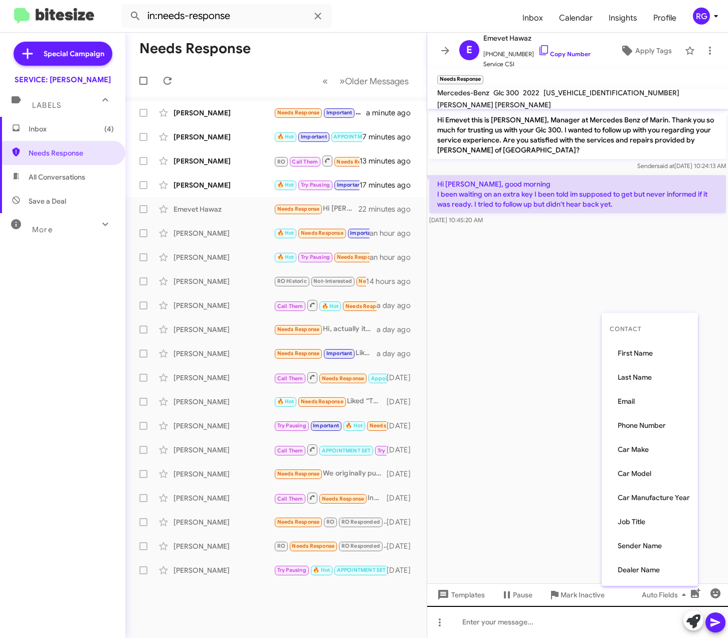
click at [521, 621] on div at bounding box center [364, 319] width 728 height 638
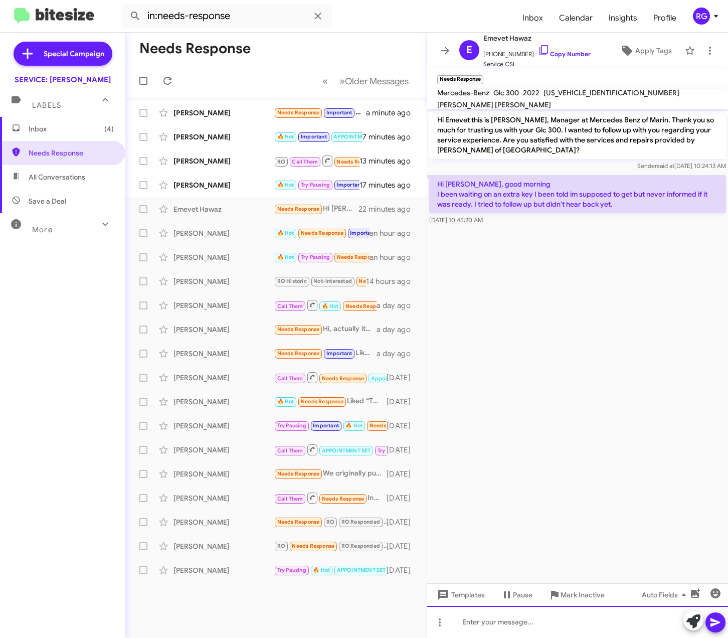
click at [522, 614] on div at bounding box center [577, 622] width 301 height 32
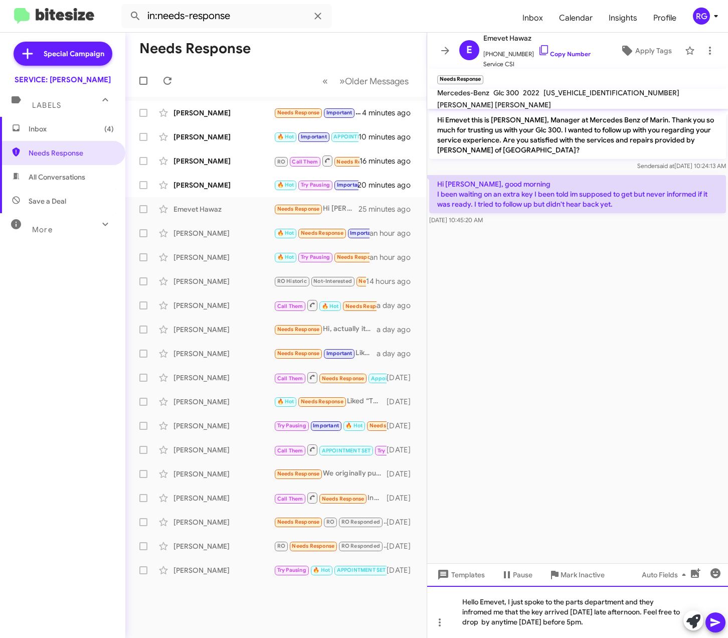
click at [503, 610] on div "Hello Emevet, I just spoke to the parts department and they infromed me that th…" at bounding box center [577, 612] width 301 height 52
click at [538, 624] on div "Hello Emevet, I just spoke to the parts department and they informed me that th…" at bounding box center [577, 612] width 301 height 52
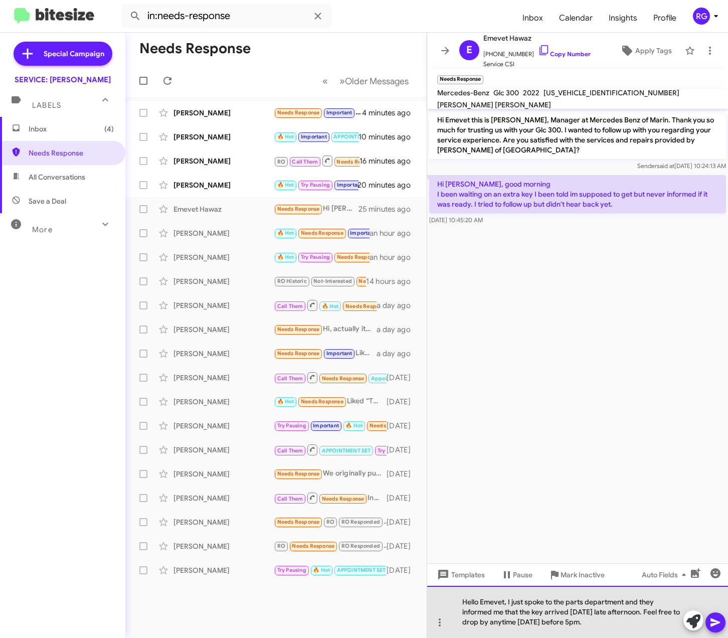
drag, startPoint x: 568, startPoint y: 630, endPoint x: 562, endPoint y: 629, distance: 5.1
click at [560, 633] on div "Hello Emevet, I just spoke to the parts department and they informed me that th…" at bounding box center [577, 612] width 301 height 52
click at [569, 627] on div "Hello Emevet, I just spoke to the parts department and they informed me that th…" at bounding box center [577, 612] width 301 height 52
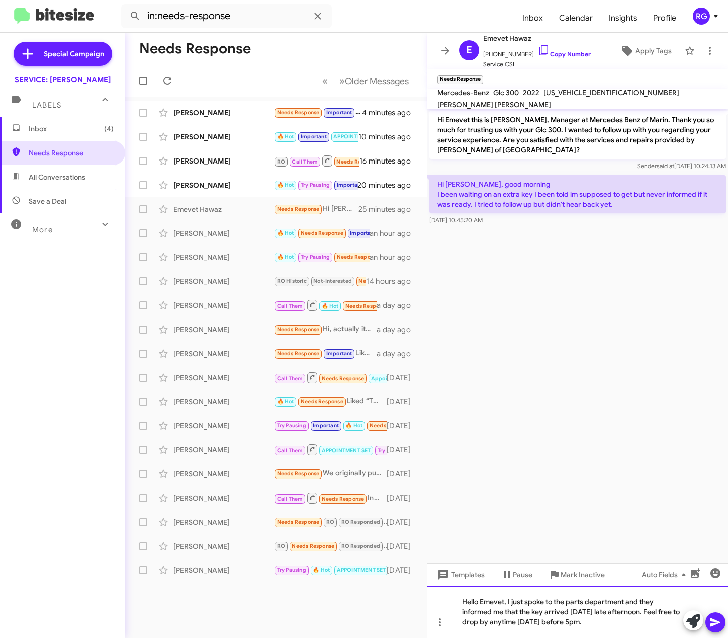
click at [581, 626] on div "Hello Emevet, I just spoke to the parts department and they informed me that th…" at bounding box center [577, 612] width 301 height 52
click at [719, 621] on icon at bounding box center [715, 622] width 12 height 12
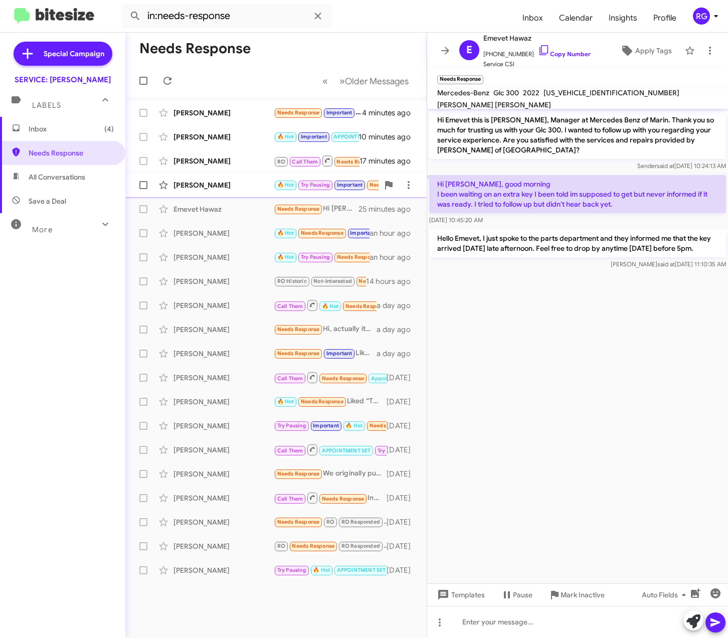
drag, startPoint x: 305, startPoint y: 193, endPoint x: 301, endPoint y: 197, distance: 5.3
click at [304, 192] on div "[PERSON_NAME] 🔥 Hot Try Pausing Important Needs Response We sold it 20 minutes …" at bounding box center [275, 185] width 285 height 20
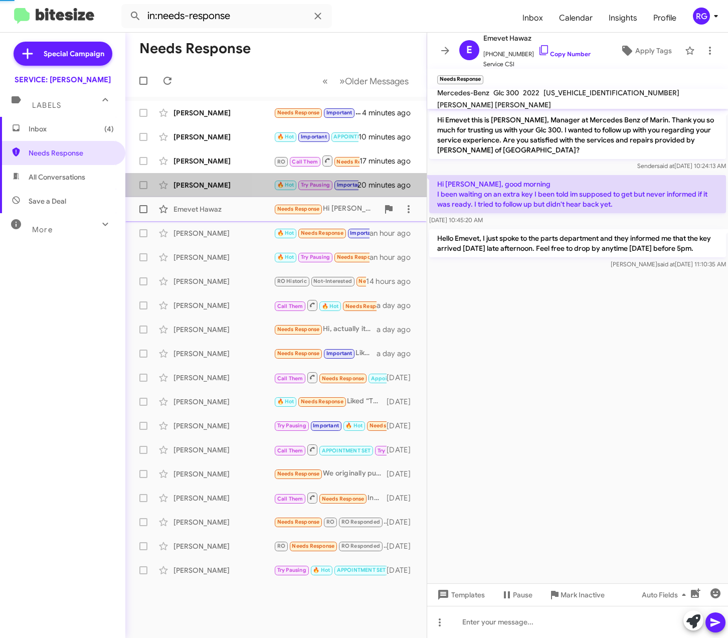
scroll to position [462, 0]
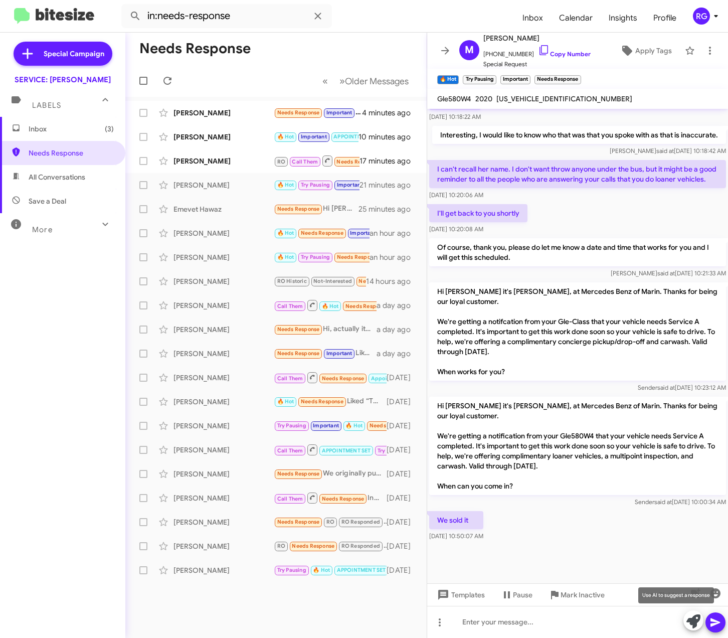
click at [692, 619] on icon at bounding box center [693, 621] width 14 height 14
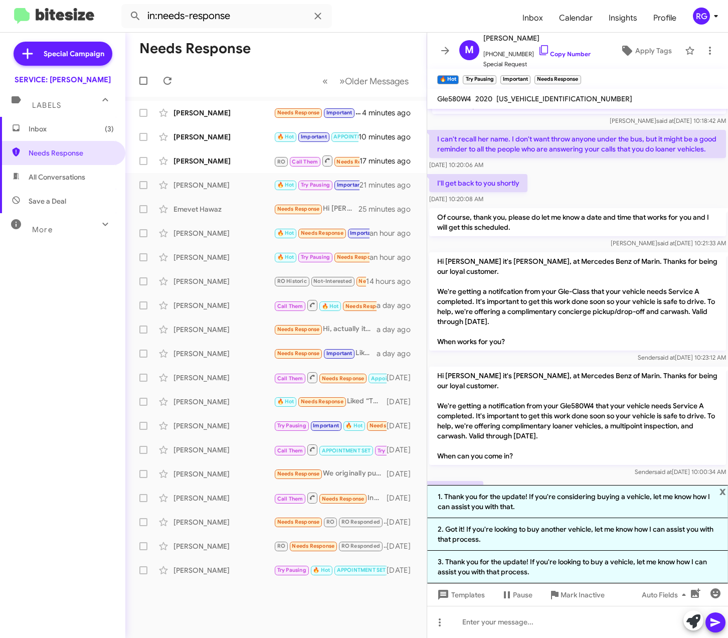
click at [665, 532] on li "2. Got it! If you're looking to buy another vehicle, let me know how I can assi…" at bounding box center [577, 534] width 301 height 33
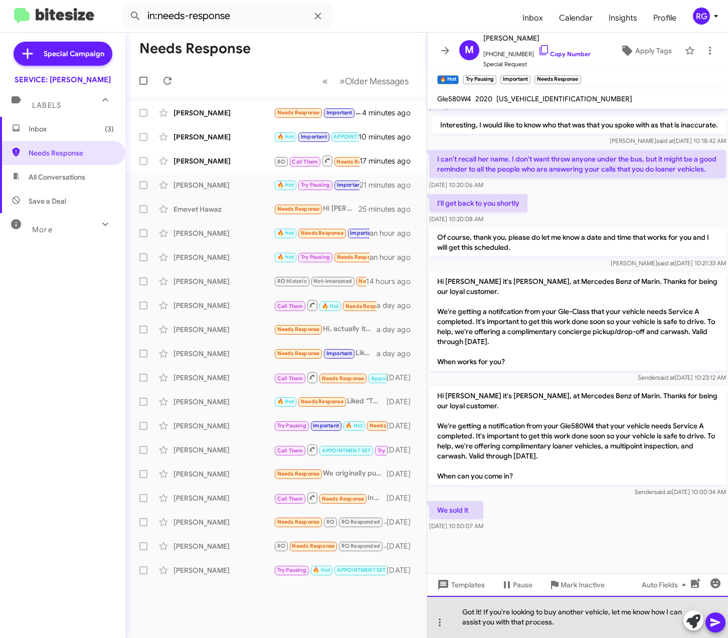
drag, startPoint x: 558, startPoint y: 626, endPoint x: 484, endPoint y: 612, distance: 75.6
click at [484, 612] on div "Got it! If you're looking to buy another vehicle, let me know how I can assist …" at bounding box center [577, 617] width 301 height 42
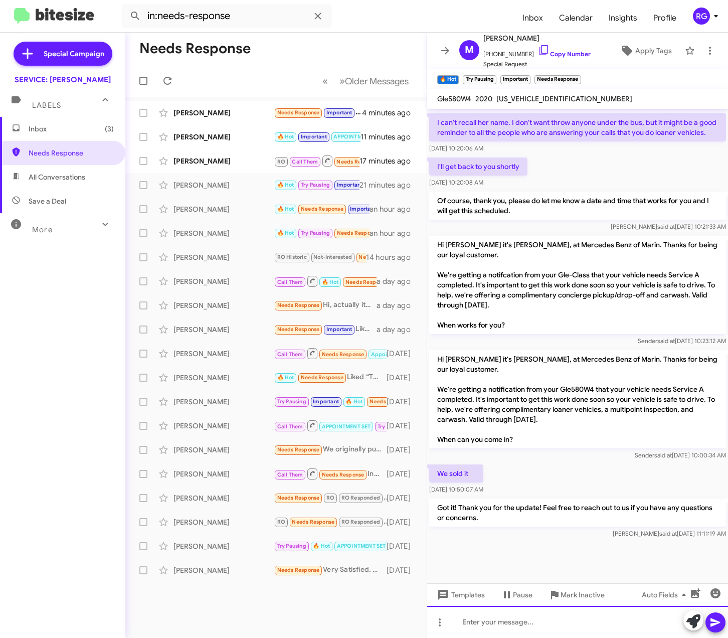
scroll to position [509, 0]
click at [285, 169] on div "[PERSON_NAME] RO Call Them Needs Response Inbound Call 17 minutes ago" at bounding box center [275, 161] width 285 height 20
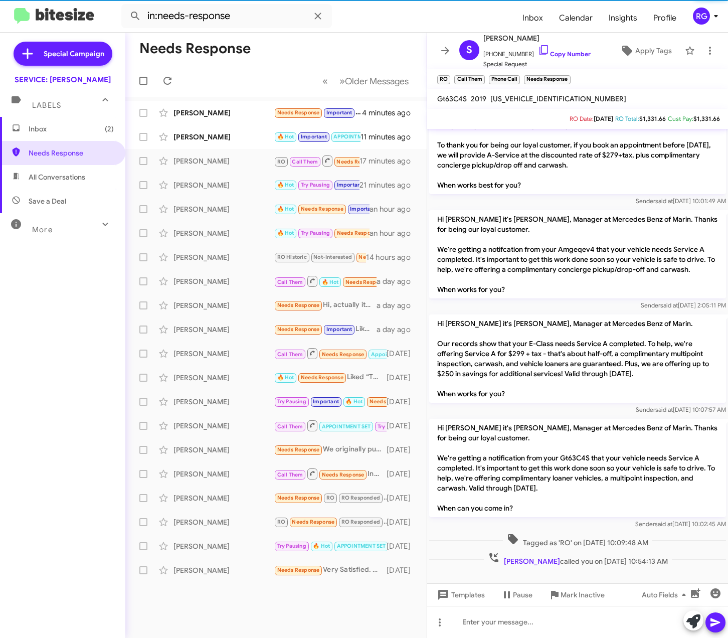
scroll to position [36, 0]
click at [191, 136] on div "[PERSON_NAME]" at bounding box center [223, 137] width 100 height 10
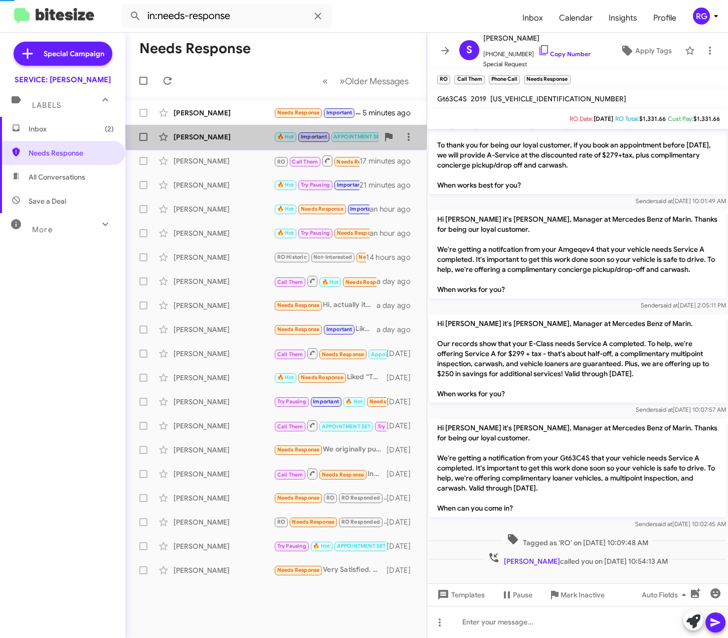
scroll to position [469, 0]
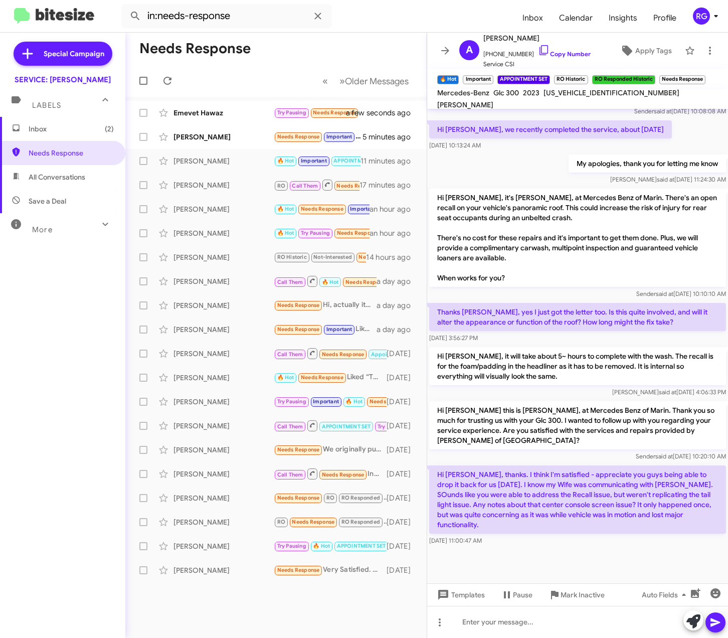
drag, startPoint x: 698, startPoint y: 515, endPoint x: 436, endPoint y: 408, distance: 283.3
click at [436, 408] on div "Hi [PERSON_NAME] this is [PERSON_NAME], Manager at Mercedes Benz of Marin. Than…" at bounding box center [577, 94] width 301 height 908
copy div "Hi [PERSON_NAME] this is [PERSON_NAME], at Mercedes Benz of Marin. Thank you so…"
drag, startPoint x: 651, startPoint y: 560, endPoint x: 659, endPoint y: 560, distance: 8.0
click at [653, 560] on div at bounding box center [577, 569] width 301 height 45
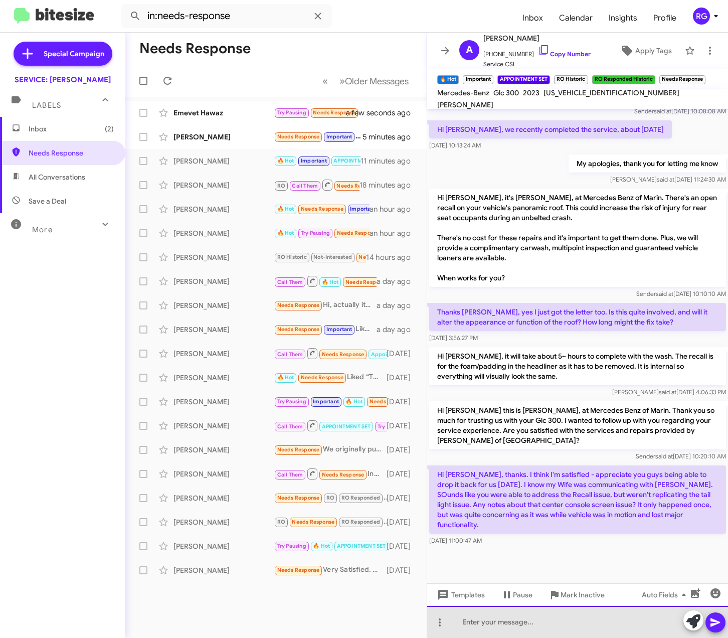
drag, startPoint x: 591, startPoint y: 626, endPoint x: 583, endPoint y: 626, distance: 8.0
click at [588, 626] on div at bounding box center [577, 622] width 301 height 32
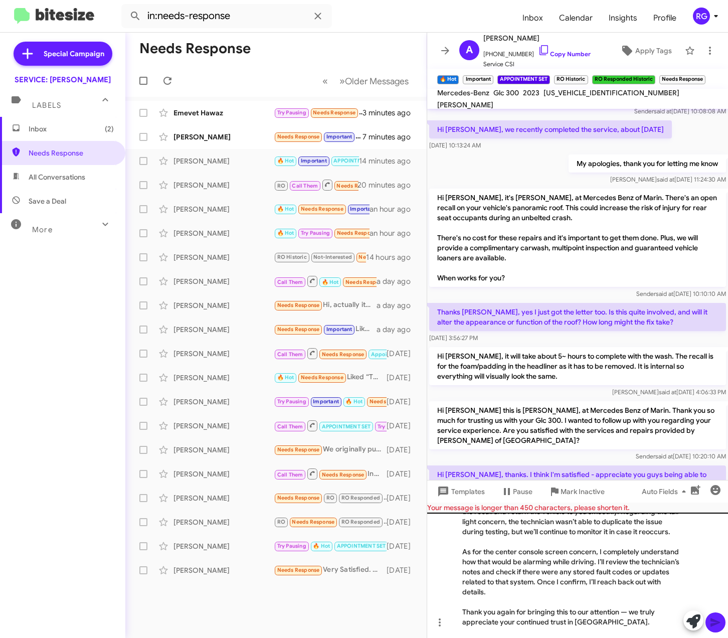
scroll to position [57, 0]
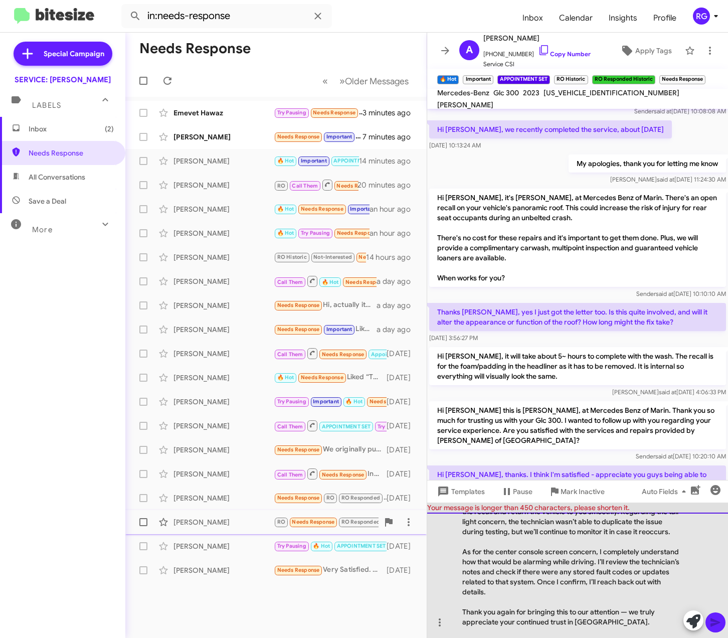
drag, startPoint x: 608, startPoint y: 626, endPoint x: 423, endPoint y: 524, distance: 210.5
click at [423, 524] on div "Needs Response « Previous » Next Older Messages Emevet Hawaz Try Pausing Needs …" at bounding box center [426, 335] width 603 height 605
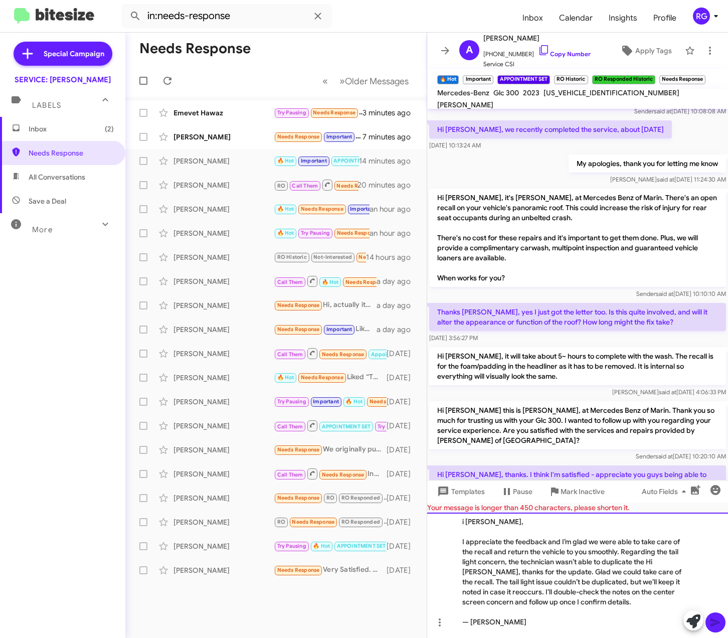
scroll to position [0, 0]
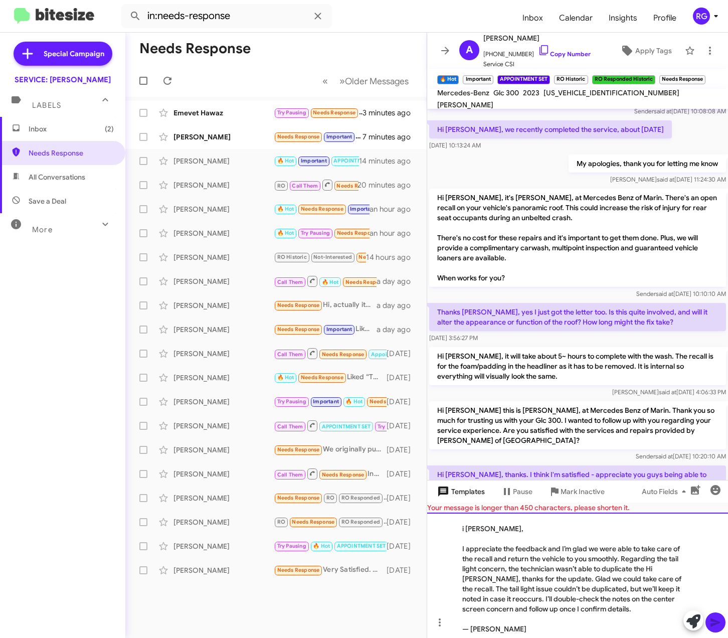
drag, startPoint x: 531, startPoint y: 628, endPoint x: 442, endPoint y: 495, distance: 160.3
click at [442, 495] on div "Hi [PERSON_NAME] this is [PERSON_NAME], Manager at Mercedes Benz of Marin. Than…" at bounding box center [577, 373] width 301 height 529
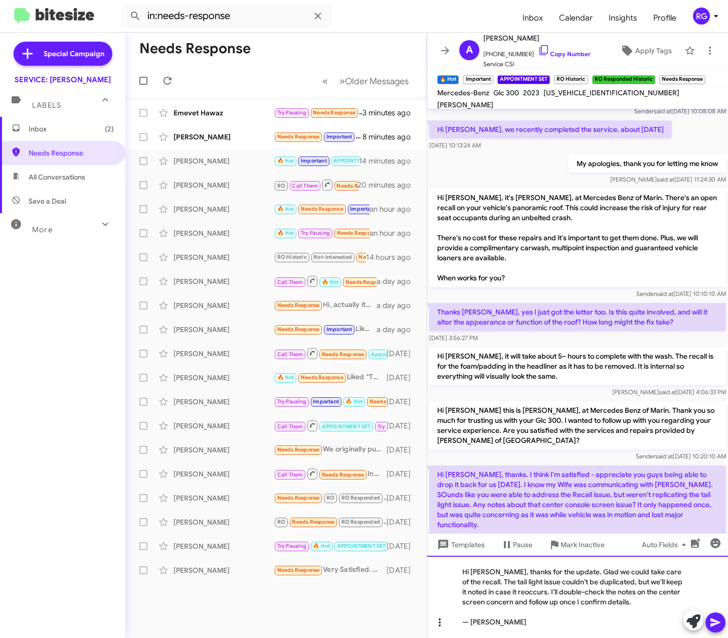
drag, startPoint x: 536, startPoint y: 624, endPoint x: 435, endPoint y: 619, distance: 101.4
click at [435, 619] on div "Hi [PERSON_NAME], thanks for the update. Glad we could take care of the recall.…" at bounding box center [577, 596] width 301 height 82
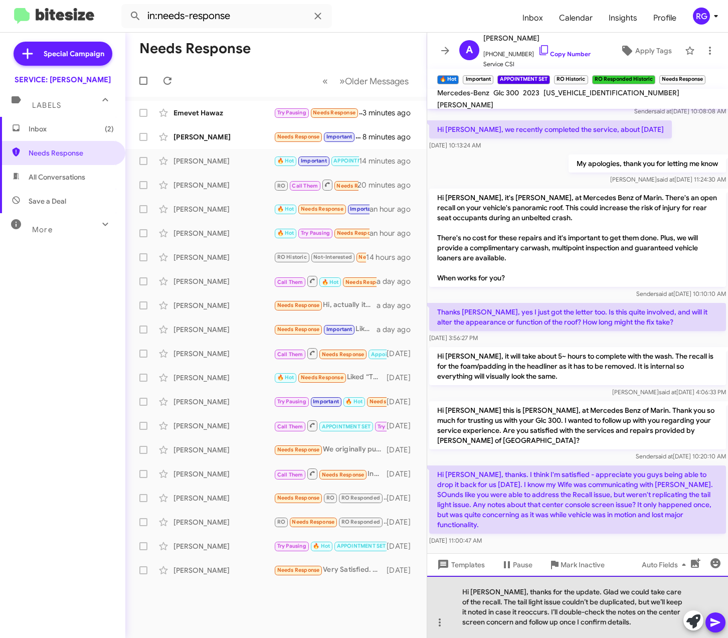
click at [644, 613] on div "Hi [PERSON_NAME], thanks for the update. Glad we could take care of the recall.…" at bounding box center [577, 607] width 301 height 62
click at [628, 601] on div "Hi [PERSON_NAME], thanks for the update. Glad we could take care of the recall.…" at bounding box center [577, 607] width 301 height 62
click at [638, 594] on div "Hi [PERSON_NAME], thanks for the update. Glad we could take care of the recall.…" at bounding box center [577, 607] width 301 height 62
drag, startPoint x: 642, startPoint y: 627, endPoint x: 544, endPoint y: 615, distance: 98.0
click at [544, 615] on div "Hi [PERSON_NAME], thanks for the update. Glad we could take care of the recall.…" at bounding box center [577, 607] width 301 height 62
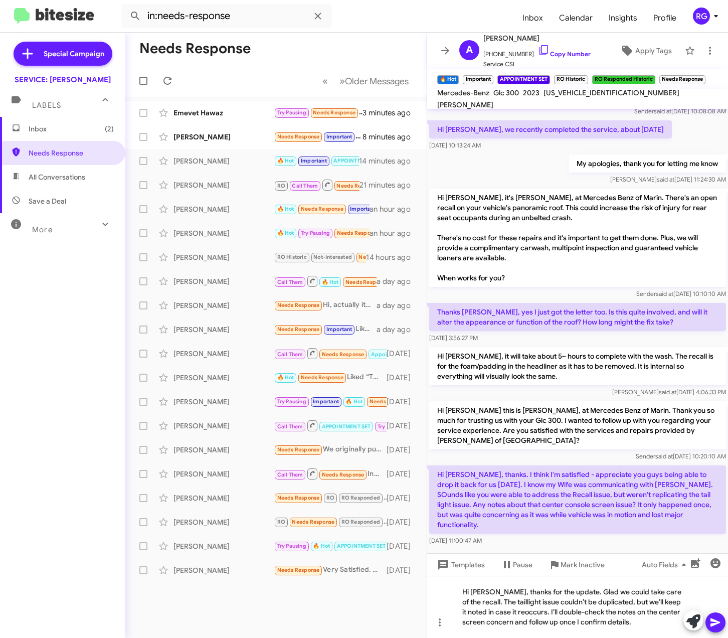
click at [595, 97] on span "[US_VEHICLE_IDENTIFICATION_NUMBER]" at bounding box center [611, 92] width 136 height 9
copy span "[US_VEHICLE_IDENTIFICATION_NUMBER]"
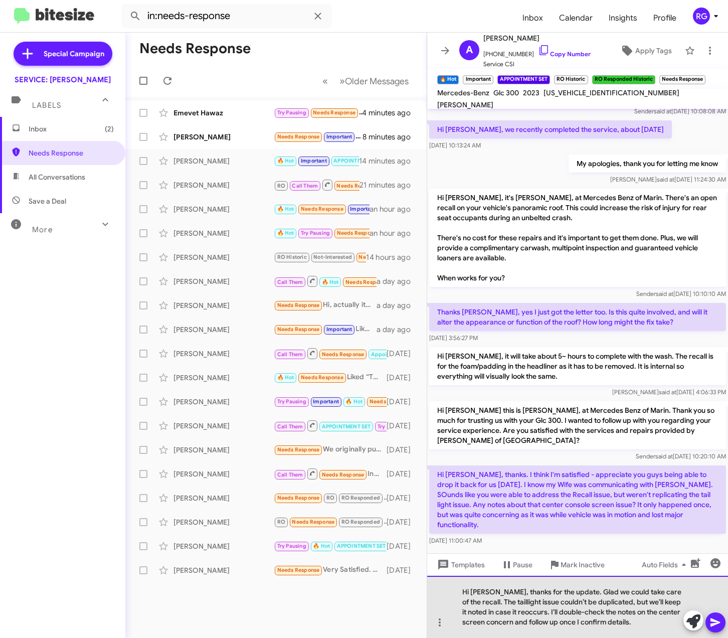
drag, startPoint x: 612, startPoint y: 627, endPoint x: 546, endPoint y: 611, distance: 68.1
click at [546, 611] on div "Hi [PERSON_NAME], thanks for the update. Glad we could take care of the recall.…" at bounding box center [577, 607] width 301 height 62
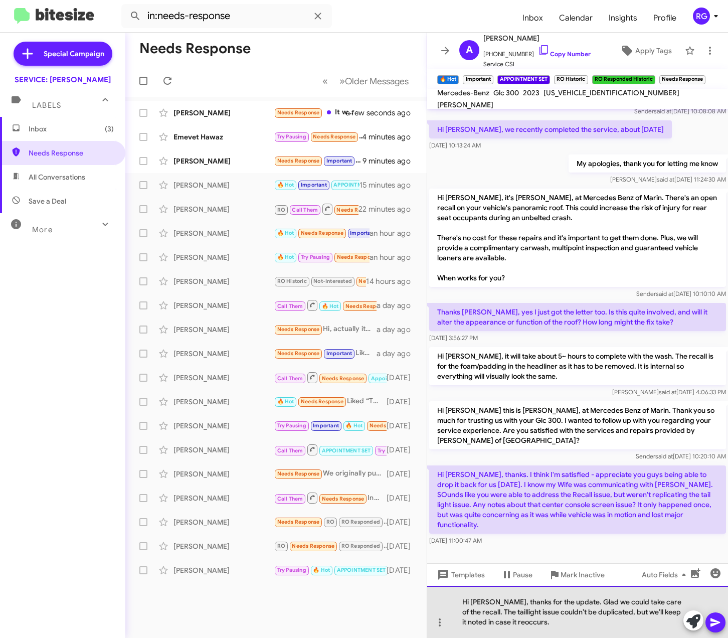
click at [608, 634] on div "Hi [PERSON_NAME], thanks for the update. Glad we could take care of the recall.…" at bounding box center [577, 612] width 301 height 52
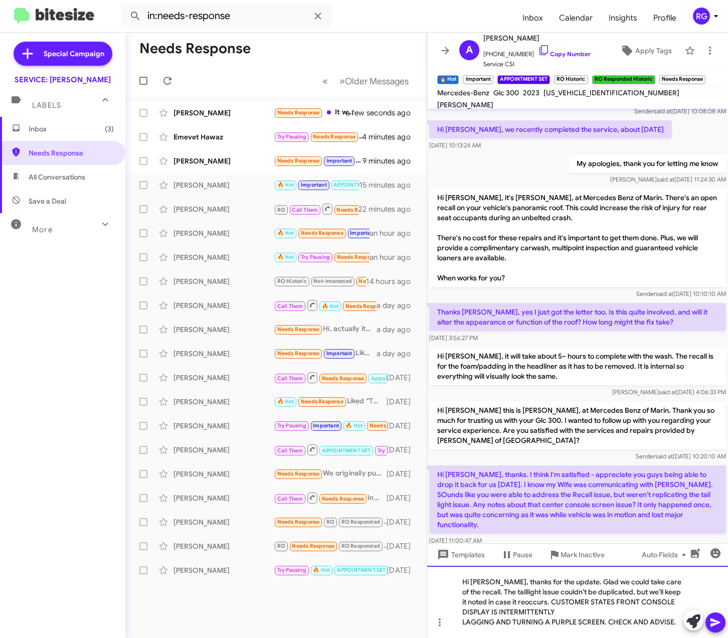
click at [676, 624] on div "LAGGING AND TURNING A PURPLE SCREEN. CHECK AND ADVISE." at bounding box center [572, 622] width 221 height 10
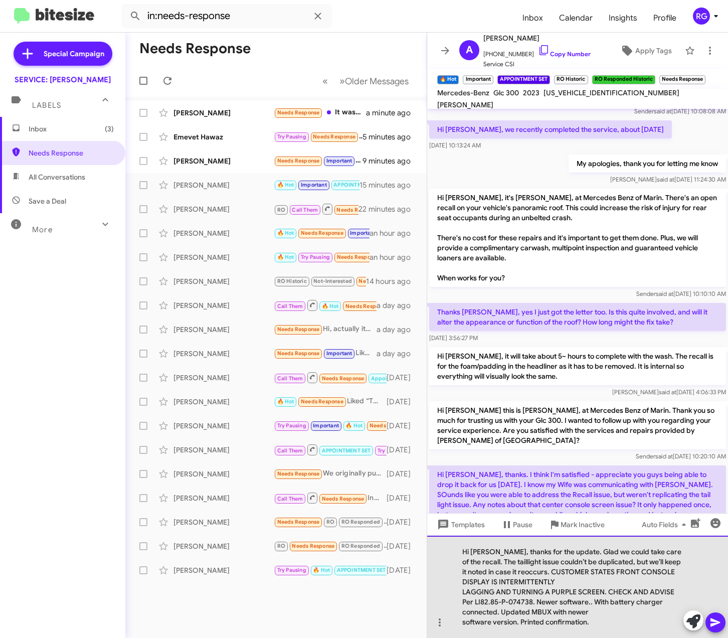
drag, startPoint x: 531, startPoint y: 603, endPoint x: 462, endPoint y: 600, distance: 69.8
click at [460, 601] on div "Hi [PERSON_NAME], thanks for the update. Glad we could take care of the recall.…" at bounding box center [577, 586] width 301 height 102
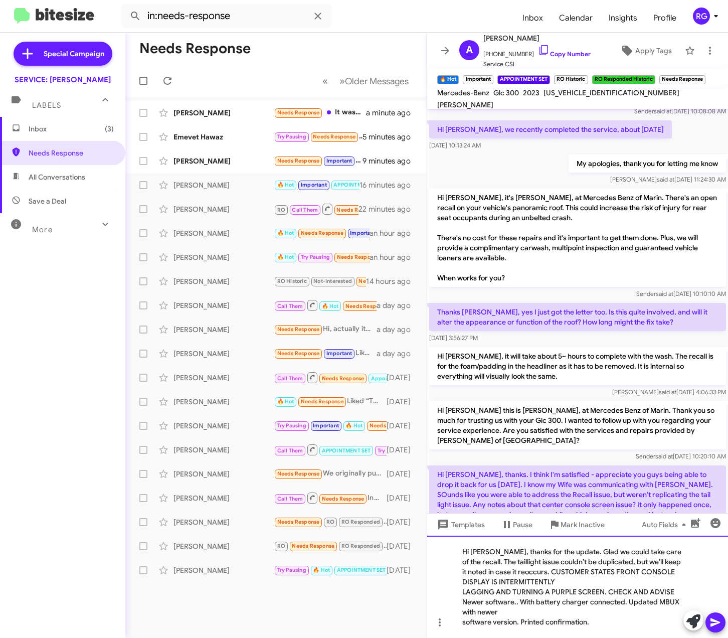
click at [609, 625] on div "software version. Printed confirmation." at bounding box center [572, 622] width 221 height 10
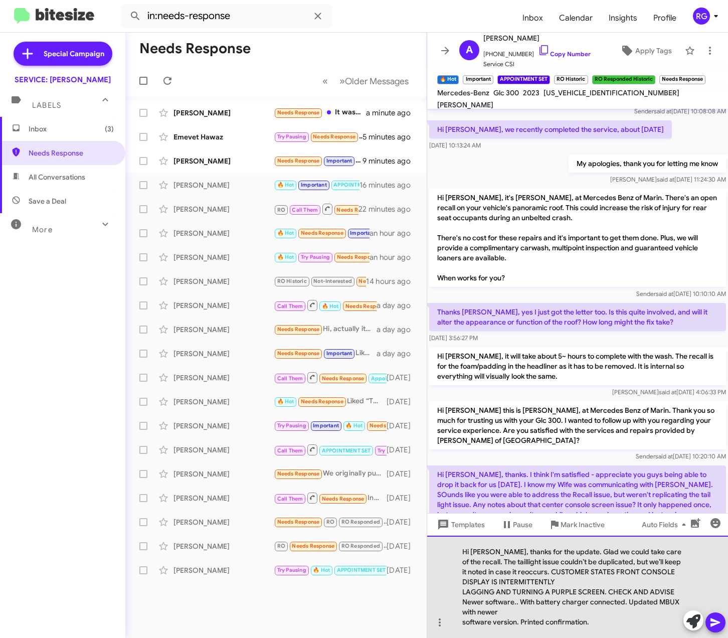
drag, startPoint x: 595, startPoint y: 624, endPoint x: 449, endPoint y: 549, distance: 163.2
click at [449, 549] on div "Hi [PERSON_NAME], thanks for the update. Glad we could take care of the recall.…" at bounding box center [577, 586] width 301 height 102
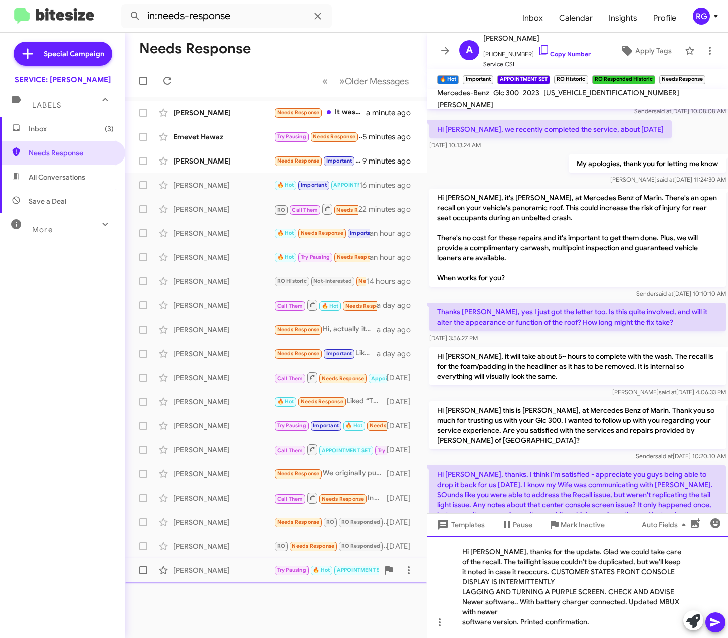
copy div "Hi [PERSON_NAME], thanks for the update. Glad we could take care of the recall.…"
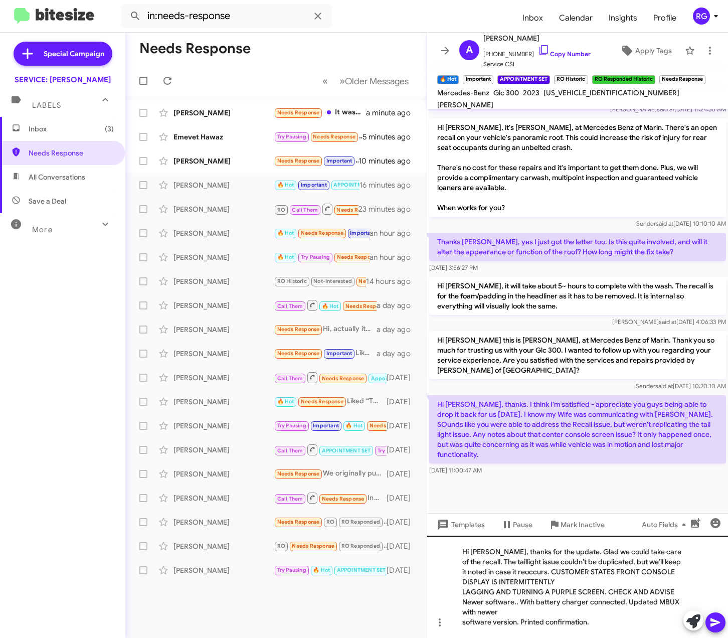
scroll to position [540, 0]
click at [608, 617] on div "software version. Printed confirmation." at bounding box center [572, 622] width 221 height 10
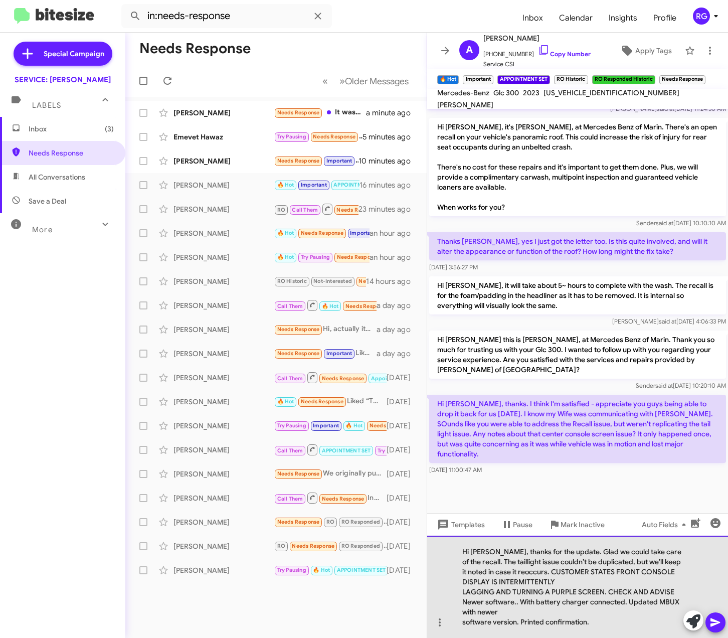
click at [605, 627] on div "Hi [PERSON_NAME], thanks for the update. Glad we could take care of the recall.…" at bounding box center [577, 586] width 301 height 102
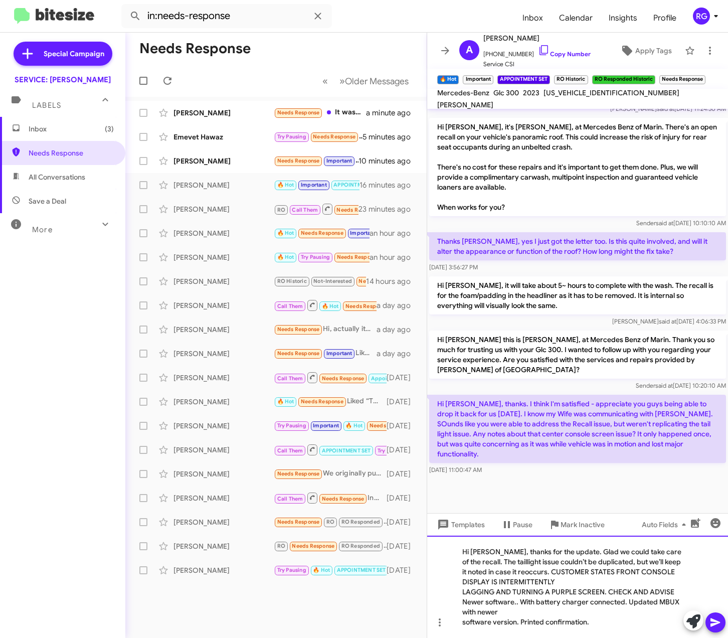
click at [594, 626] on div "software version. Printed confirmation." at bounding box center [572, 622] width 221 height 10
drag, startPoint x: 600, startPoint y: 624, endPoint x: 432, endPoint y: 532, distance: 191.4
click at [432, 532] on div "Hi [PERSON_NAME] this is [PERSON_NAME], Manager at Mercedes Benz of Marin. Than…" at bounding box center [577, 373] width 301 height 529
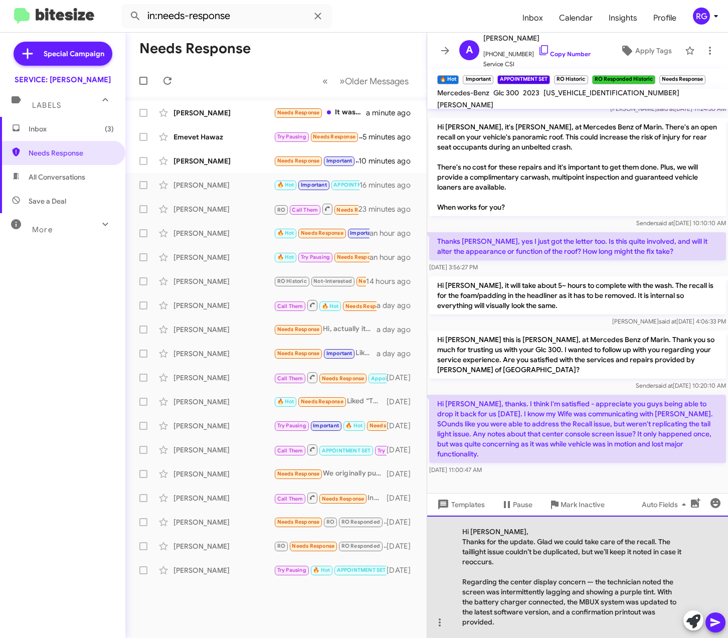
click at [590, 584] on div "Regarding the center display concern — the technician noted the screen was inte…" at bounding box center [572, 602] width 221 height 50
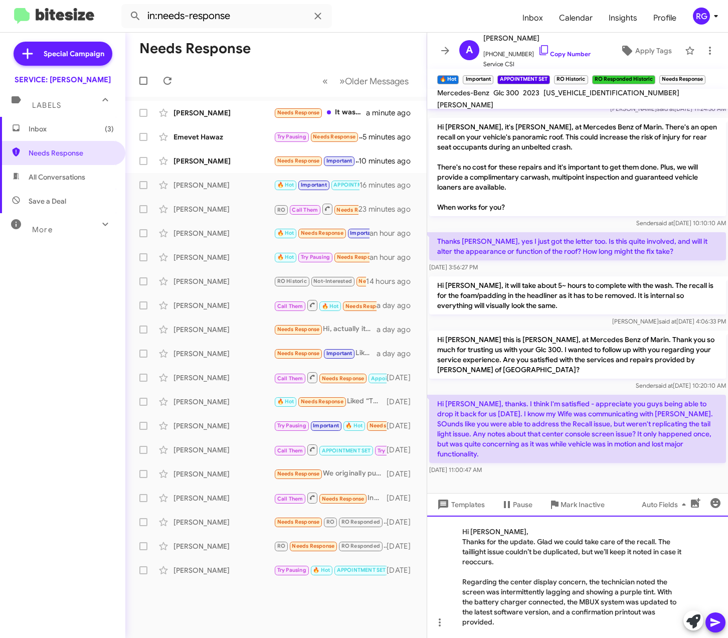
click at [557, 606] on div "Regarding the center display concern, the technician noted the screen was inter…" at bounding box center [572, 602] width 221 height 50
click at [710, 622] on icon at bounding box center [715, 622] width 12 height 12
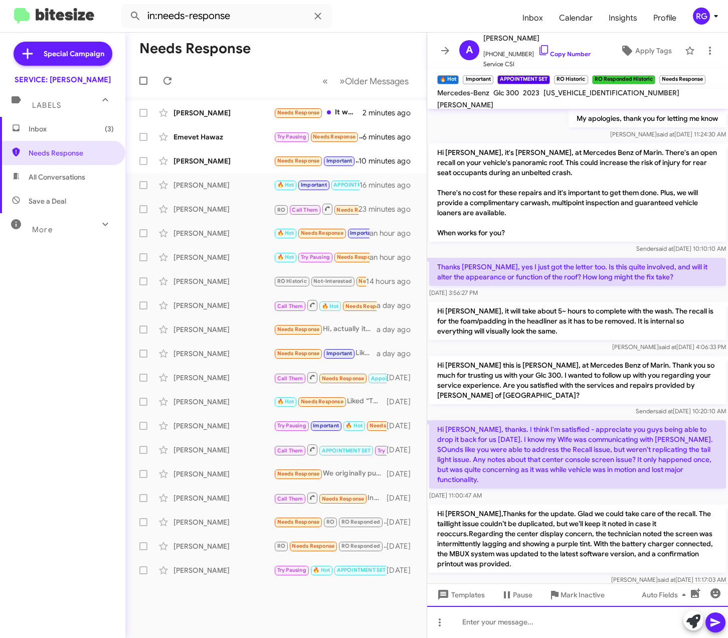
scroll to position [556, 0]
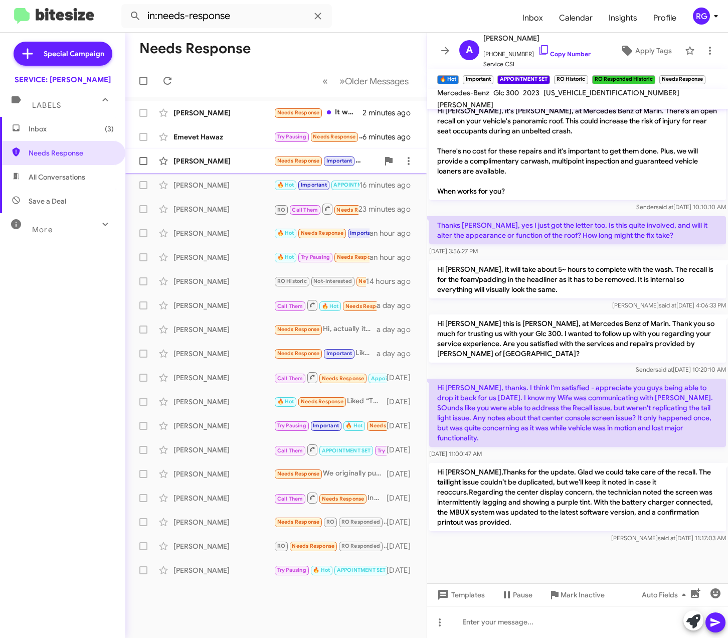
click at [268, 163] on div "[PERSON_NAME]" at bounding box center [223, 161] width 100 height 10
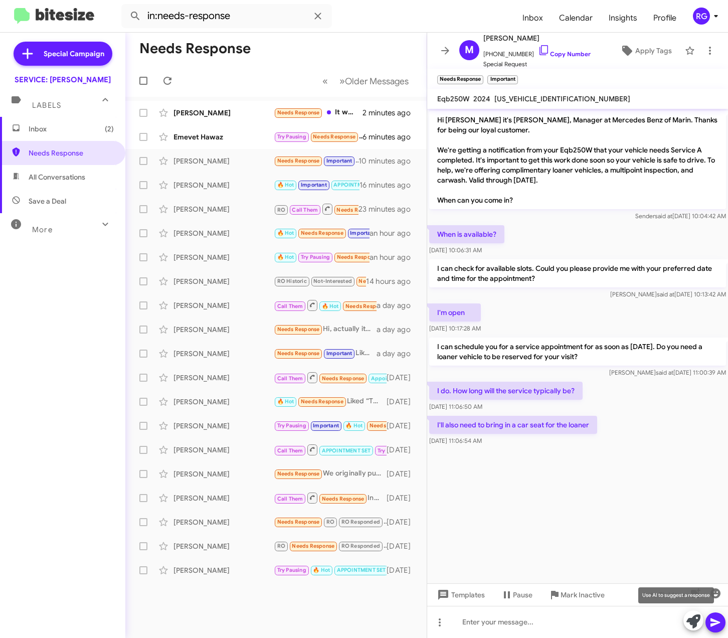
click at [688, 624] on icon at bounding box center [693, 621] width 14 height 14
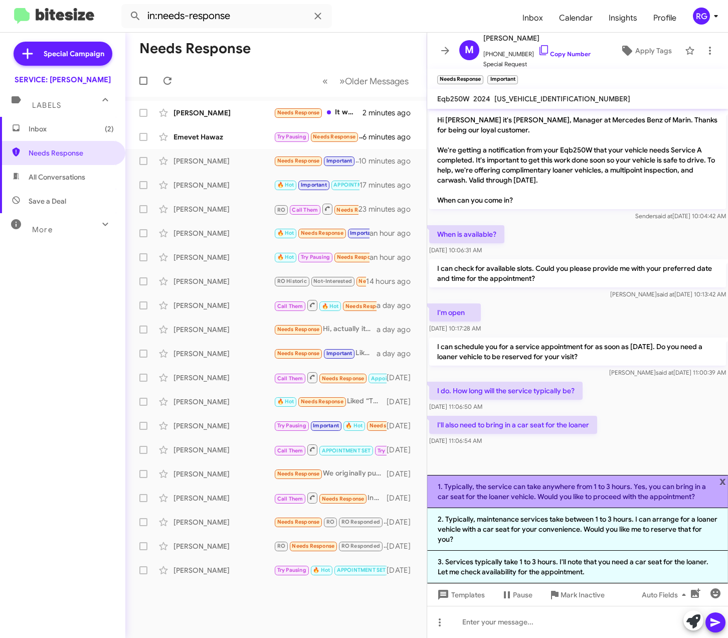
click at [535, 500] on li "1. Typically, the service can take anywhere from 1 to 3 hours. Yes, you can bri…" at bounding box center [577, 491] width 301 height 33
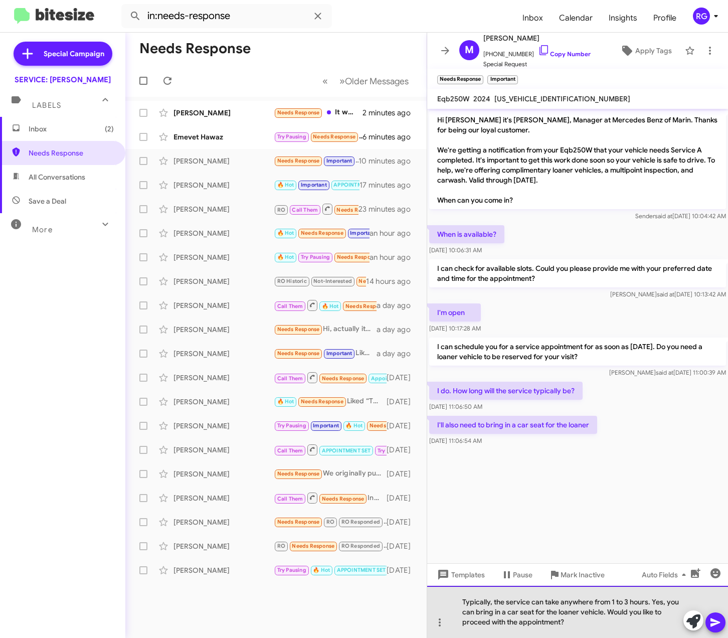
click at [615, 621] on div "Typically, the service can take anywhere from 1 to 3 hours. Yes, you can bring …" at bounding box center [577, 612] width 301 height 52
drag, startPoint x: 610, startPoint y: 629, endPoint x: 608, endPoint y: 612, distance: 17.1
click at [608, 612] on div "Typically, the service can take anywhere from 1 to 3 hours. Yes, you can bring …" at bounding box center [577, 612] width 301 height 52
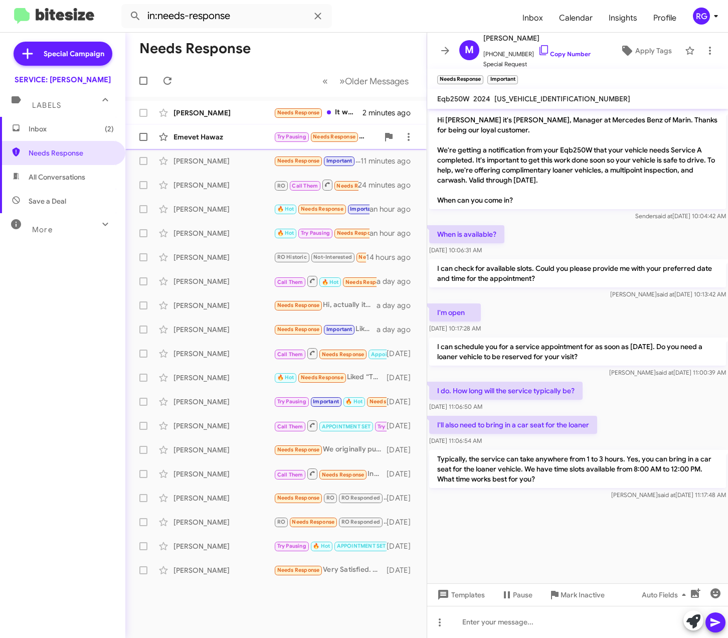
click at [231, 138] on div "Emevet Hawaz" at bounding box center [223, 137] width 100 height 10
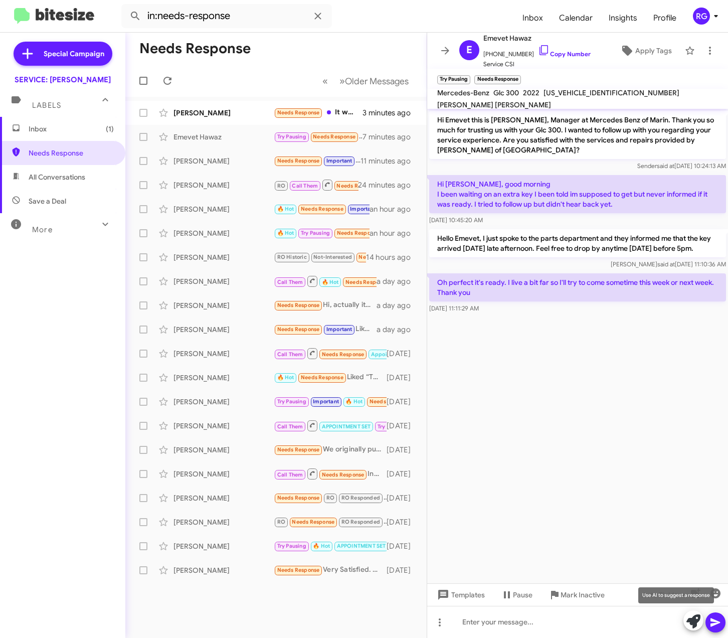
click at [697, 626] on icon at bounding box center [693, 621] width 14 height 14
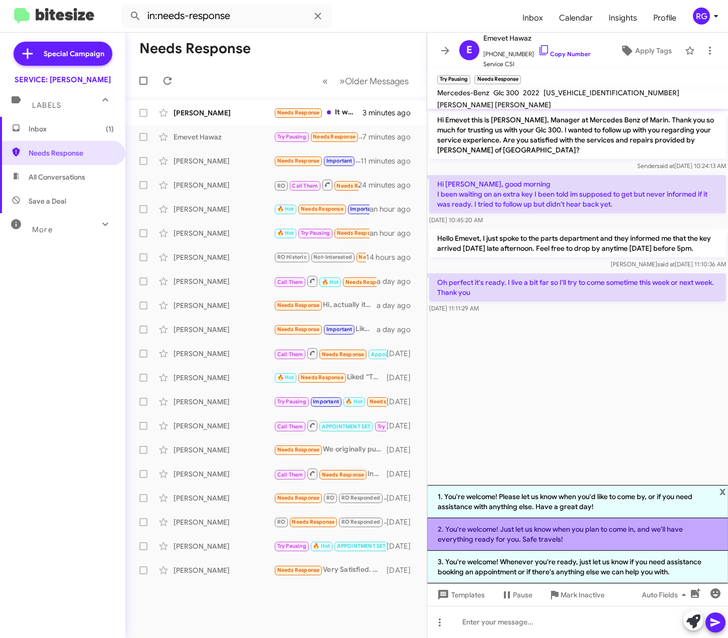
click at [556, 541] on li "2. You're welcome! Just let us know when you plan to come in, and we'll have ev…" at bounding box center [577, 534] width 301 height 33
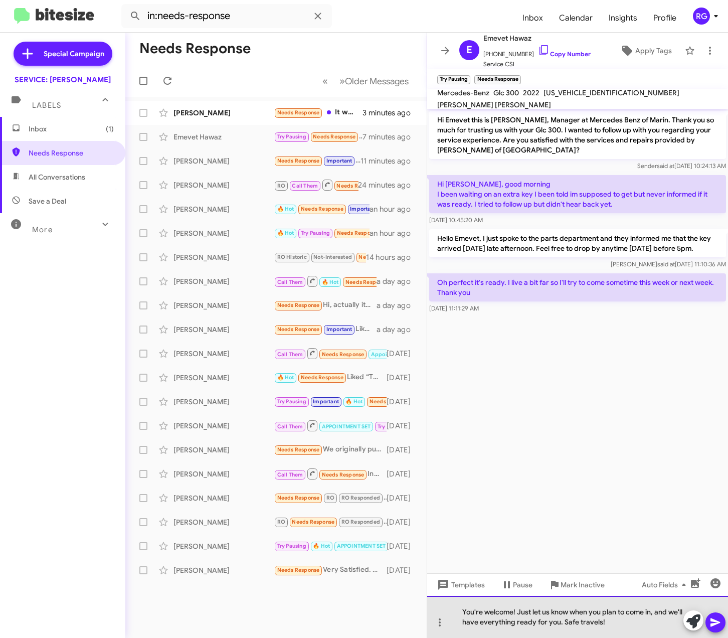
drag, startPoint x: 576, startPoint y: 618, endPoint x: 520, endPoint y: 613, distance: 55.9
click at [518, 613] on div "You're welcome! Just let us know when you plan to come in, and we'll have every…" at bounding box center [577, 617] width 301 height 42
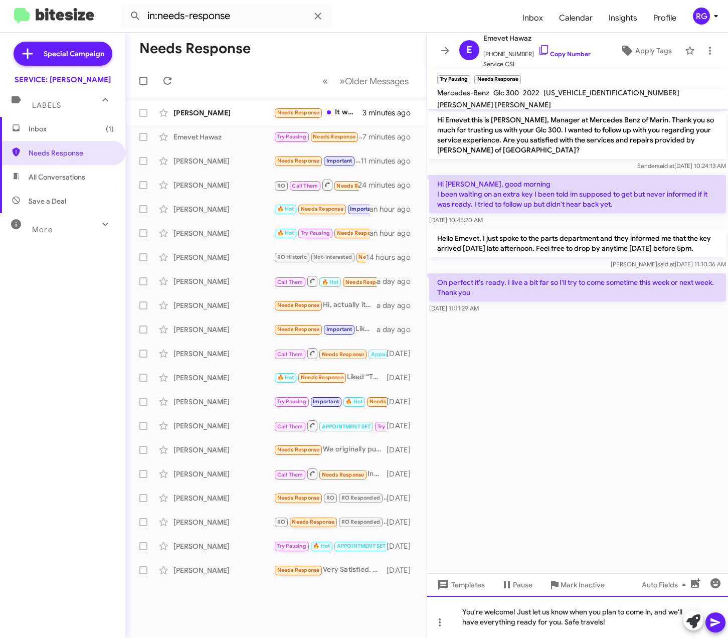
click at [520, 613] on div "You're welcome! Just let us know when you plan to come in, and we'll have every…" at bounding box center [577, 617] width 301 height 42
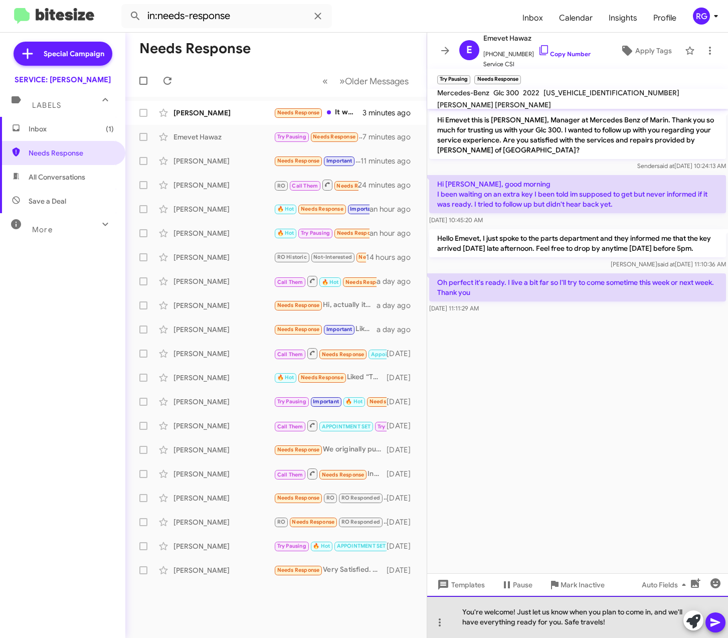
drag, startPoint x: 515, startPoint y: 612, endPoint x: 576, endPoint y: 629, distance: 62.9
click at [576, 629] on div "You're welcome! Just let us know when you plan to come in, and we'll have every…" at bounding box center [577, 617] width 301 height 42
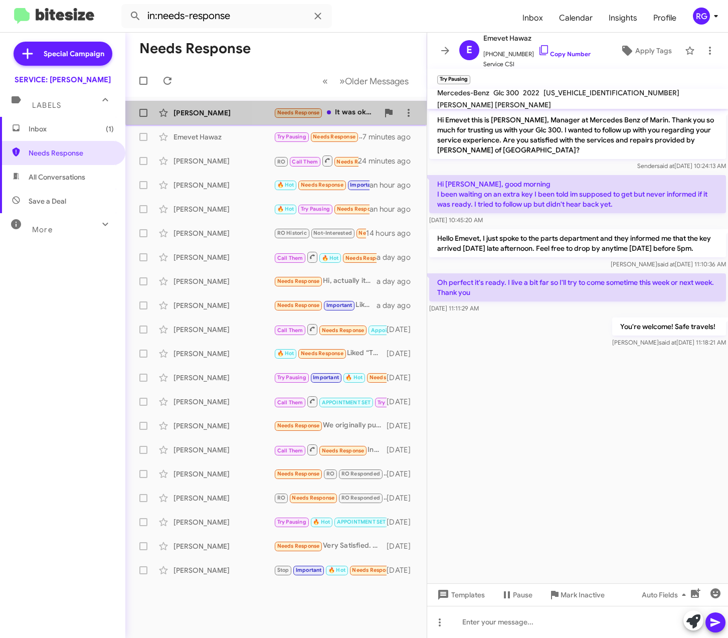
drag, startPoint x: 306, startPoint y: 105, endPoint x: 311, endPoint y: 105, distance: 5.0
click at [307, 105] on div "[PERSON_NAME] Needs Response It was ok, not the most communicative, but not hor…" at bounding box center [275, 113] width 285 height 20
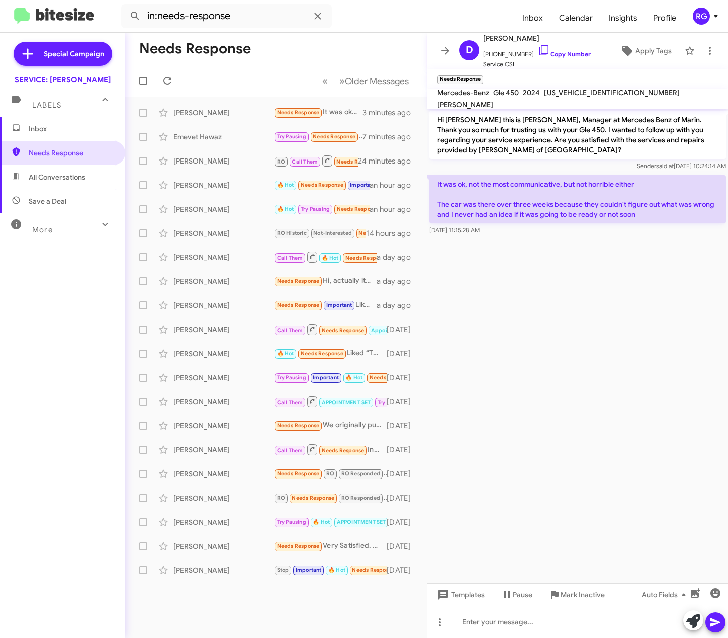
drag, startPoint x: 640, startPoint y: 208, endPoint x: 628, endPoint y: 206, distance: 11.7
click at [628, 206] on p "It was ok, not the most communicative, but not horrible either The car was ther…" at bounding box center [577, 199] width 297 height 48
drag, startPoint x: 628, startPoint y: 206, endPoint x: 642, endPoint y: 213, distance: 15.5
click at [640, 211] on p "It was ok, not the most communicative, but not horrible either The car was ther…" at bounding box center [577, 199] width 297 height 48
click at [644, 211] on p "It was ok, not the most communicative, but not horrible either The car was ther…" at bounding box center [577, 199] width 297 height 48
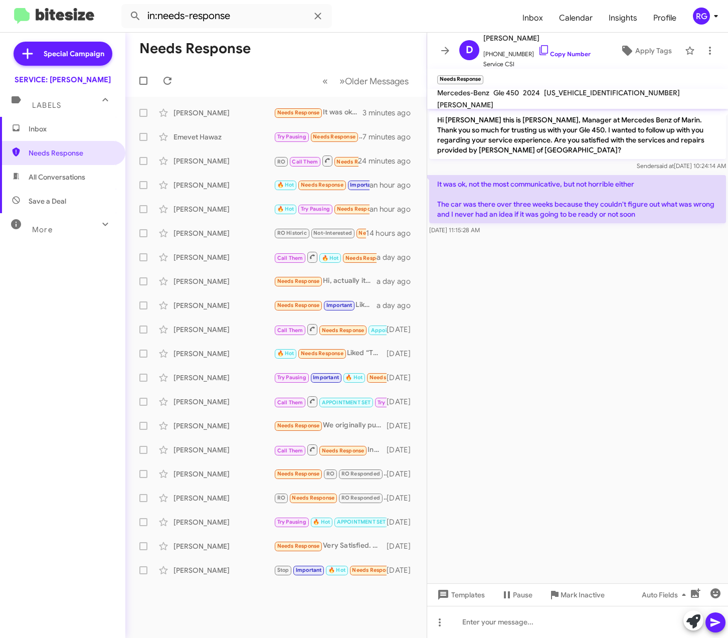
click at [642, 217] on p "It was ok, not the most communicative, but not horrible either The car was ther…" at bounding box center [577, 199] width 297 height 48
click at [635, 215] on p "It was ok, not the most communicative, but not horrible either The car was ther…" at bounding box center [577, 199] width 297 height 48
drag, startPoint x: 639, startPoint y: 217, endPoint x: 436, endPoint y: 121, distance: 224.2
click at [436, 121] on div "Hi [PERSON_NAME] this is [PERSON_NAME], Manager at Mercedes Benz of Marin. Than…" at bounding box center [577, 173] width 301 height 128
copy div "Hi [PERSON_NAME] this is [PERSON_NAME], Manager at Mercedes Benz of Marin. Than…"
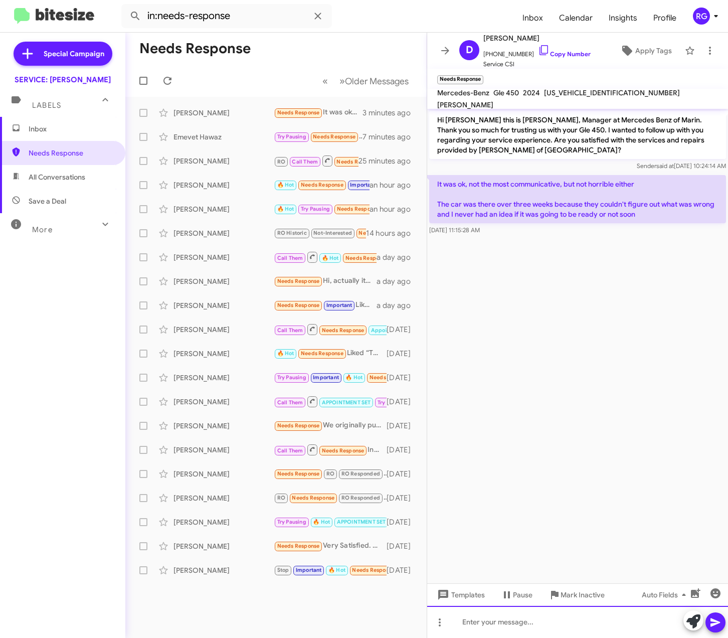
click at [522, 634] on div at bounding box center [577, 622] width 301 height 32
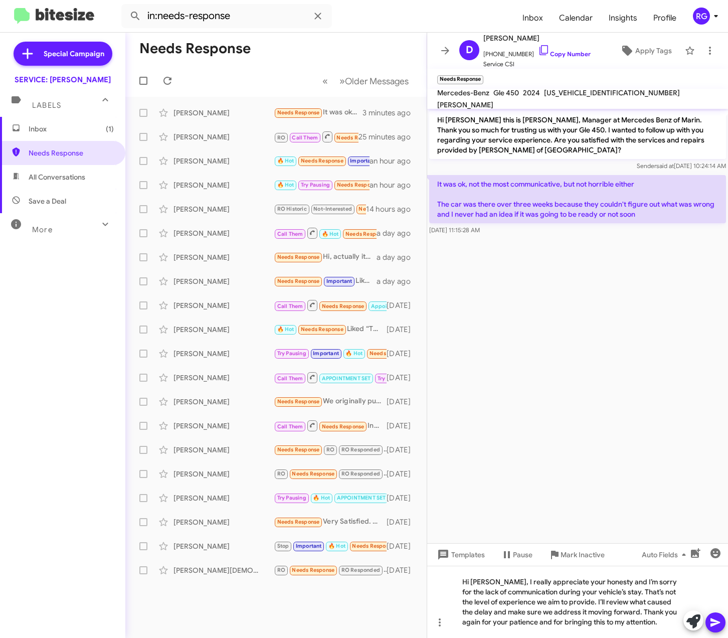
click at [714, 615] on span at bounding box center [715, 622] width 12 height 20
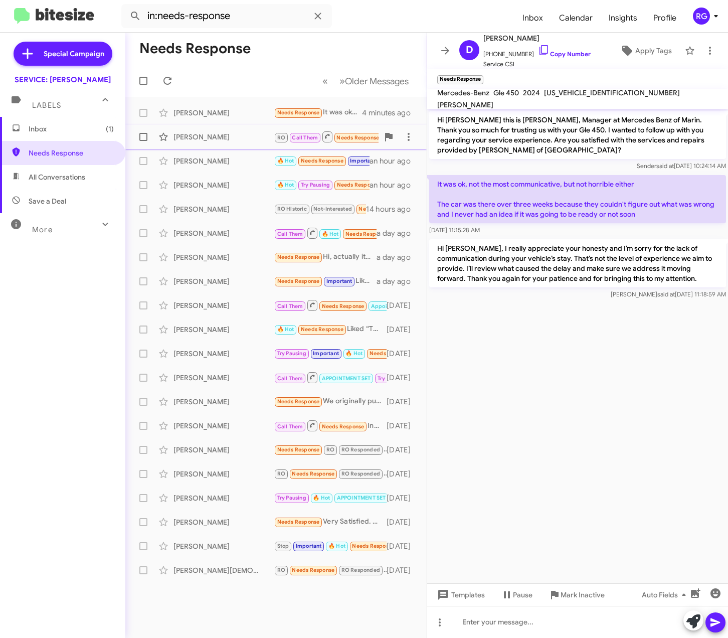
drag, startPoint x: 249, startPoint y: 135, endPoint x: 250, endPoint y: 141, distance: 6.0
click at [249, 135] on div "[PERSON_NAME]" at bounding box center [223, 137] width 100 height 10
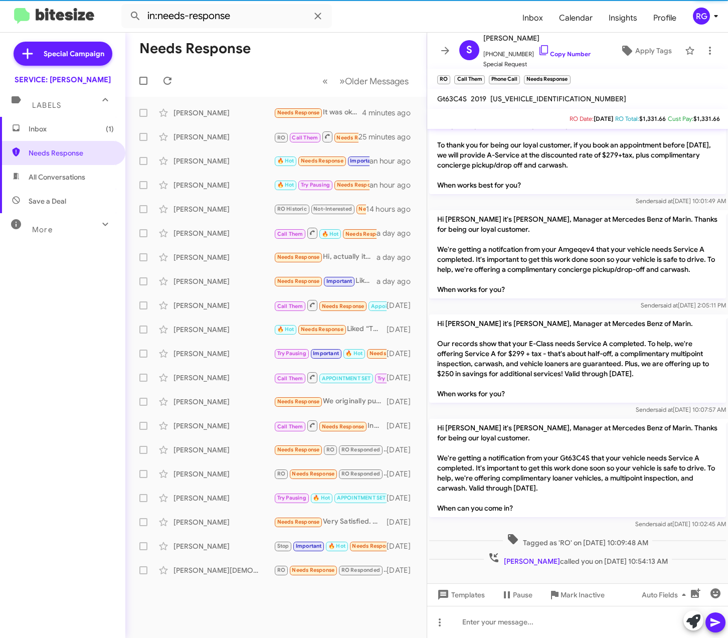
scroll to position [36, 0]
drag, startPoint x: 242, startPoint y: 112, endPoint x: 236, endPoint y: 113, distance: 6.1
click at [242, 113] on div "[PERSON_NAME]" at bounding box center [223, 113] width 100 height 10
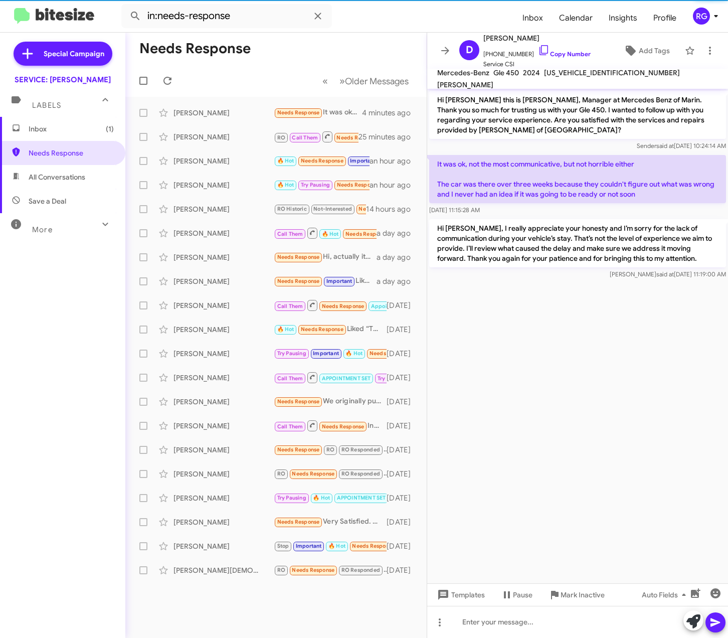
click at [57, 137] on span "Inbox (1)" at bounding box center [62, 129] width 125 height 24
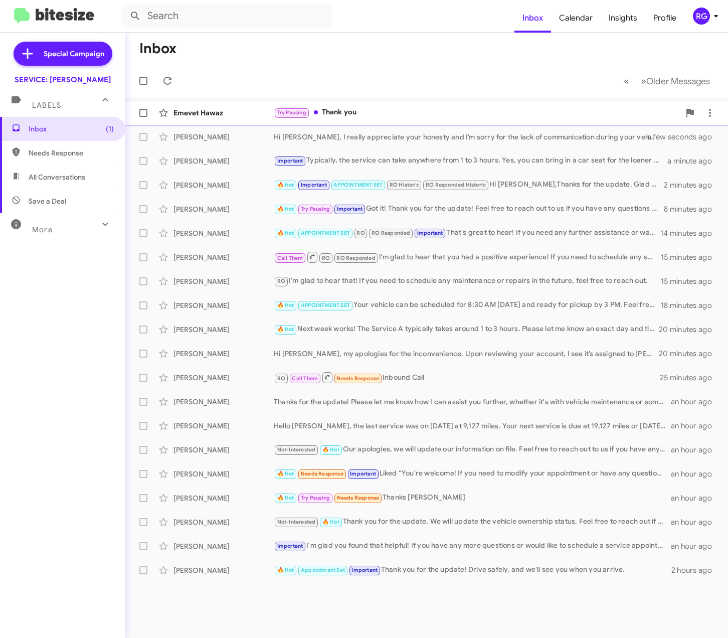
click at [262, 116] on div "Emevet Hawaz" at bounding box center [223, 113] width 100 height 10
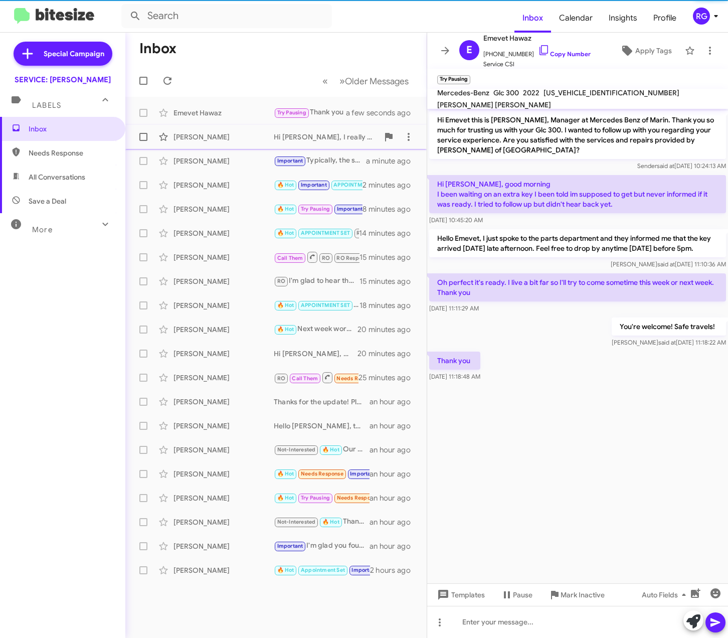
click at [248, 143] on div "[PERSON_NAME] Hi [PERSON_NAME], I really appreciate your honesty and I’m sorry …" at bounding box center [275, 137] width 285 height 20
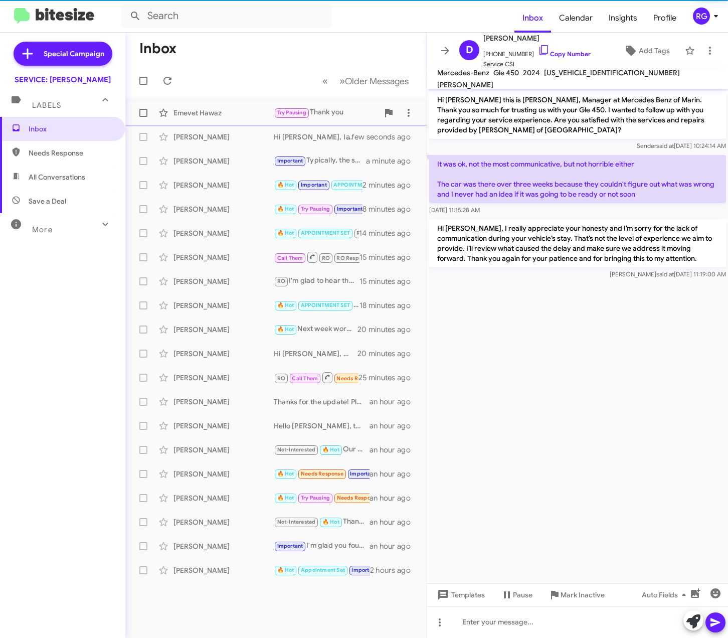
click at [243, 117] on div "Emevet Hawaz" at bounding box center [223, 113] width 100 height 10
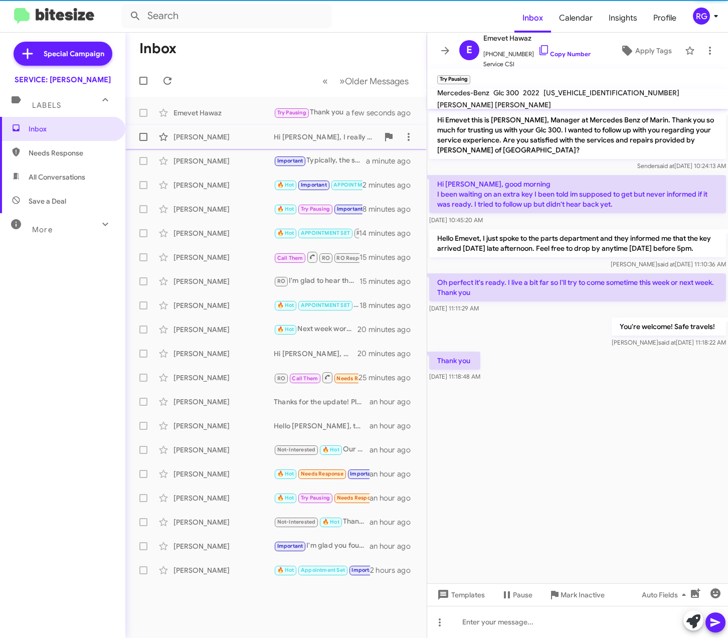
click at [258, 142] on div "[PERSON_NAME] Hi [PERSON_NAME], I really appreciate your honesty and I’m sorry …" at bounding box center [275, 137] width 285 height 20
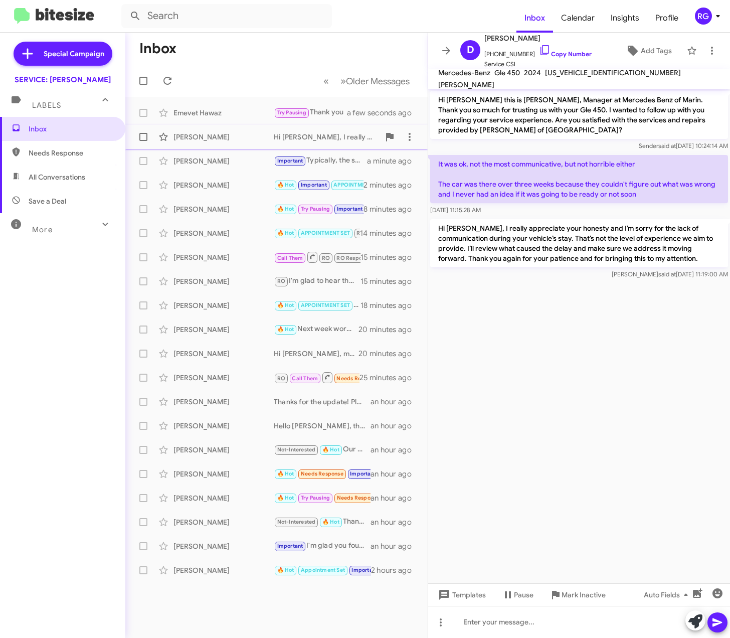
click at [258, 135] on div "[PERSON_NAME]" at bounding box center [223, 137] width 100 height 10
click at [586, 77] on span "[US_VEHICLE_IDENTIFICATION_NUMBER]" at bounding box center [613, 72] width 136 height 9
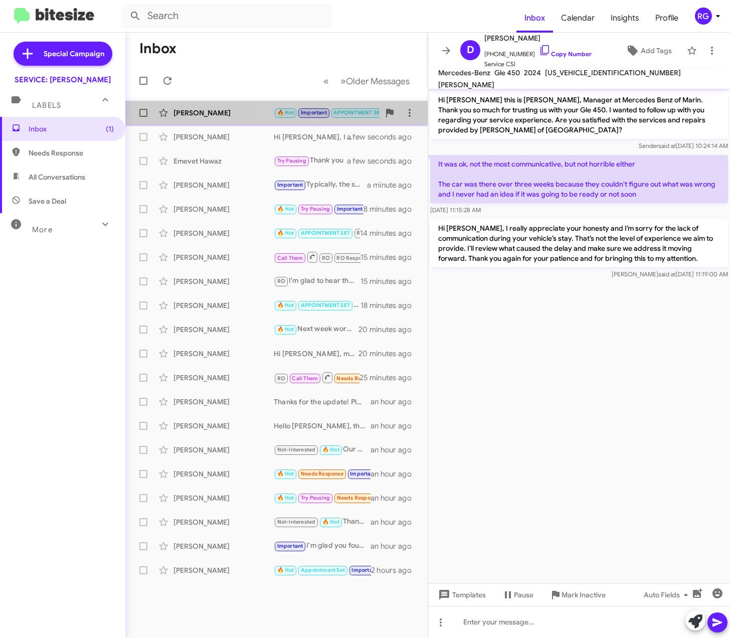
drag, startPoint x: 277, startPoint y: 108, endPoint x: 283, endPoint y: 113, distance: 7.8
click at [277, 109] on small "🔥 Hot" at bounding box center [286, 113] width 22 height 10
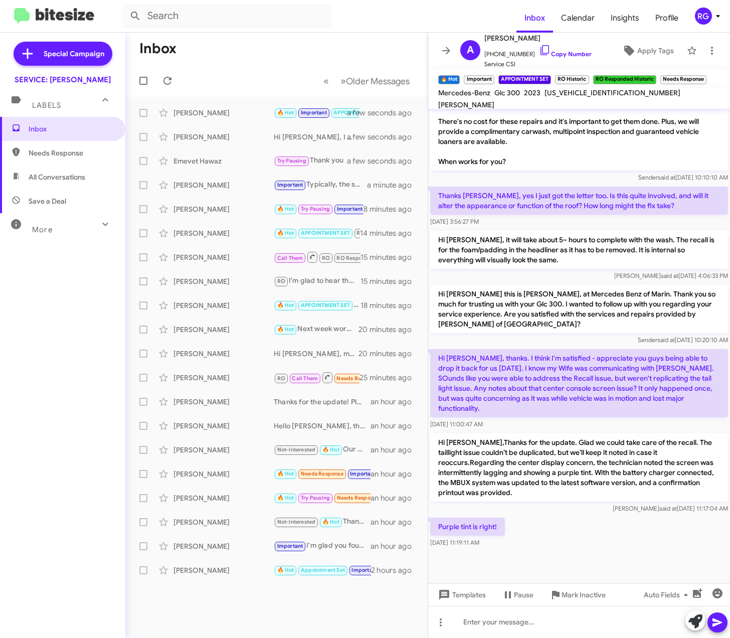
scroll to position [593, 0]
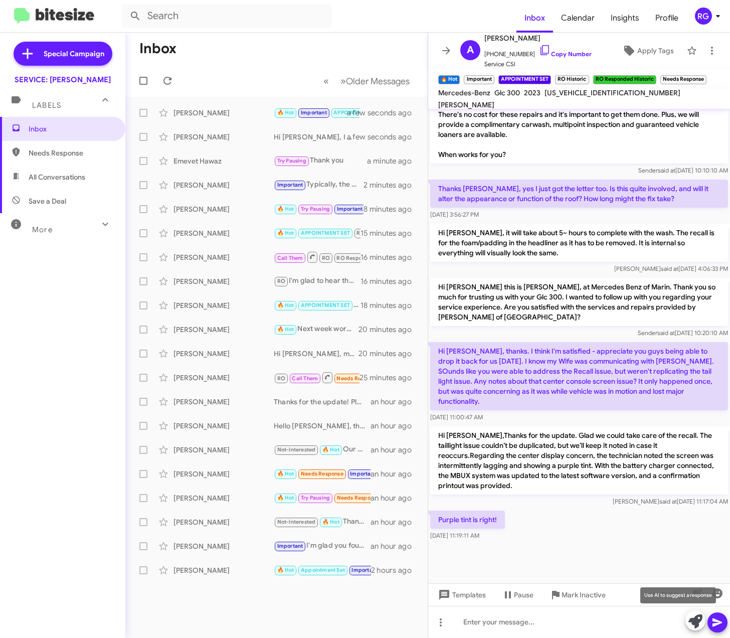
click at [697, 622] on icon at bounding box center [695, 621] width 14 height 14
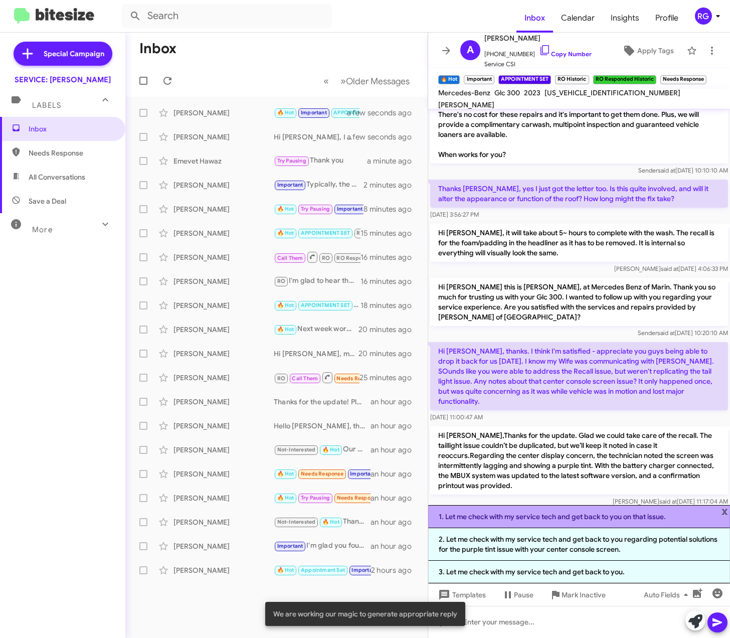
click at [719, 505] on li "1. Let me check with my service tech and get back to you on that issue." at bounding box center [579, 516] width 302 height 23
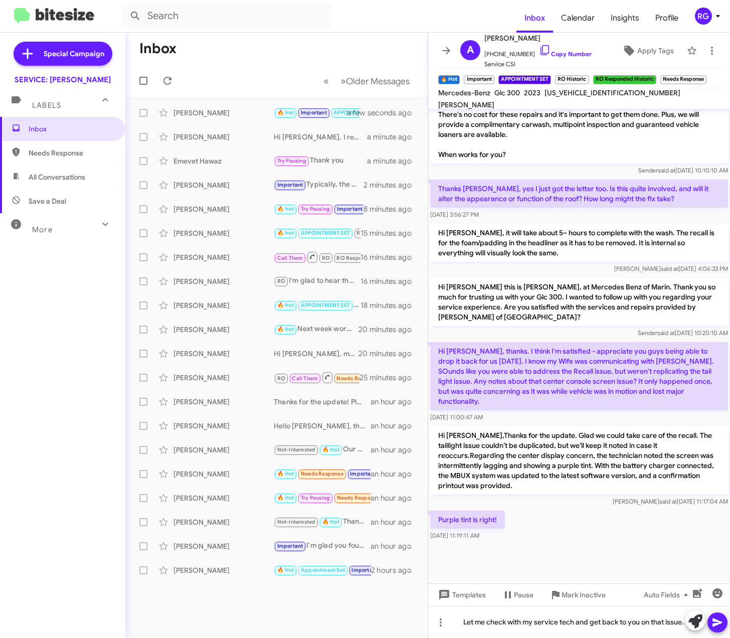
drag, startPoint x: 475, startPoint y: 486, endPoint x: 428, endPoint y: 422, distance: 80.3
click at [428, 422] on div "Hi [PERSON_NAME] this is [PERSON_NAME], Manager at Mercedes Benz of Marin. Than…" at bounding box center [579, 373] width 302 height 529
copy div "Hi [PERSON_NAME],Thanks for the update. Glad we could take care of the recall. …"
click at [574, 632] on div "Let me check with my service tech and get back to you on that issue." at bounding box center [579, 622] width 302 height 32
click at [500, 630] on div "Let me check with my service tech and get back to you on that issue." at bounding box center [579, 622] width 302 height 32
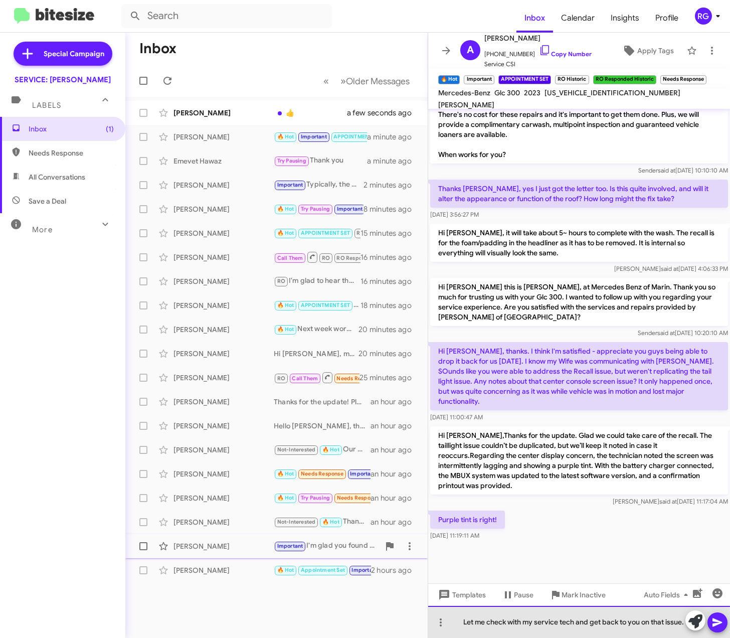
drag, startPoint x: 495, startPoint y: 628, endPoint x: 365, endPoint y: 554, distance: 149.5
click at [365, 554] on div "Inbox « Previous » Next Older Messages [PERSON_NAME] 👍 a few seconds ago [PERSO…" at bounding box center [427, 335] width 605 height 605
paste div
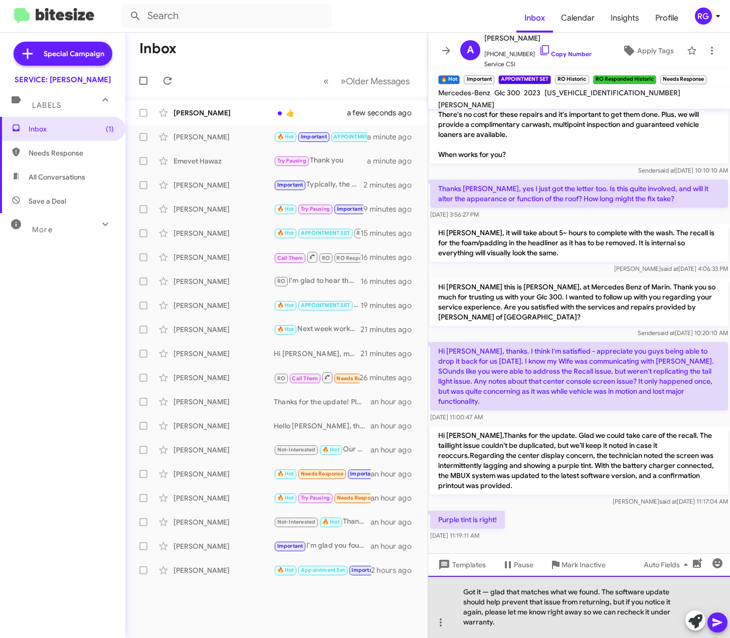
click at [486, 590] on div "Got it — glad that matches what we found. The software update should help preve…" at bounding box center [579, 607] width 302 height 62
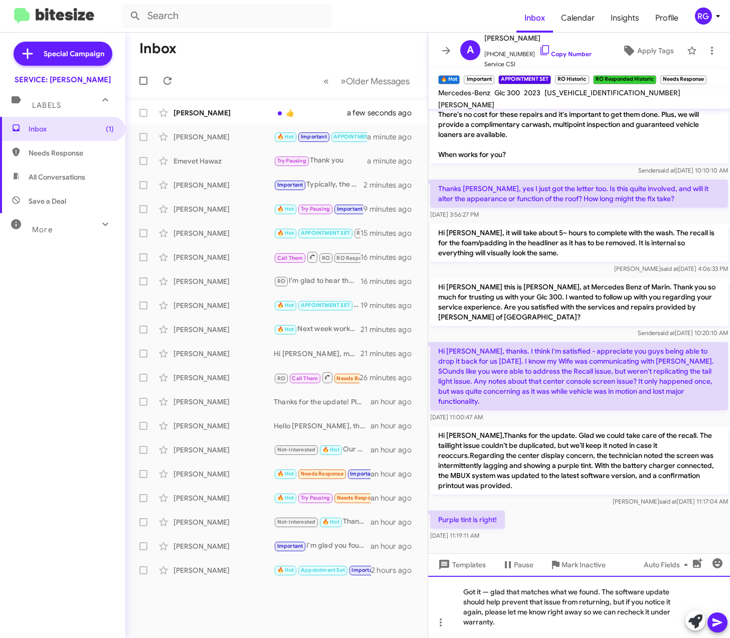
click at [489, 596] on div "Got it — glad that matches what we found. The software update should help preve…" at bounding box center [579, 607] width 302 height 62
click at [722, 620] on icon at bounding box center [717, 622] width 12 height 12
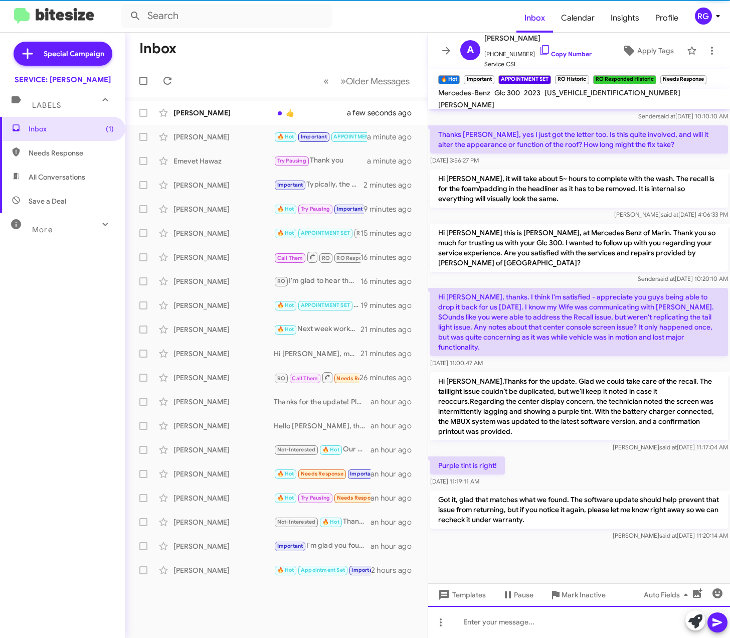
scroll to position [649, 0]
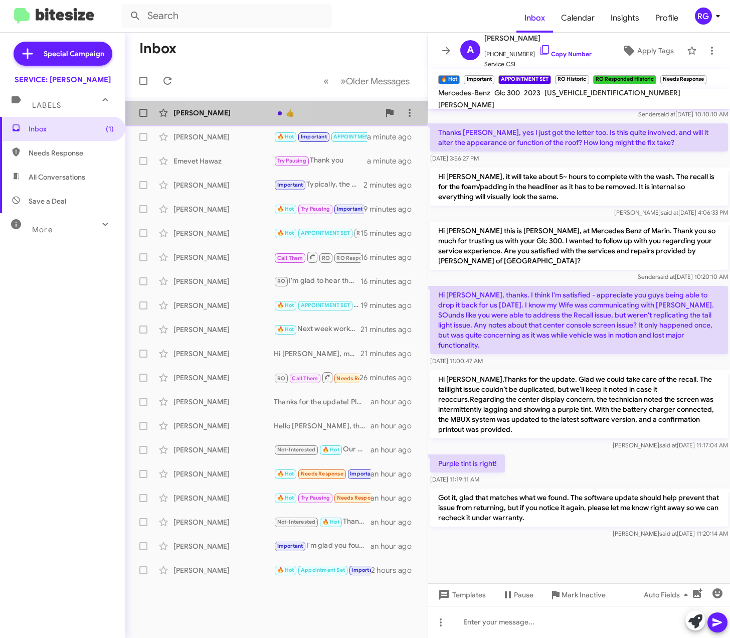
click at [243, 109] on div "[PERSON_NAME]" at bounding box center [223, 113] width 100 height 10
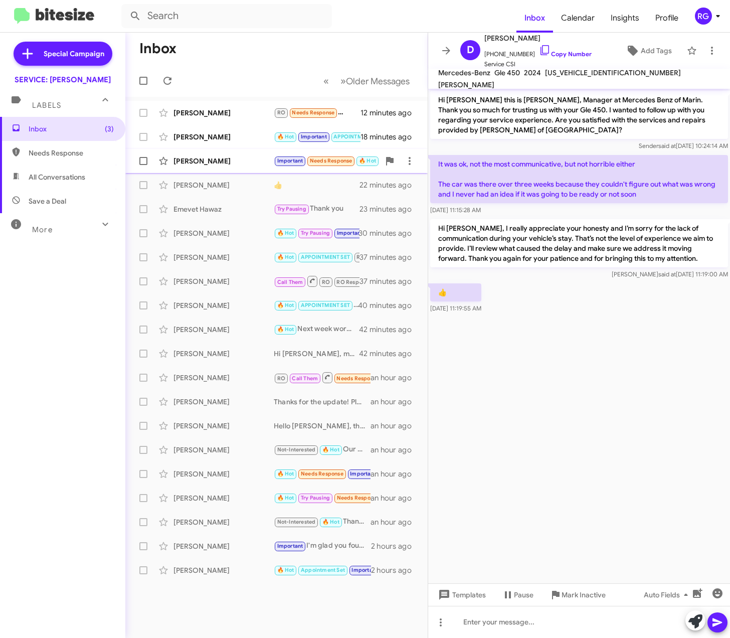
click at [213, 153] on div "[PERSON_NAME] Important Needs Response 🔥 Hot Let's do 8am 21 minutes ago" at bounding box center [276, 161] width 286 height 20
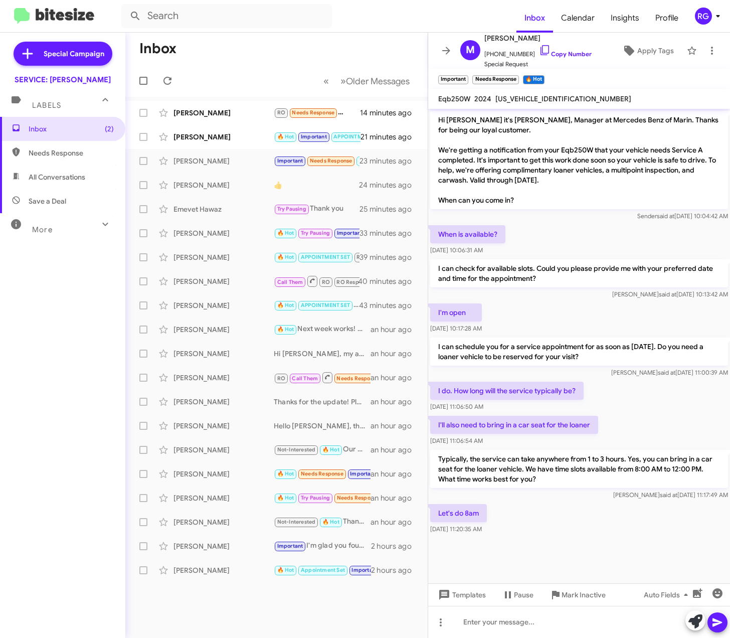
click at [527, 103] on div "[US_VEHICLE_IDENTIFICATION_NUMBER]" at bounding box center [563, 99] width 140 height 12
click at [528, 101] on span "[US_VEHICLE_IDENTIFICATION_NUMBER]" at bounding box center [563, 98] width 136 height 9
click at [523, 101] on span "[US_VEHICLE_IDENTIFICATION_NUMBER]" at bounding box center [563, 98] width 136 height 9
click at [522, 101] on span "[US_VEHICLE_IDENTIFICATION_NUMBER]" at bounding box center [563, 98] width 136 height 9
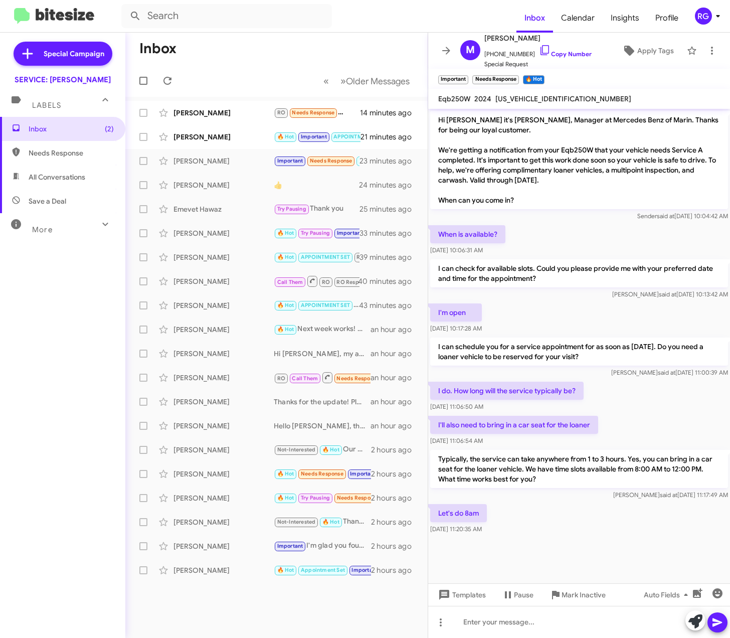
click at [522, 101] on span "[US_VEHICLE_IDENTIFICATION_NUMBER]" at bounding box center [563, 98] width 136 height 9
copy span "[US_VEHICLE_IDENTIFICATION_NUMBER]"
click at [690, 618] on icon at bounding box center [695, 621] width 14 height 14
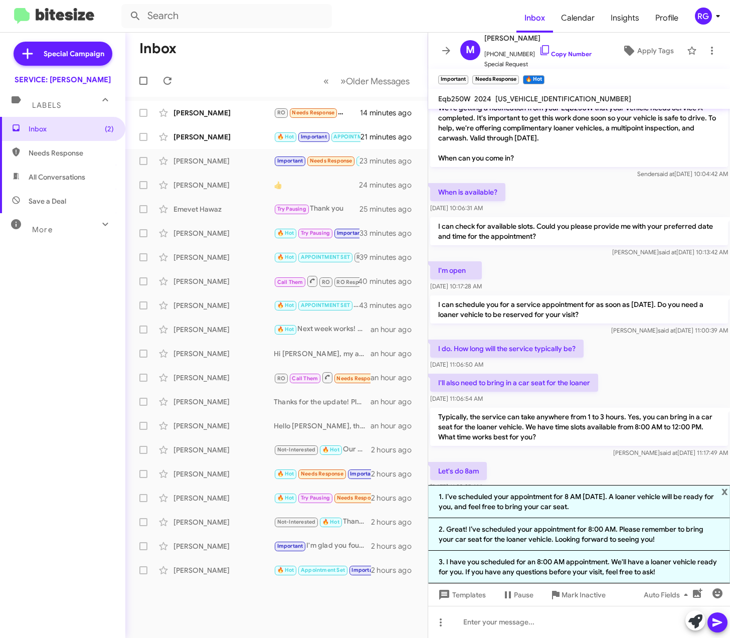
scroll to position [75, 0]
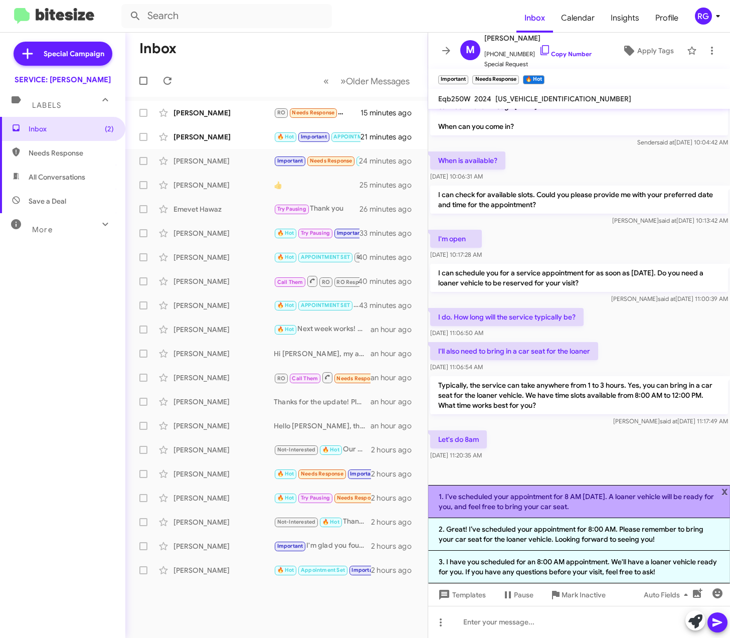
click at [555, 506] on li "1. I’ve scheduled your appointment for 8 AM [DATE]. A loaner vehicle will be re…" at bounding box center [579, 501] width 302 height 33
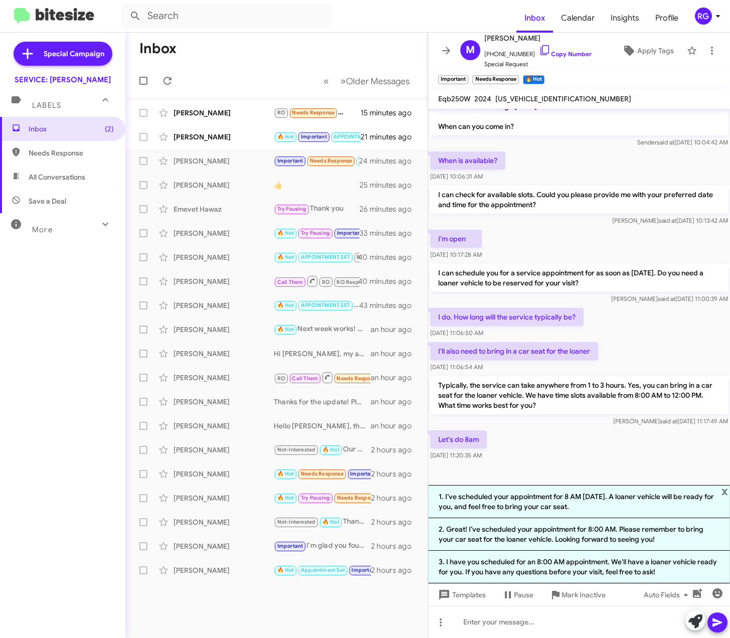
scroll to position [0, 0]
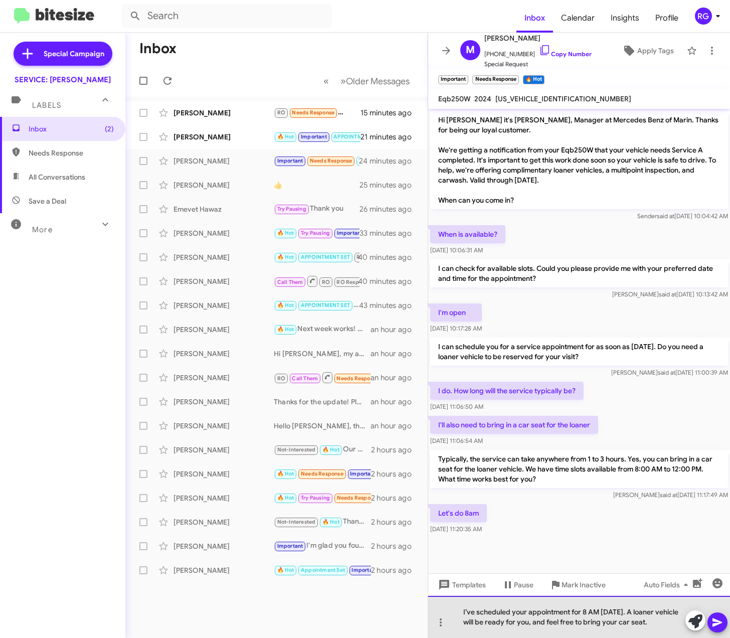
drag, startPoint x: 676, startPoint y: 626, endPoint x: 555, endPoint y: 635, distance: 120.7
click at [555, 635] on div "I’ve scheduled your appointment for 8 AM [DATE]. A loaner vehicle will be ready…" at bounding box center [579, 617] width 302 height 42
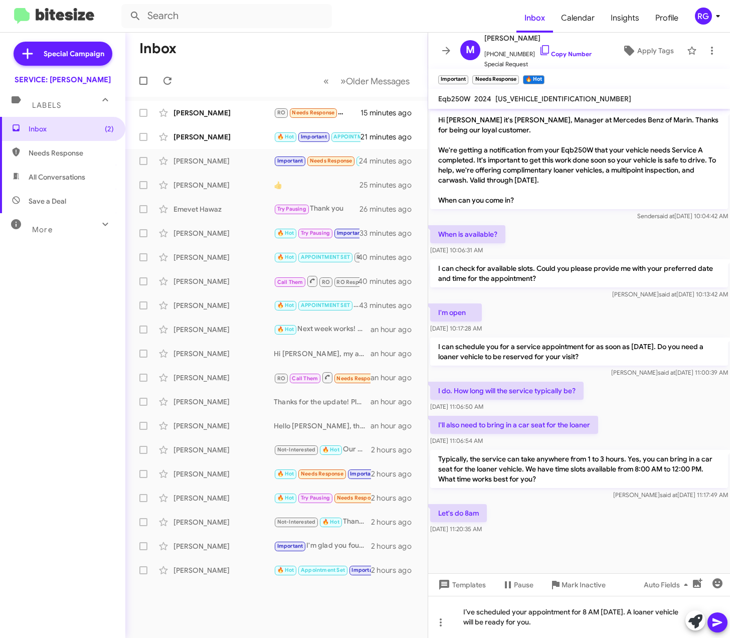
click at [717, 625] on icon at bounding box center [717, 622] width 12 height 12
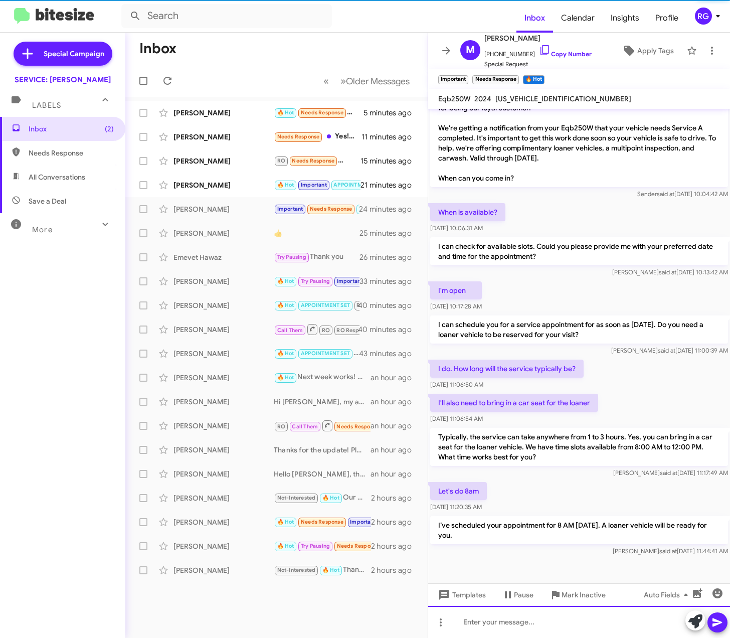
scroll to position [23, 0]
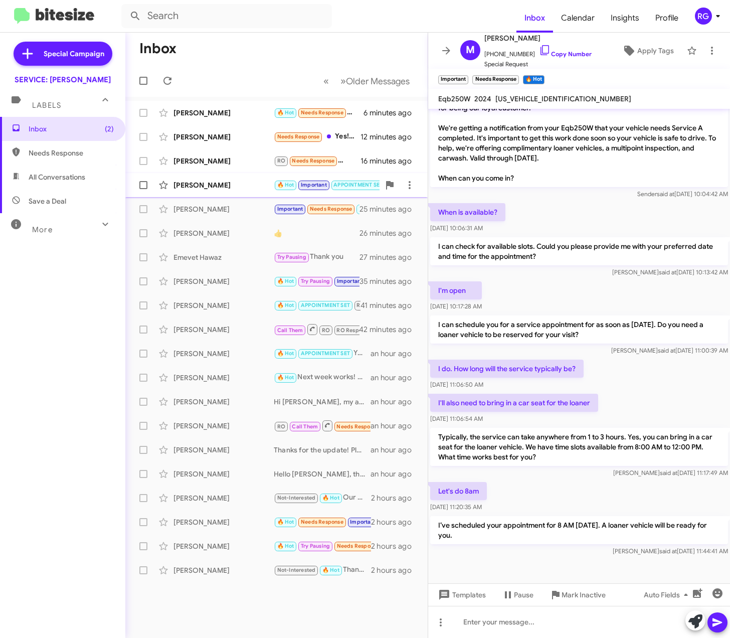
click at [261, 181] on div "[PERSON_NAME]" at bounding box center [223, 185] width 100 height 10
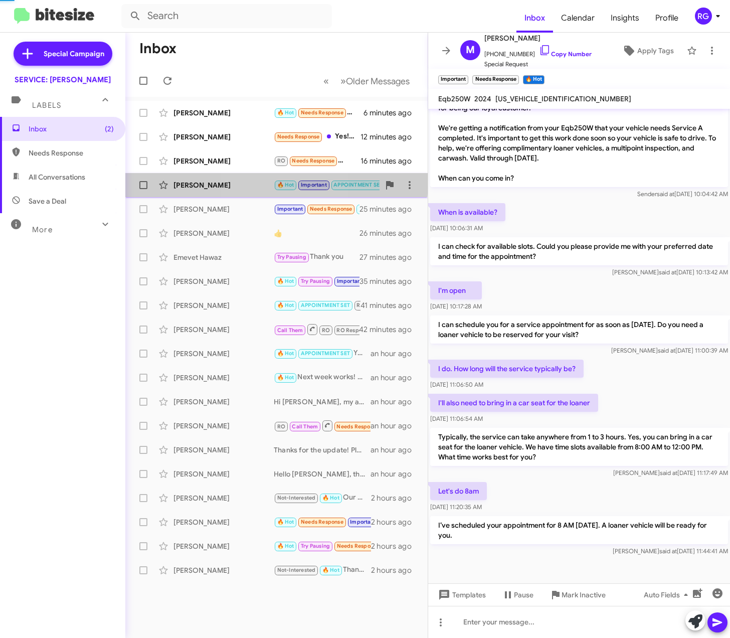
scroll to position [542, 0]
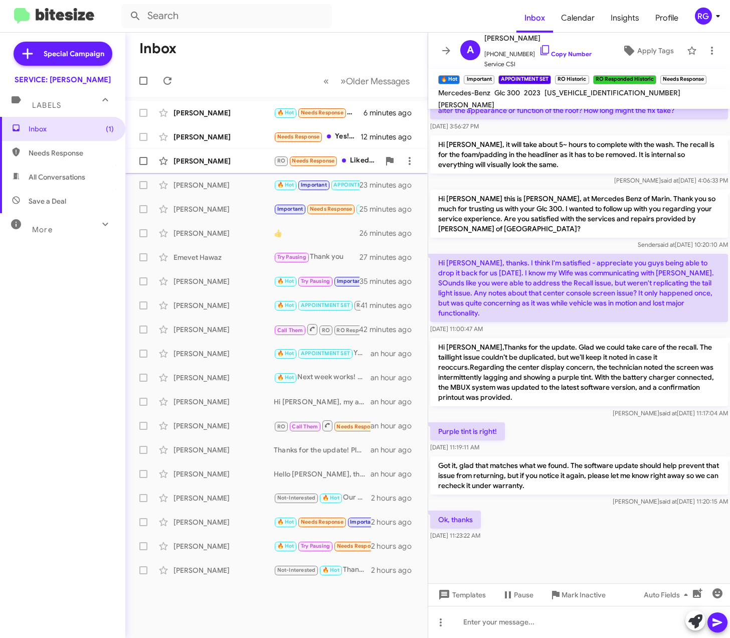
click at [289, 163] on span "Needs Response" at bounding box center [313, 159] width 49 height 9
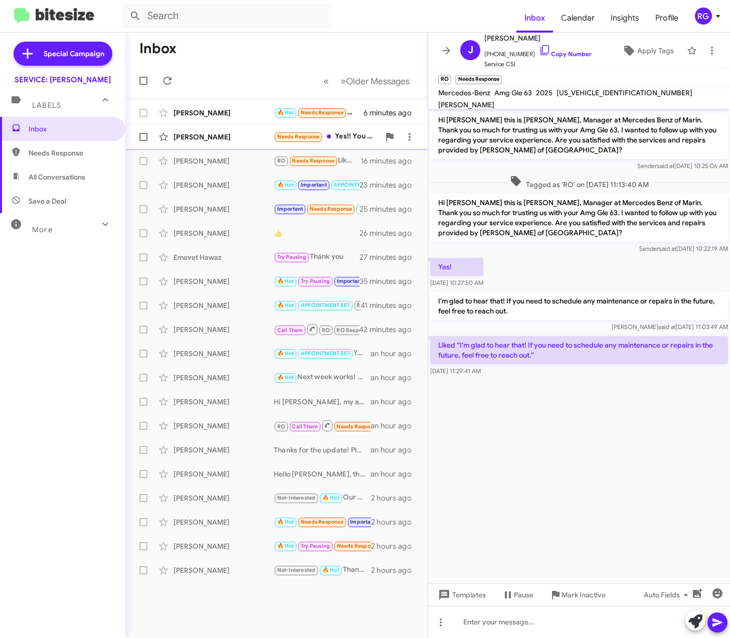
click at [261, 129] on div "[PERSON_NAME] Needs Response Yes!! You guys are the best. Amazing team and wond…" at bounding box center [276, 137] width 286 height 20
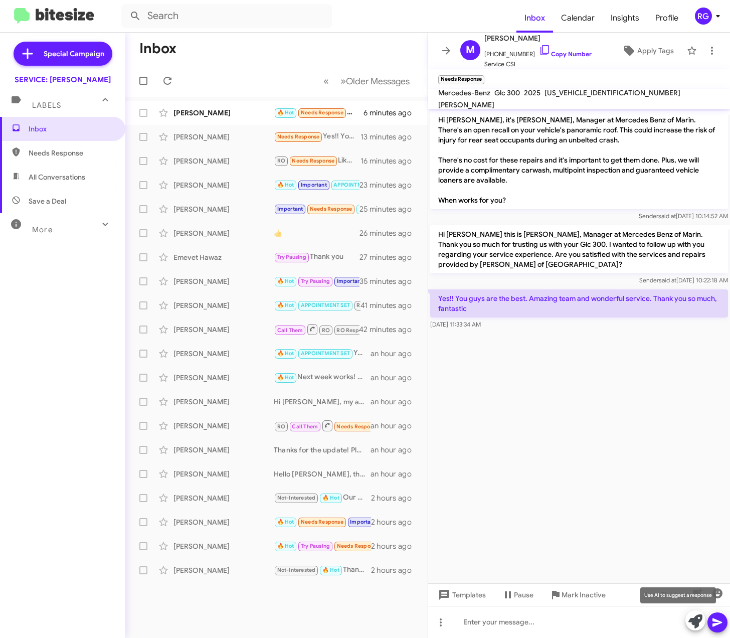
click at [694, 622] on icon at bounding box center [695, 621] width 14 height 14
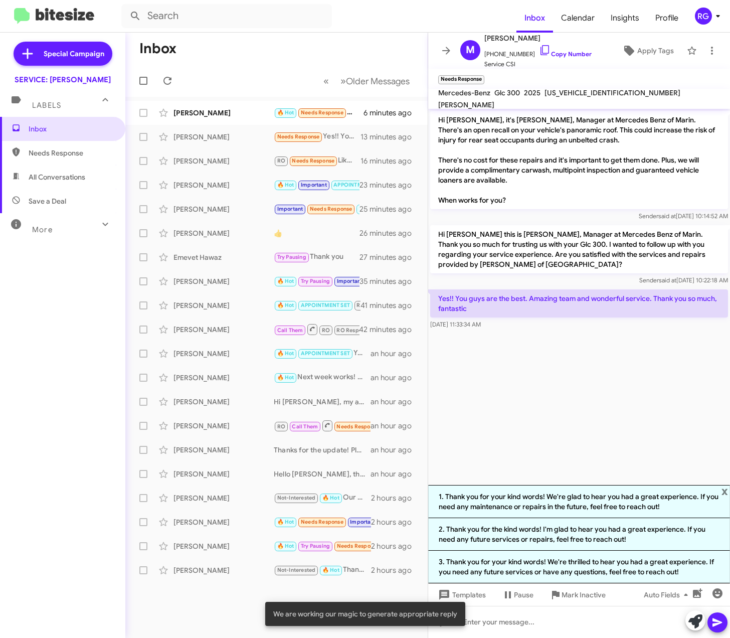
drag, startPoint x: 639, startPoint y: 506, endPoint x: 646, endPoint y: 526, distance: 21.4
click at [641, 506] on li "1. Thank you for your kind words! We're glad to hear you had a great experience…" at bounding box center [579, 501] width 302 height 33
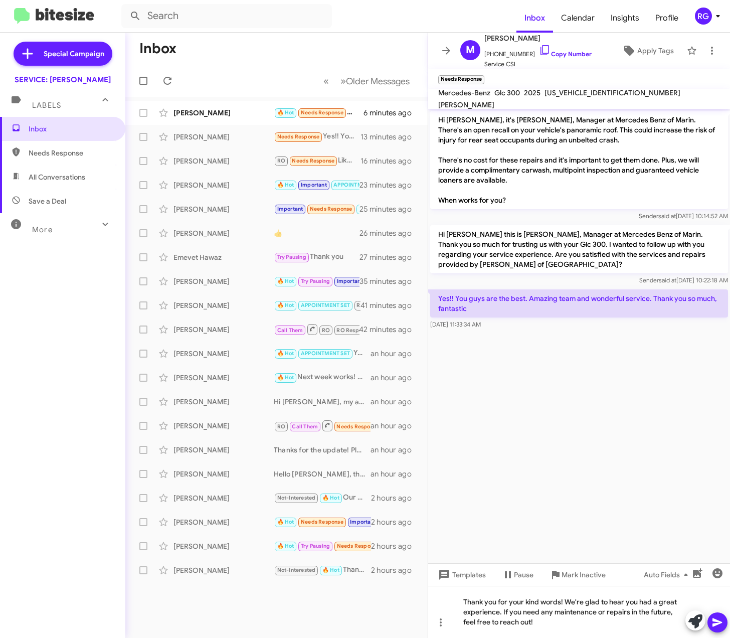
click at [713, 627] on icon at bounding box center [717, 622] width 12 height 12
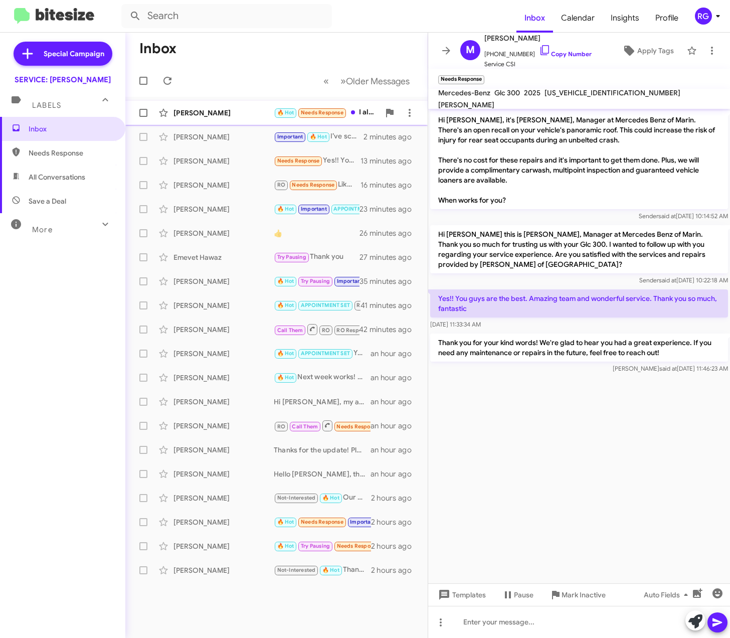
click at [219, 109] on div "[PERSON_NAME]" at bounding box center [223, 113] width 100 height 10
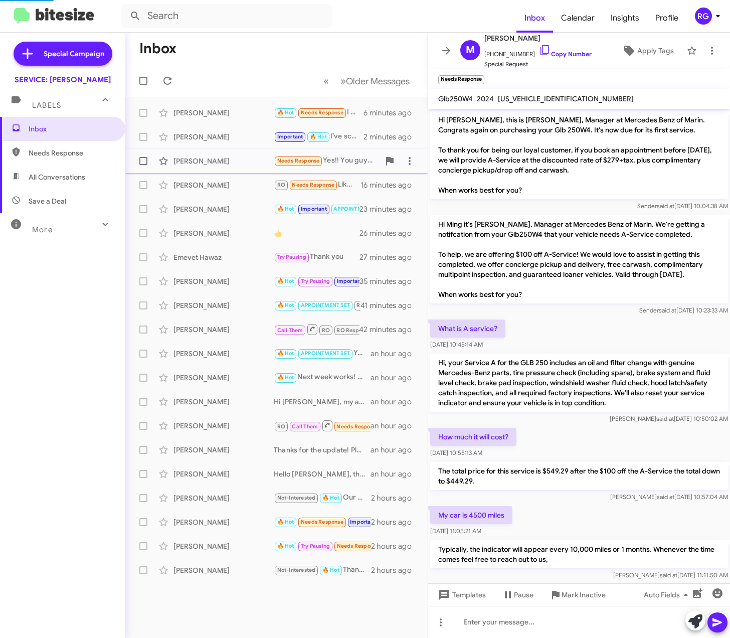
scroll to position [209, 0]
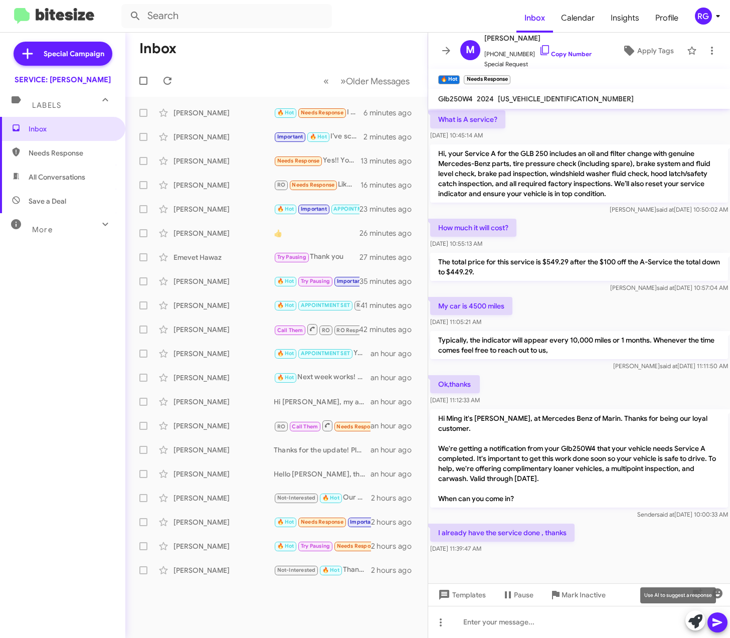
click at [690, 620] on icon at bounding box center [695, 621] width 14 height 14
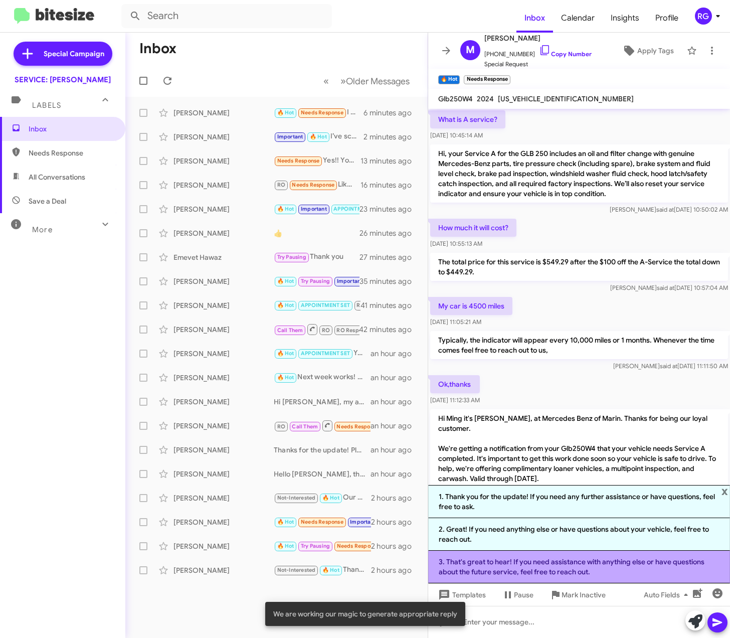
drag, startPoint x: 658, startPoint y: 573, endPoint x: 662, endPoint y: 578, distance: 6.4
click at [659, 573] on li "3. That's great to hear! If you need assistance with anything else or have ques…" at bounding box center [579, 566] width 302 height 33
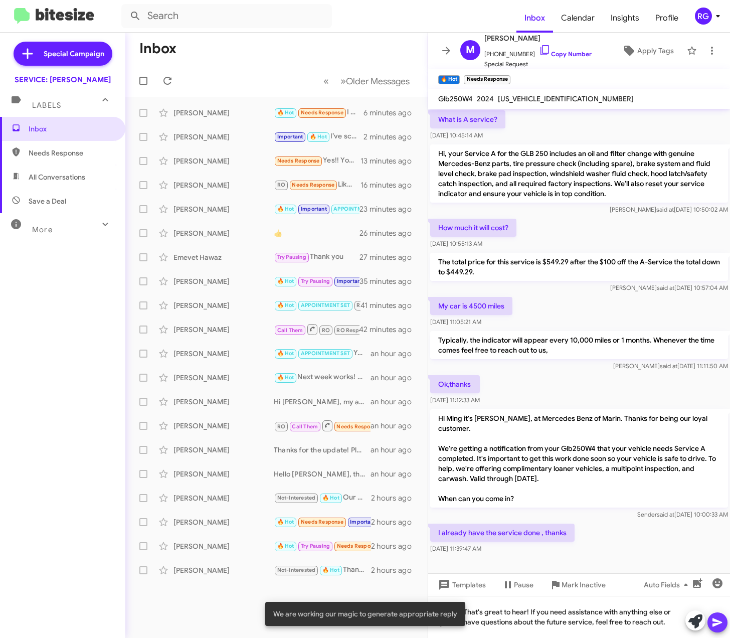
click at [720, 623] on icon at bounding box center [717, 622] width 10 height 9
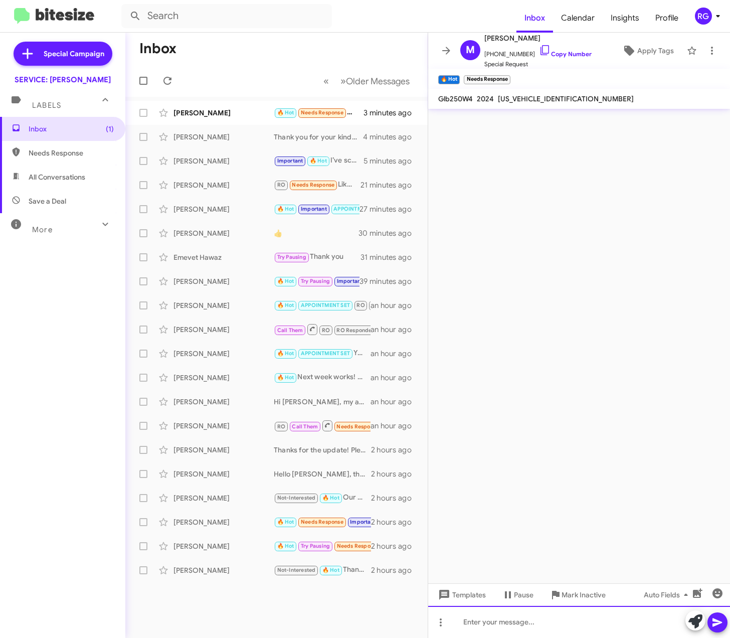
scroll to position [0, 0]
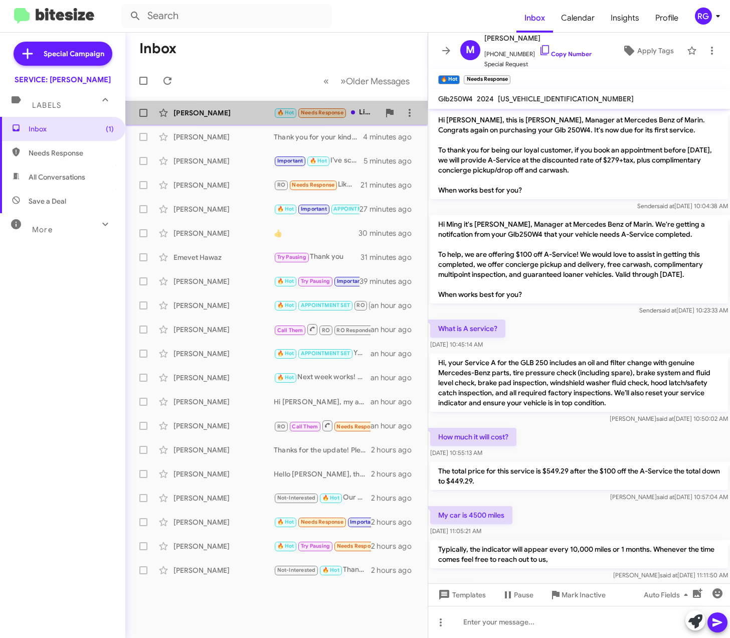
click at [249, 105] on div "[PERSON_NAME] 🔥 Hot Needs Response Liked “That's great to hear! If you need ass…" at bounding box center [276, 113] width 286 height 20
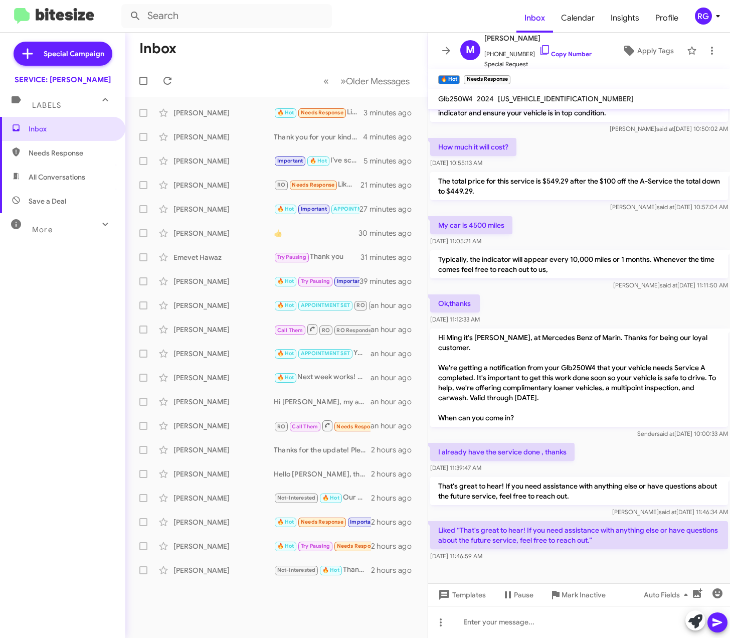
scroll to position [303, 0]
